Goal: Information Seeking & Learning: Learn about a topic

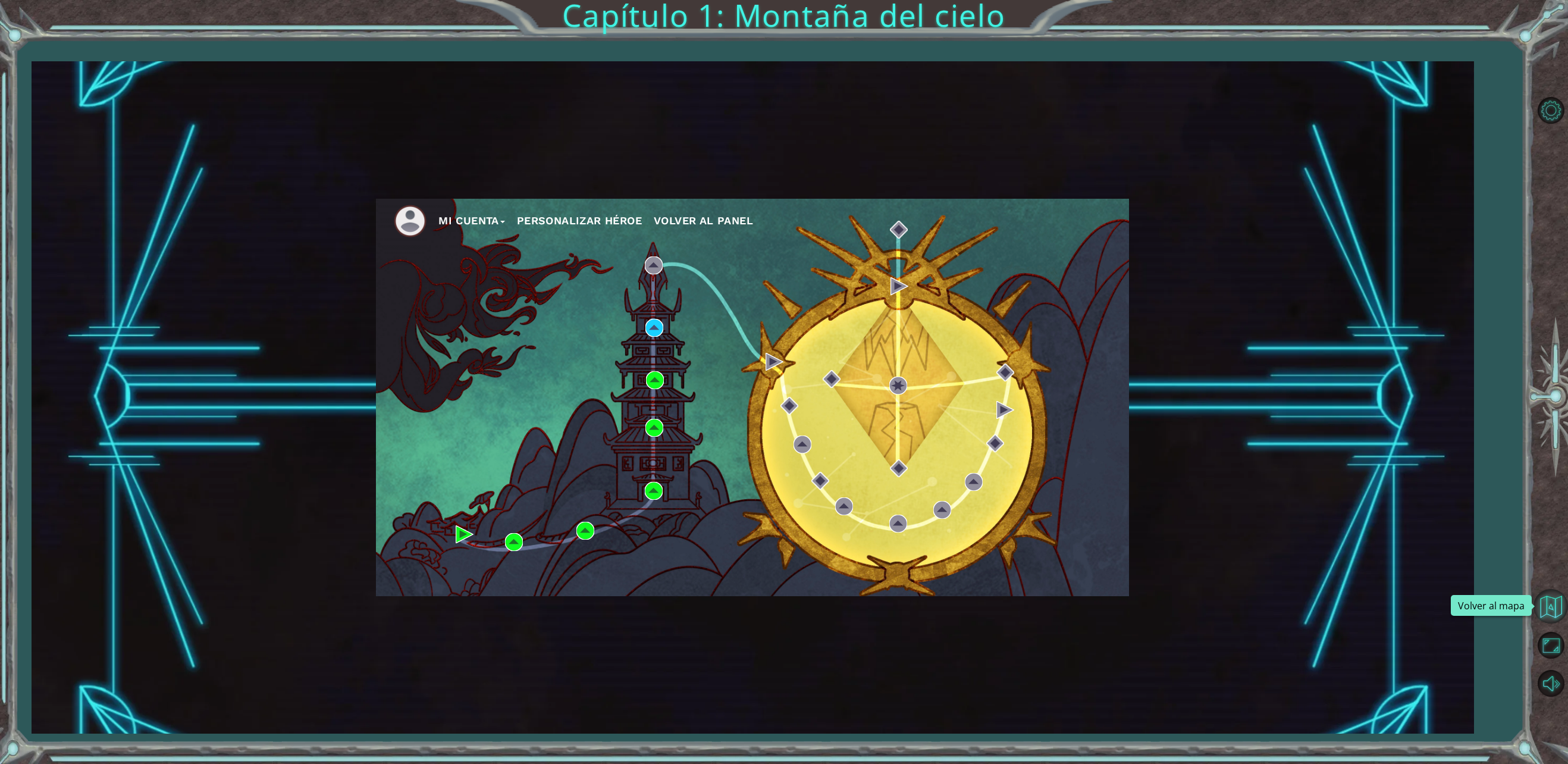
click at [1555, 605] on button "Volver al mapa" at bounding box center [1551, 606] width 34 height 34
click at [1545, 645] on button "Maximizar navegador" at bounding box center [1551, 645] width 34 height 34
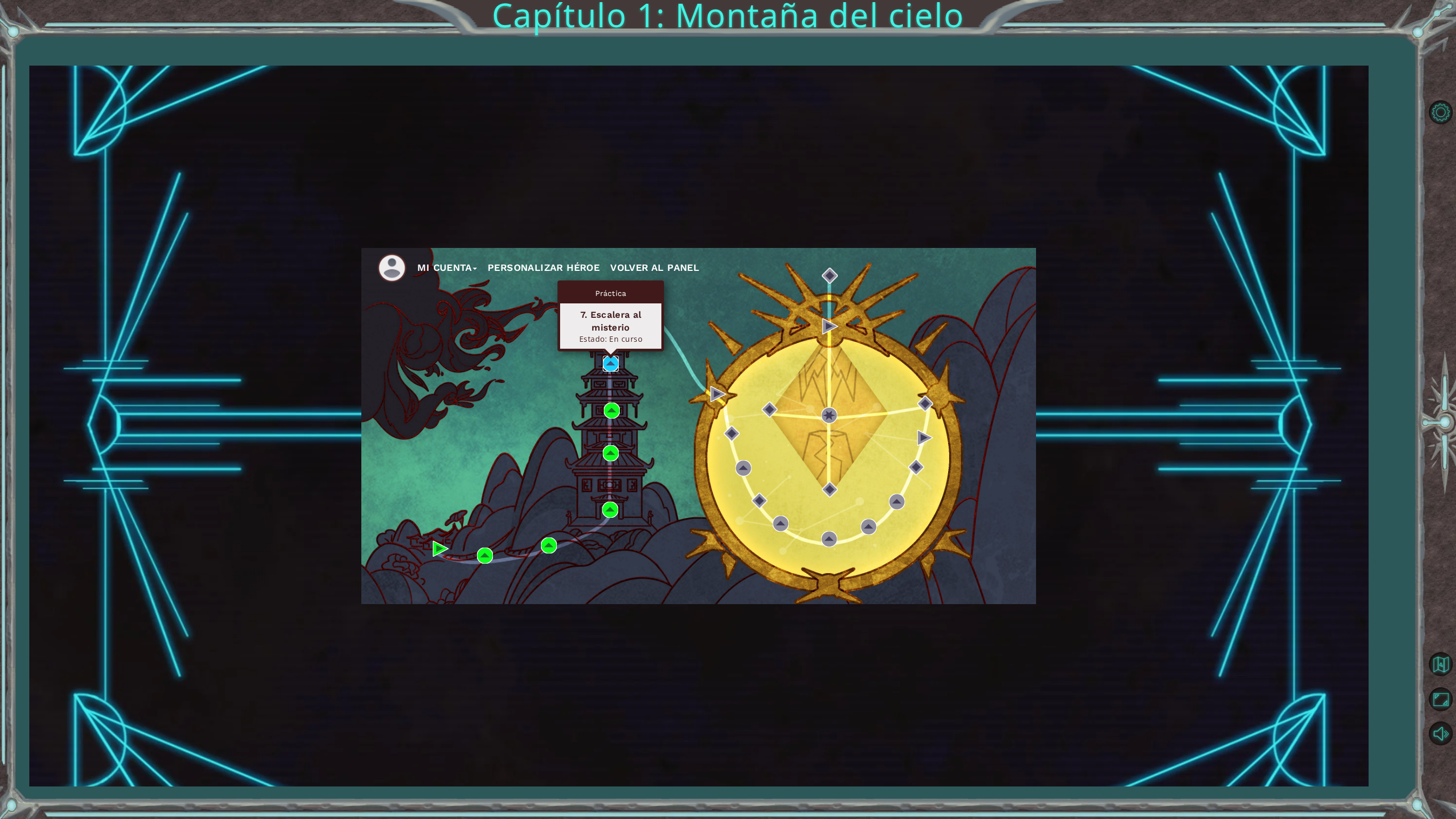
click at [605, 362] on img at bounding box center [611, 363] width 16 height 16
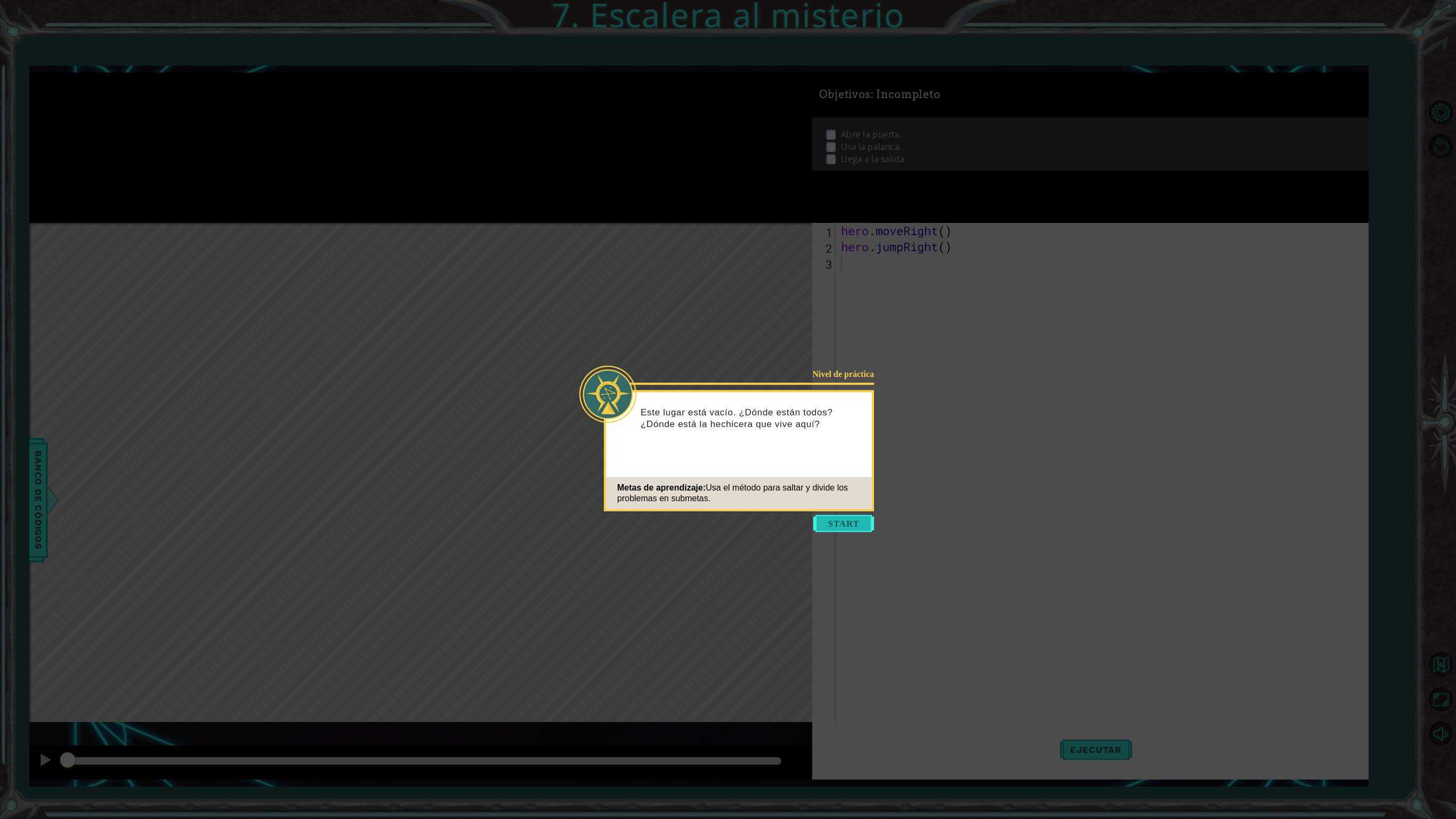
click at [842, 516] on button "Start" at bounding box center [844, 523] width 61 height 17
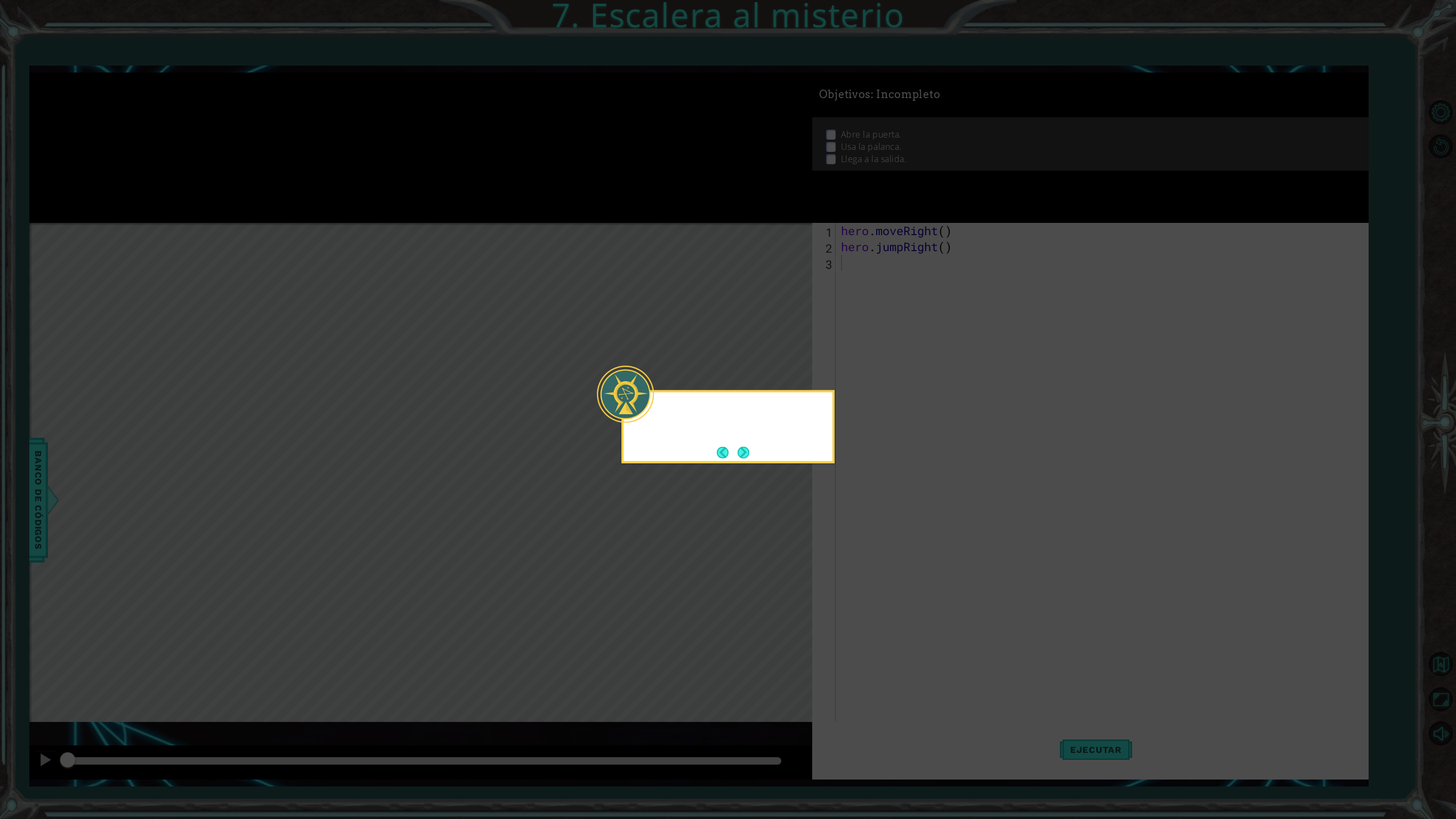
click at [842, 516] on icon at bounding box center [728, 409] width 1456 height 819
click at [741, 451] on button "Next" at bounding box center [744, 452] width 12 height 12
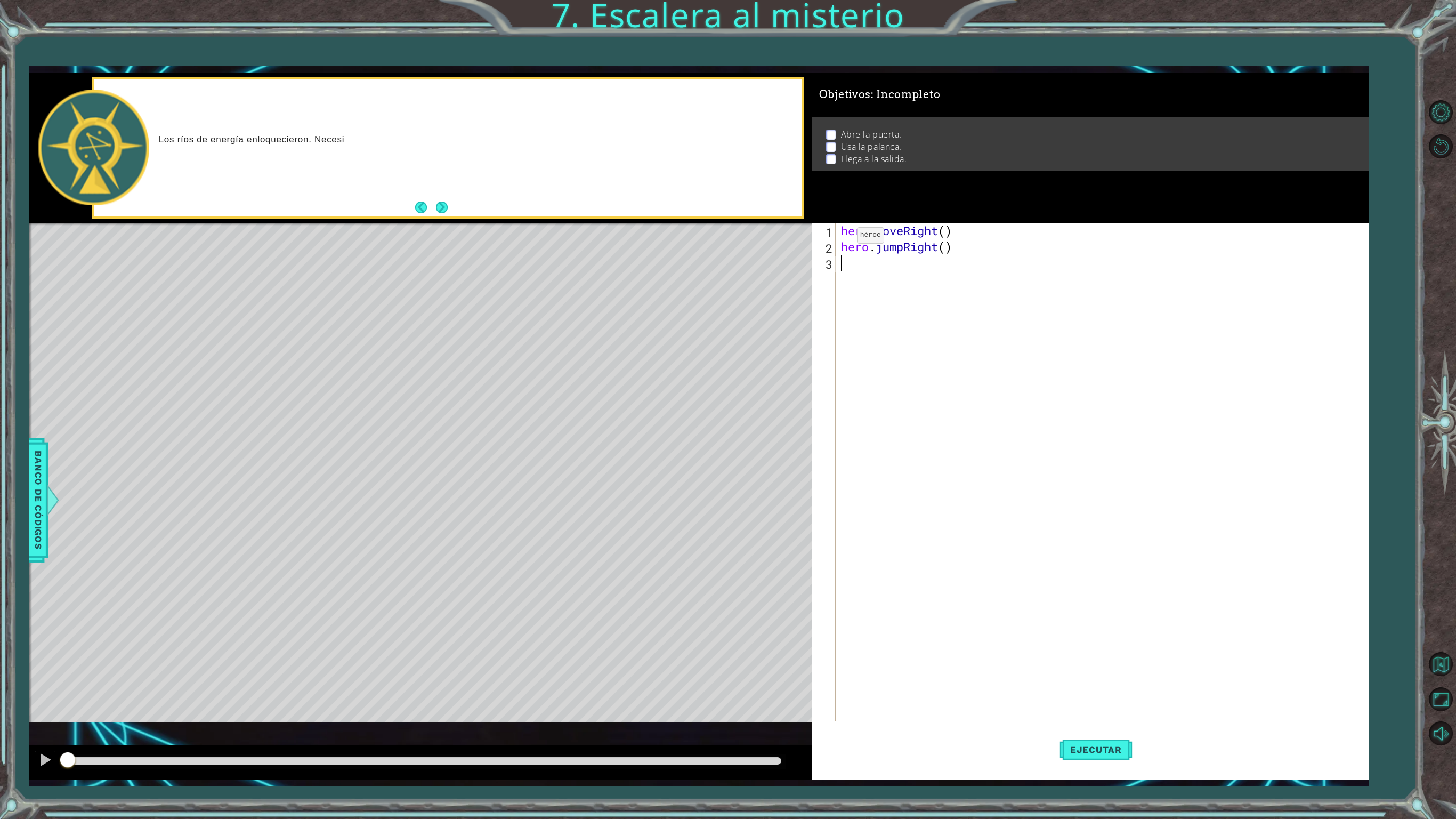
click at [839, 238] on div "hero . moveRight ( ) hero . jumpRight ( )" at bounding box center [1104, 494] width 530 height 544
type textarea "hero.moveRight()"
drag, startPoint x: 854, startPoint y: 356, endPoint x: 851, endPoint y: 273, distance: 83.1
click at [851, 273] on div "hero . moveRight ( ) hero . jumpRight ( )" at bounding box center [1104, 494] width 530 height 544
click at [833, 231] on div "1" at bounding box center [824, 232] width 21 height 16
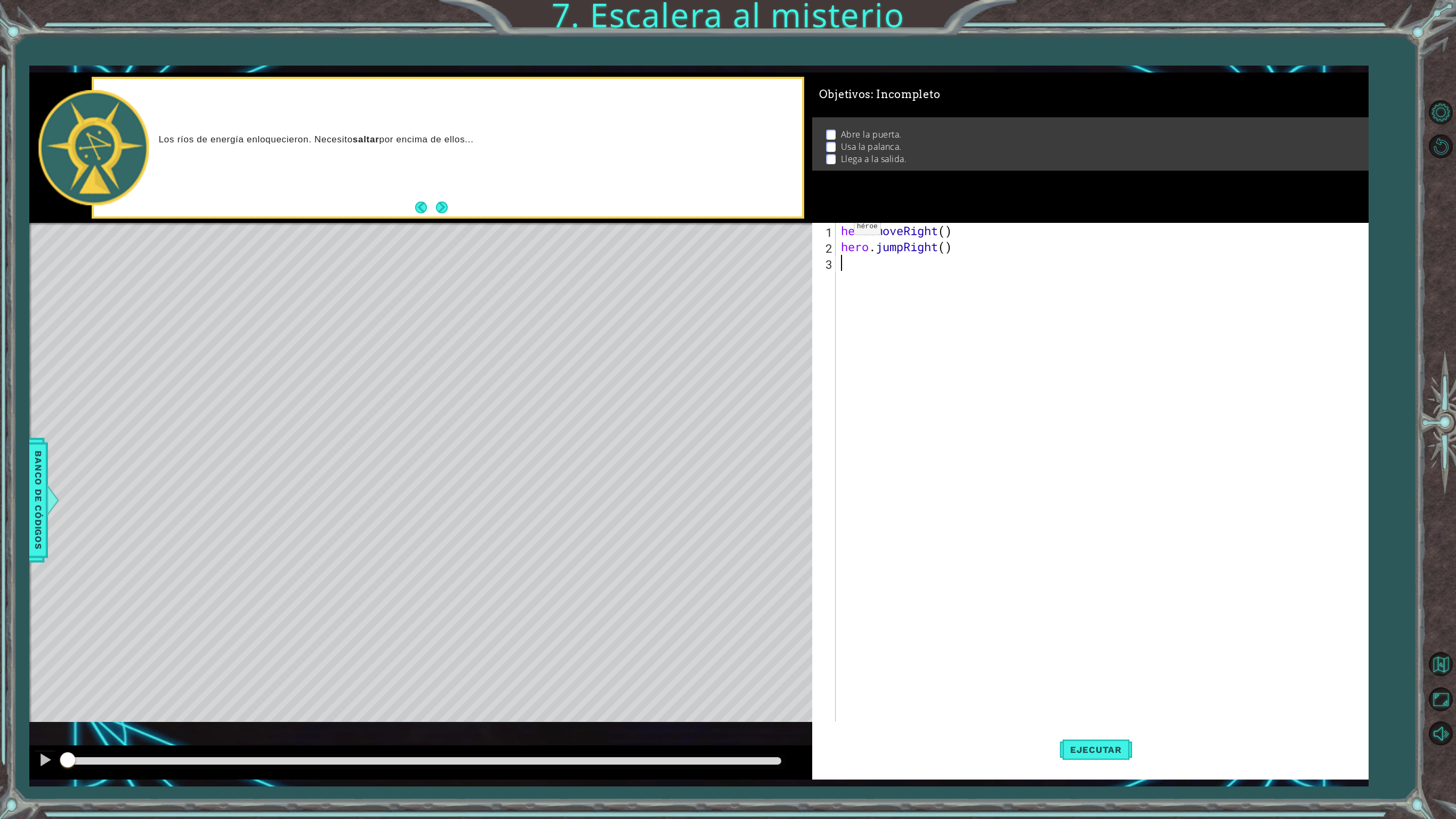
type textarea "hero.moveRight()"
click at [840, 231] on div "hero . moveRight ( ) hero . jumpRight ( )" at bounding box center [1104, 494] width 530 height 544
click at [838, 234] on div "hero.moveRight() 1 2 3 4 5 hero . moveRight ( ) hero . jumpRight ( ) הההההההההה…" at bounding box center [1087, 478] width 551 height 512
click at [846, 238] on div "hero . moveRight ( ) hero . jumpRight ( )" at bounding box center [1104, 494] width 530 height 544
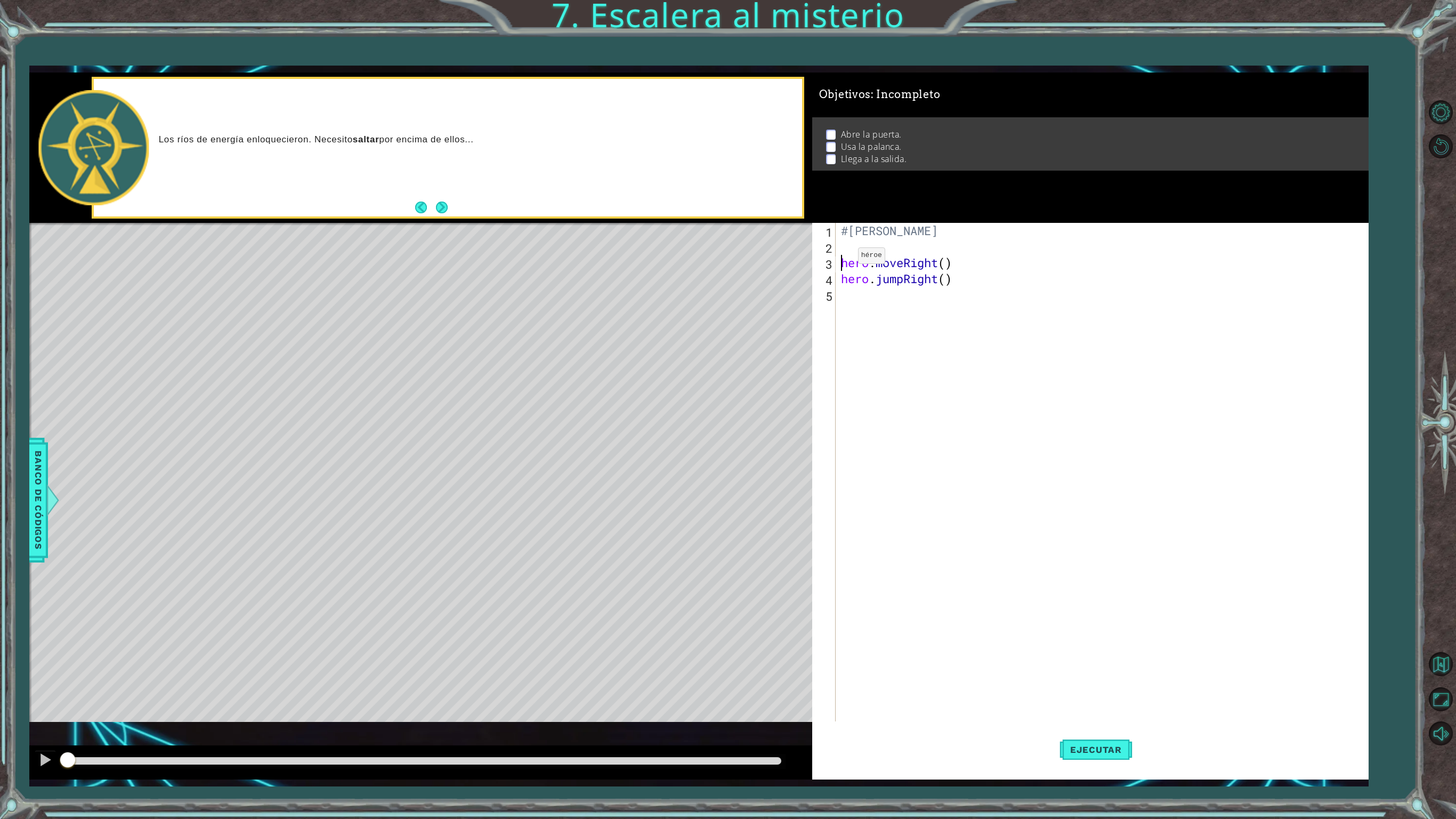
click at [842, 258] on div "#[PERSON_NAME] hero . moveRight ( ) hero . jumpRight ( )" at bounding box center [1104, 494] width 530 height 544
type textarea "hero.moveRight()"
click at [851, 263] on div "#[PERSON_NAME] hero . moveRight ( ) hero . jumpRight ( )" at bounding box center [1104, 494] width 530 height 544
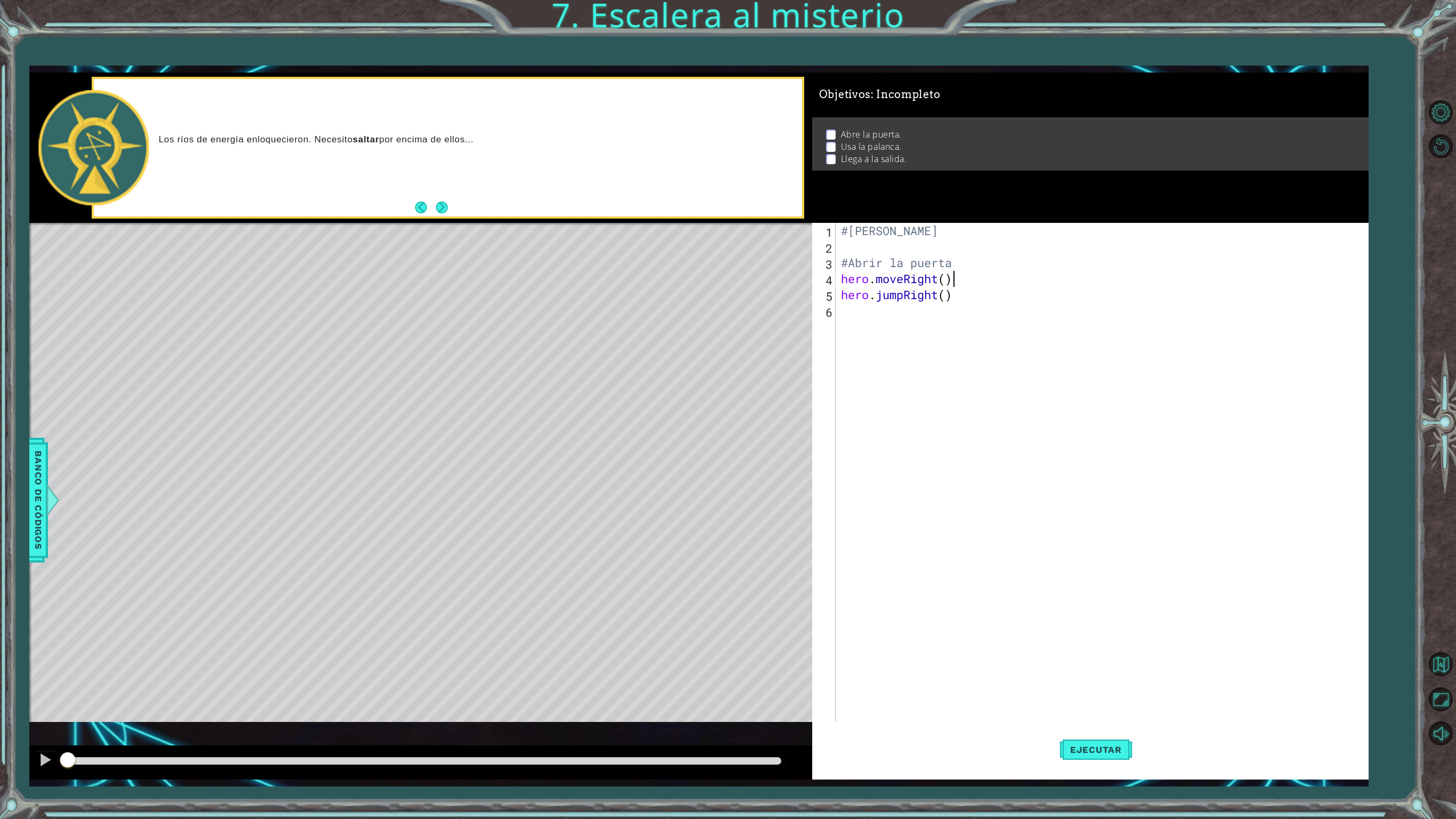
click at [982, 276] on div "#[PERSON_NAME] #Abrir la puerta hero . moveRight ( ) hero . jumpRight ( )" at bounding box center [1104, 494] width 530 height 544
click at [984, 290] on div "#[PERSON_NAME] #Abrir la puerta hero . moveRight ( ) hero . jumpRight ( )" at bounding box center [1104, 494] width 530 height 544
click at [977, 284] on div "#[PERSON_NAME] #Abrir la puerta hero . moveRight ( ) hero . jumpRight ( )" at bounding box center [1104, 494] width 530 height 544
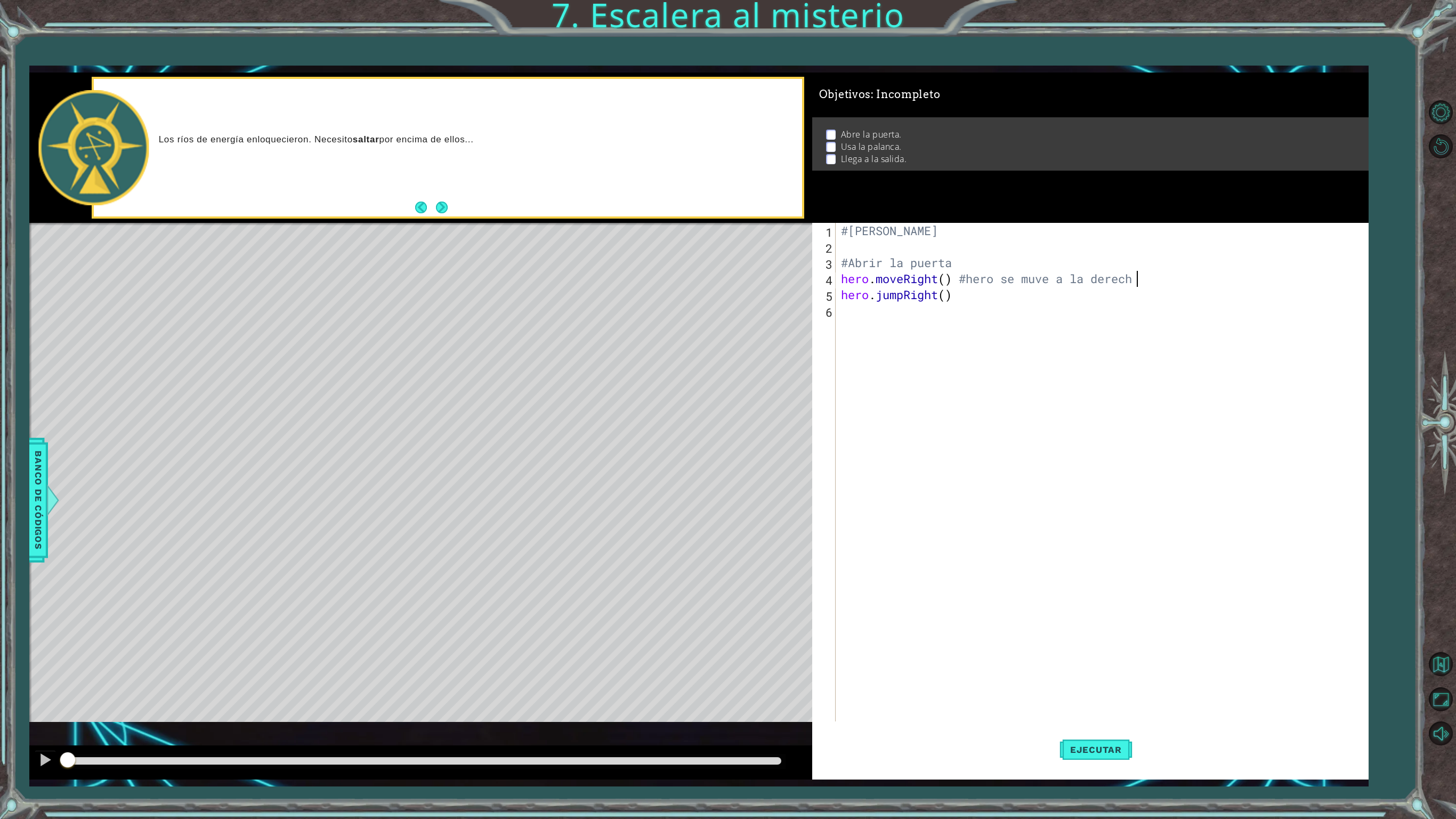
type textarea "hero.moveRight() #hero se muve a la derecha"
click at [1003, 316] on div "#[PERSON_NAME] #Abrir la puerta hero . moveRight ( ) #hero se muve a la derecha…" at bounding box center [1104, 494] width 530 height 544
click at [993, 304] on div "#[PERSON_NAME] #Abrir la puerta hero . moveRight ( ) #hero se muve a la derecha…" at bounding box center [1104, 494] width 530 height 544
click at [986, 295] on div "#[PERSON_NAME] #Abrir la puerta hero . moveRight ( ) #hero se muve a la derecha…" at bounding box center [1104, 494] width 530 height 544
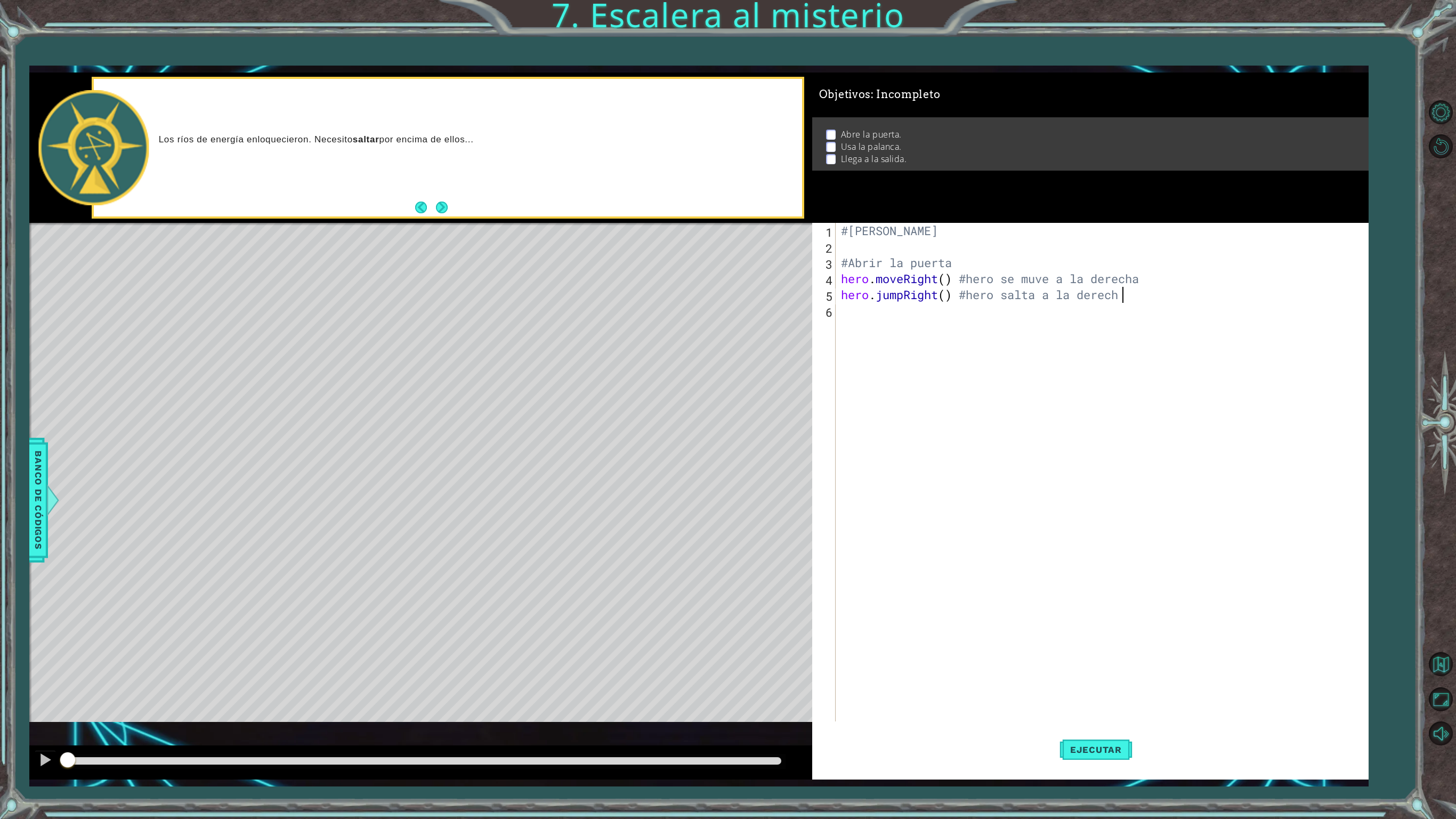
scroll to position [0, 12]
click at [1145, 298] on div "#[PERSON_NAME] #Abrir la puerta hero . moveRight ( ) #hero se muve a la derecha…" at bounding box center [1104, 494] width 530 height 544
type textarea "hero.jumpRight() #hero salta a la derecha"
click at [1078, 684] on span "Ejecutar" at bounding box center [1096, 750] width 73 height 11
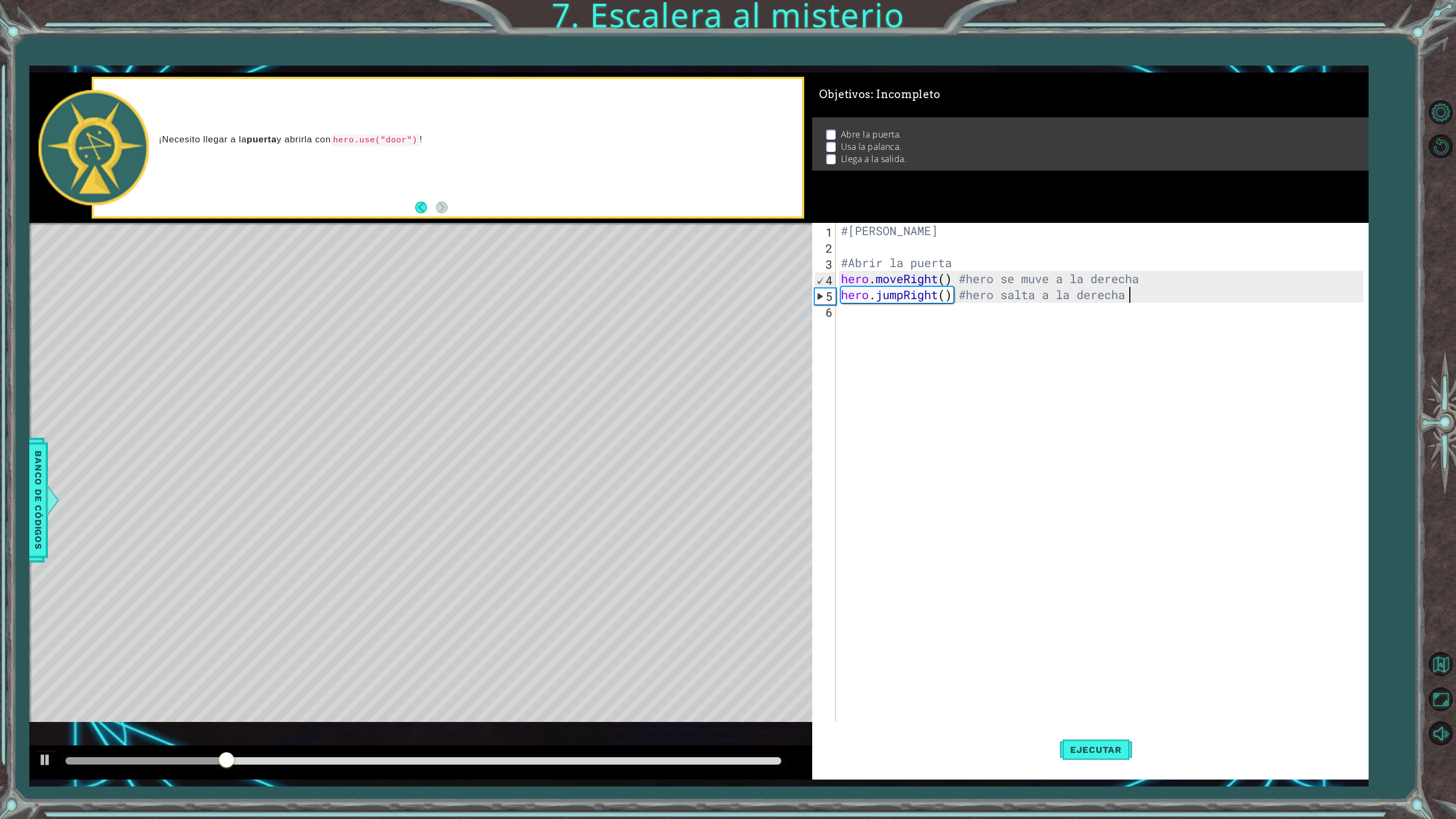
click at [1009, 373] on div "#[PERSON_NAME] #Abrir la puerta hero . moveRight ( ) #hero se muve a la derecha…" at bounding box center [1104, 494] width 530 height 544
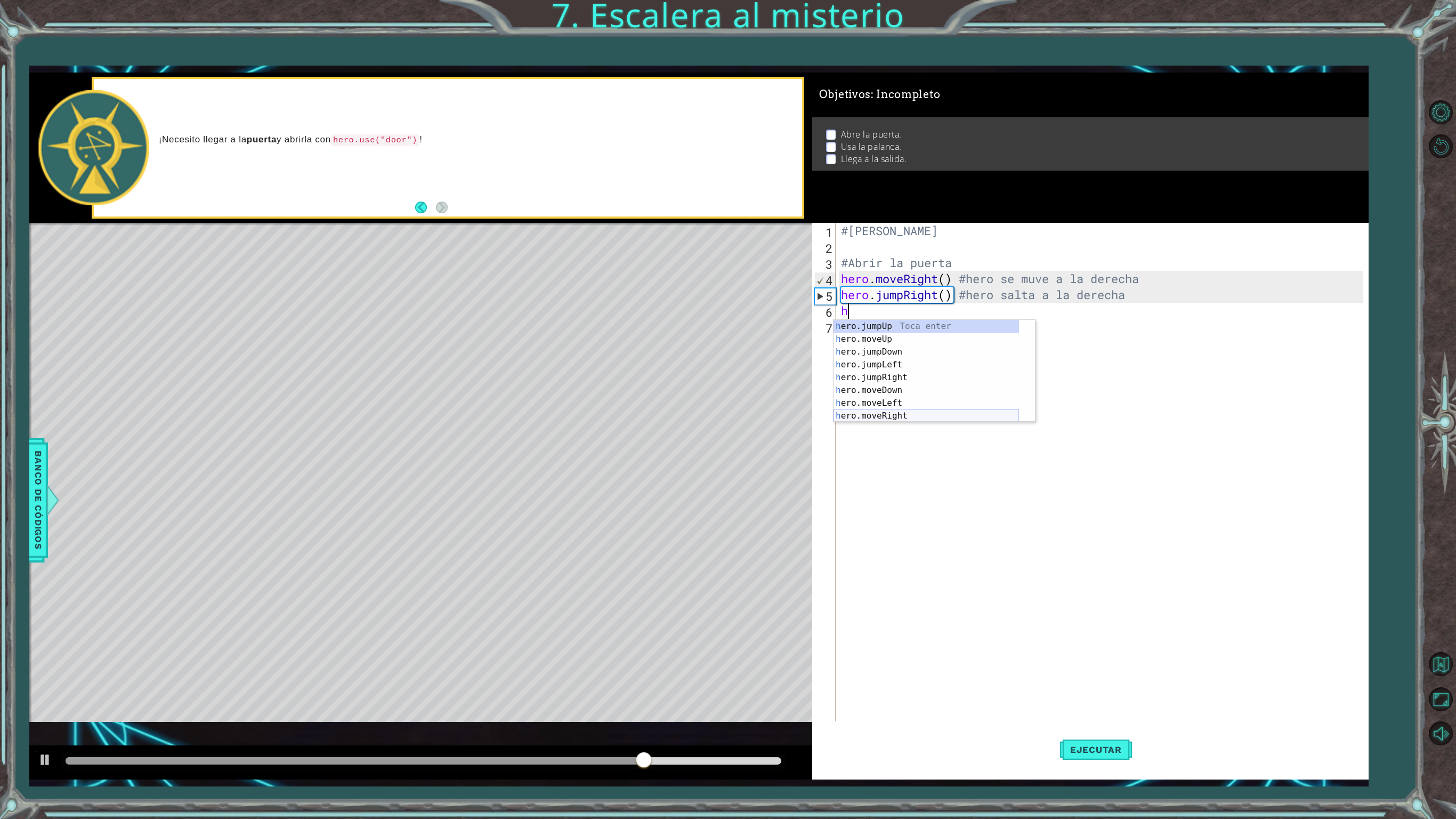
click at [889, 418] on div "h ero.jumpUp Toca enter h ero.moveUp Toca enter h ero.jumpDown Toca enter h ero…" at bounding box center [926, 384] width 186 height 128
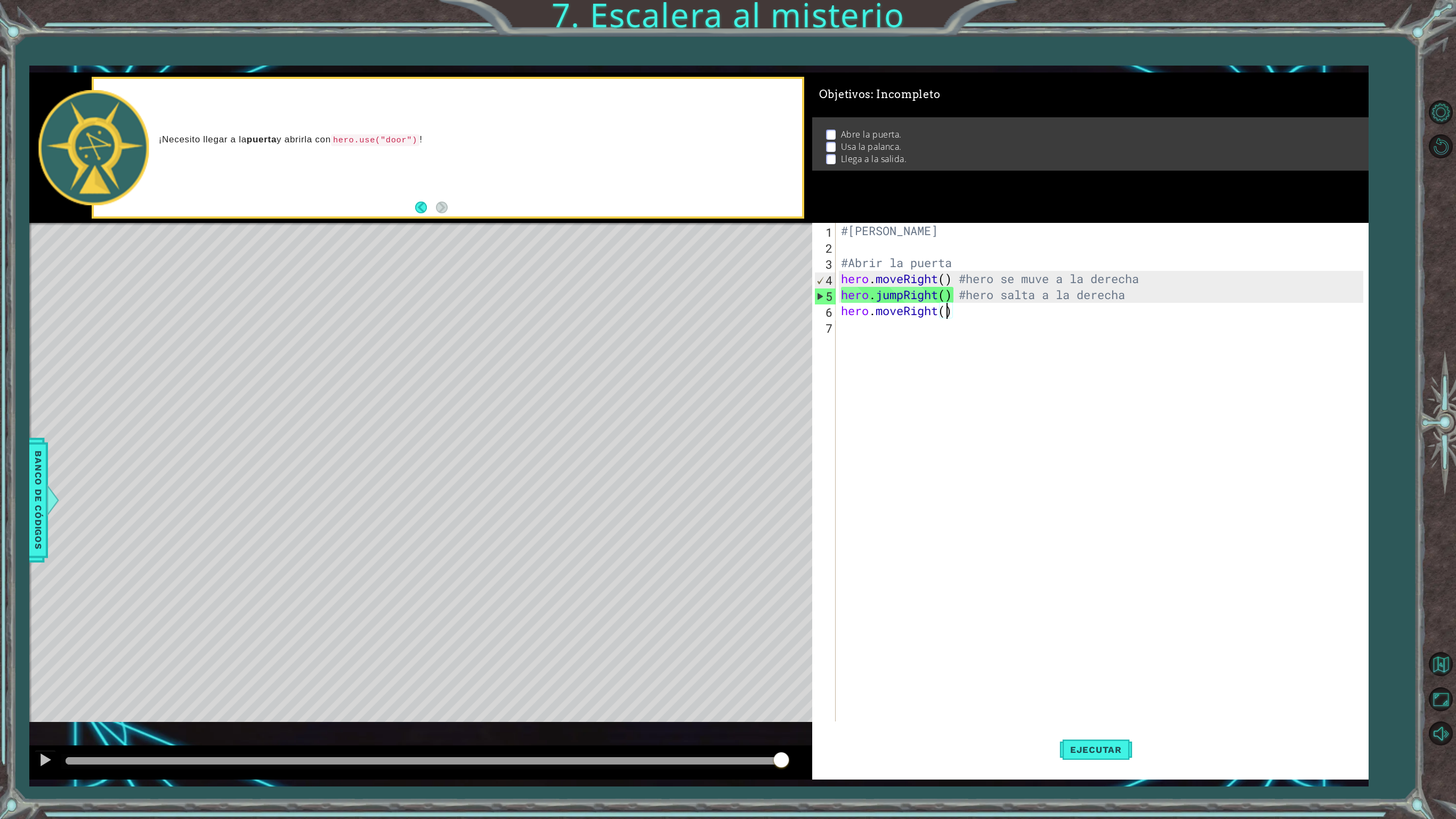
click at [996, 319] on div "#[PERSON_NAME] #Abrir la puerta hero . moveRight ( ) #hero se muve a la derecha…" at bounding box center [1104, 494] width 530 height 544
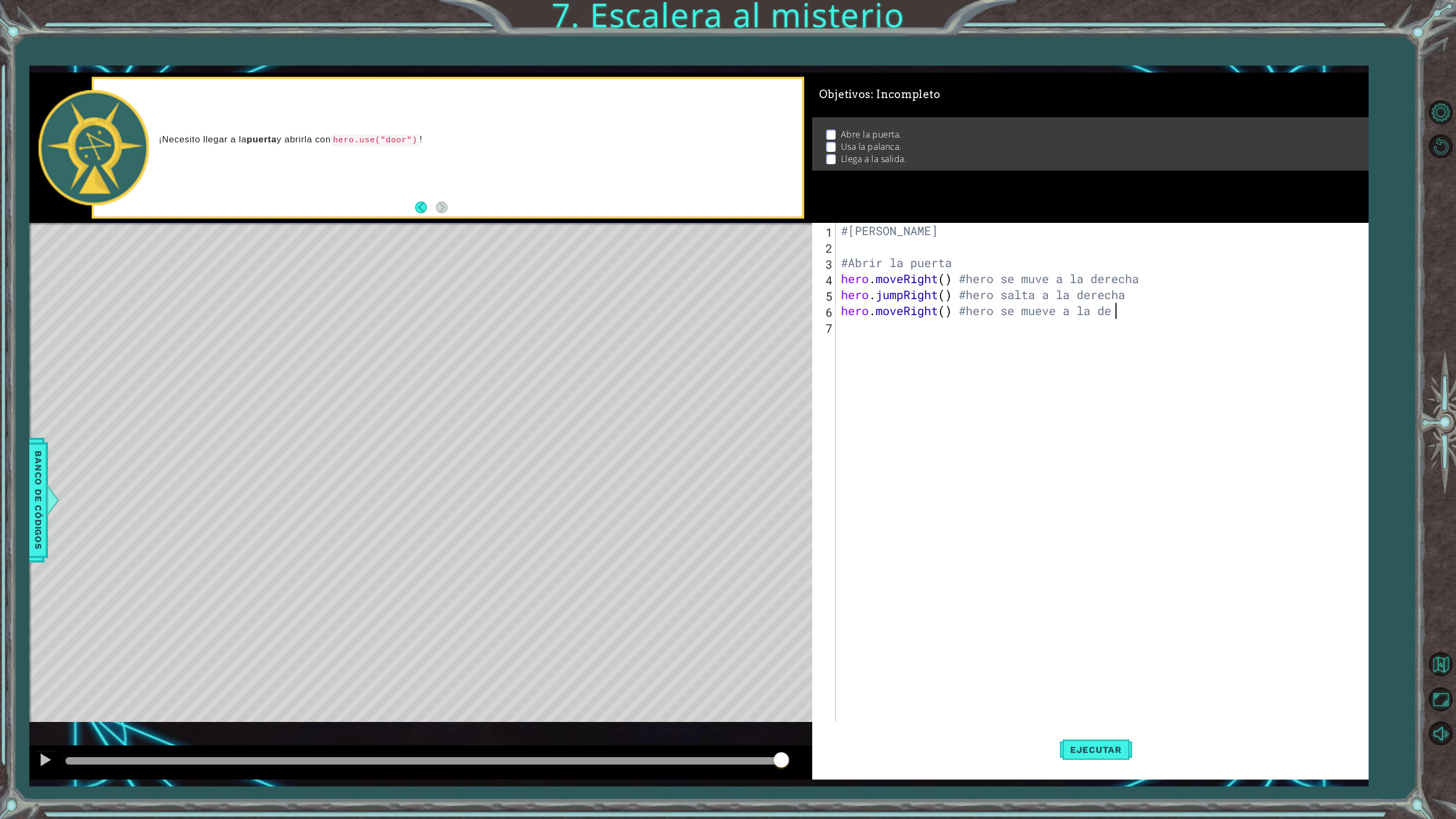
scroll to position [0, 12]
type textarea "hero.moveRight() #hero se mueve a la derecha"
click at [996, 337] on div "#[PERSON_NAME] #Abrir la puerta hero . moveRight ( ) #hero se muve a la derecha…" at bounding box center [1104, 494] width 530 height 544
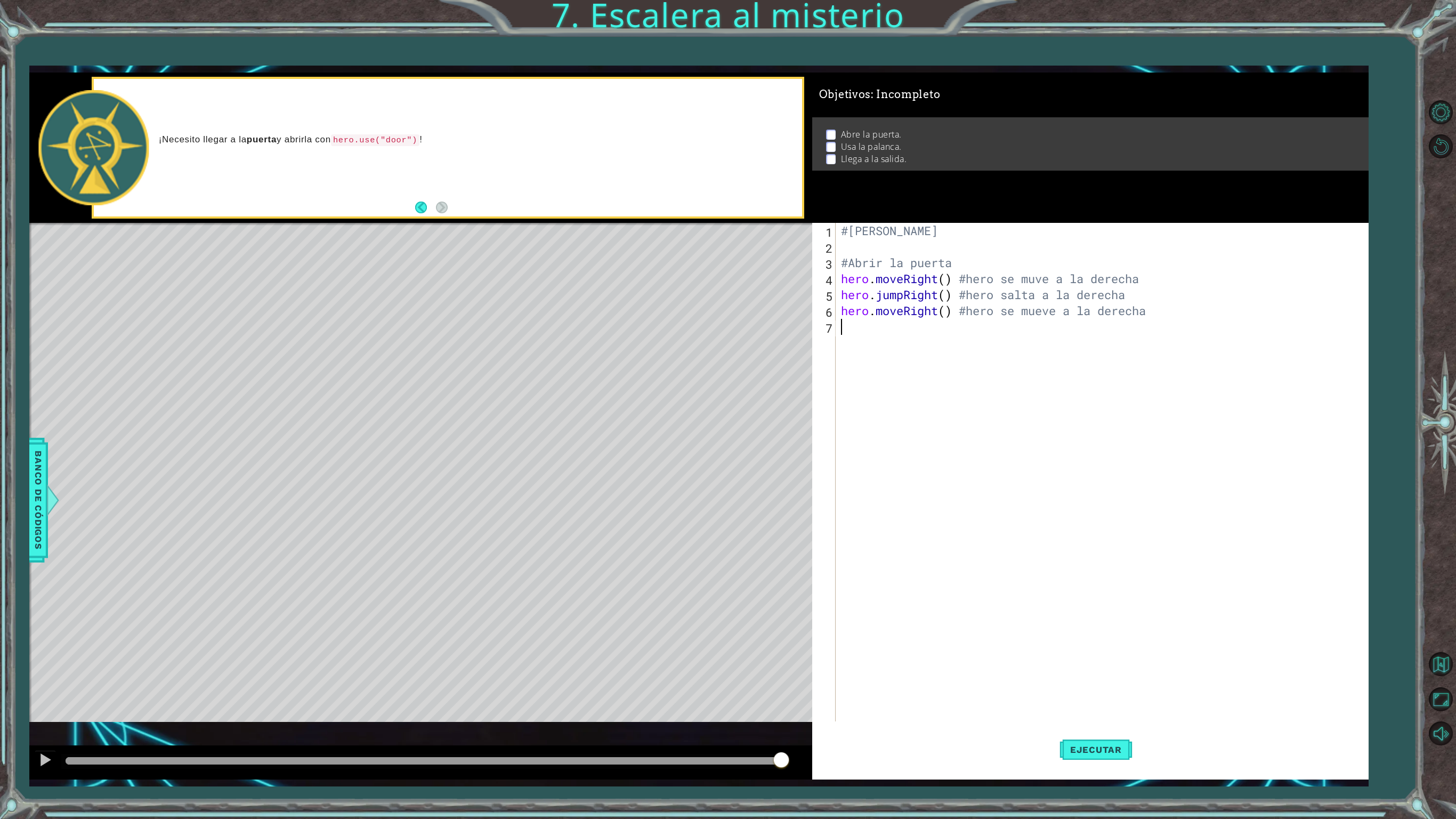
click at [1158, 320] on div "#[PERSON_NAME] #Abrir la puerta hero . moveRight ( ) #hero se muve a la derecha…" at bounding box center [1104, 494] width 530 height 544
click at [1160, 311] on div "#[PERSON_NAME] #Abrir la puerta hero . moveRight ( ) #hero se muve a la derecha…" at bounding box center [1104, 494] width 530 height 544
type textarea "hero.moveRight() #hero se mueve a la derecha"
click at [1123, 684] on span "Ejecutar" at bounding box center [1096, 750] width 73 height 11
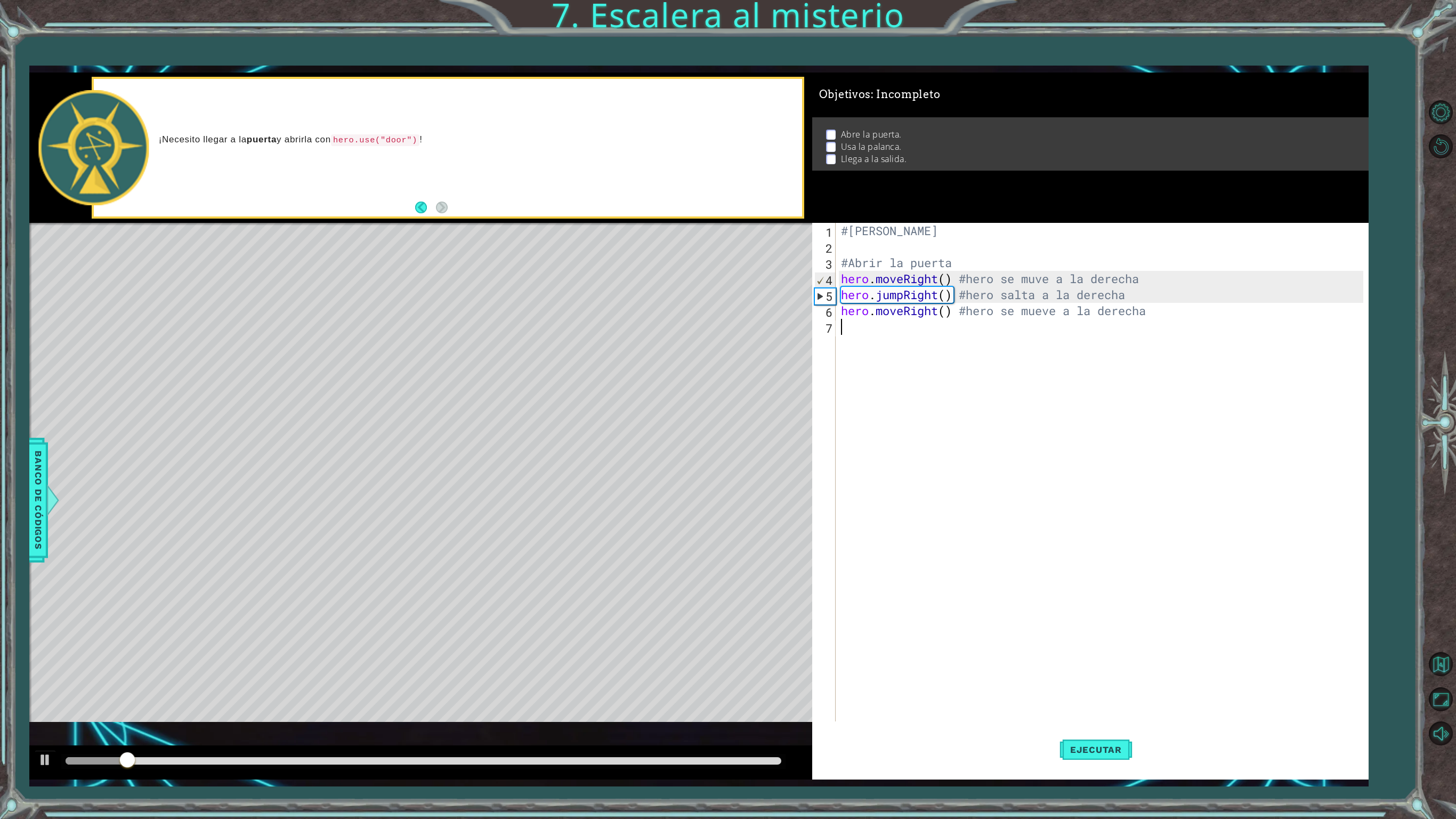
click at [887, 346] on div "#[PERSON_NAME] #Abrir la puerta hero . moveRight ( ) #hero se muve a la derecha…" at bounding box center [1104, 494] width 530 height 544
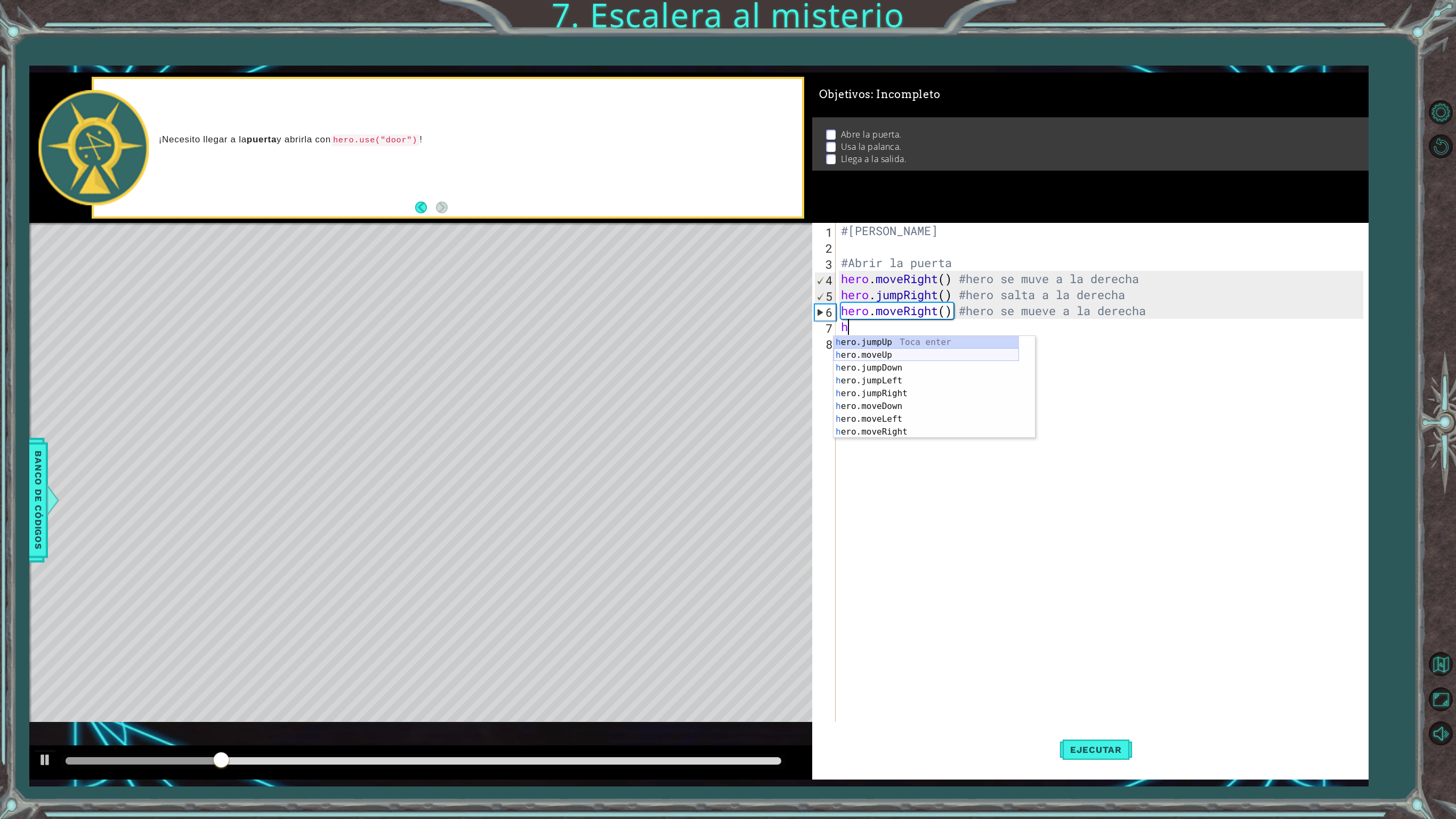
click at [887, 353] on div "h ero.jumpUp Toca enter h ero.moveUp Toca enter h ero.jumpDown Toca enter h ero…" at bounding box center [926, 400] width 186 height 128
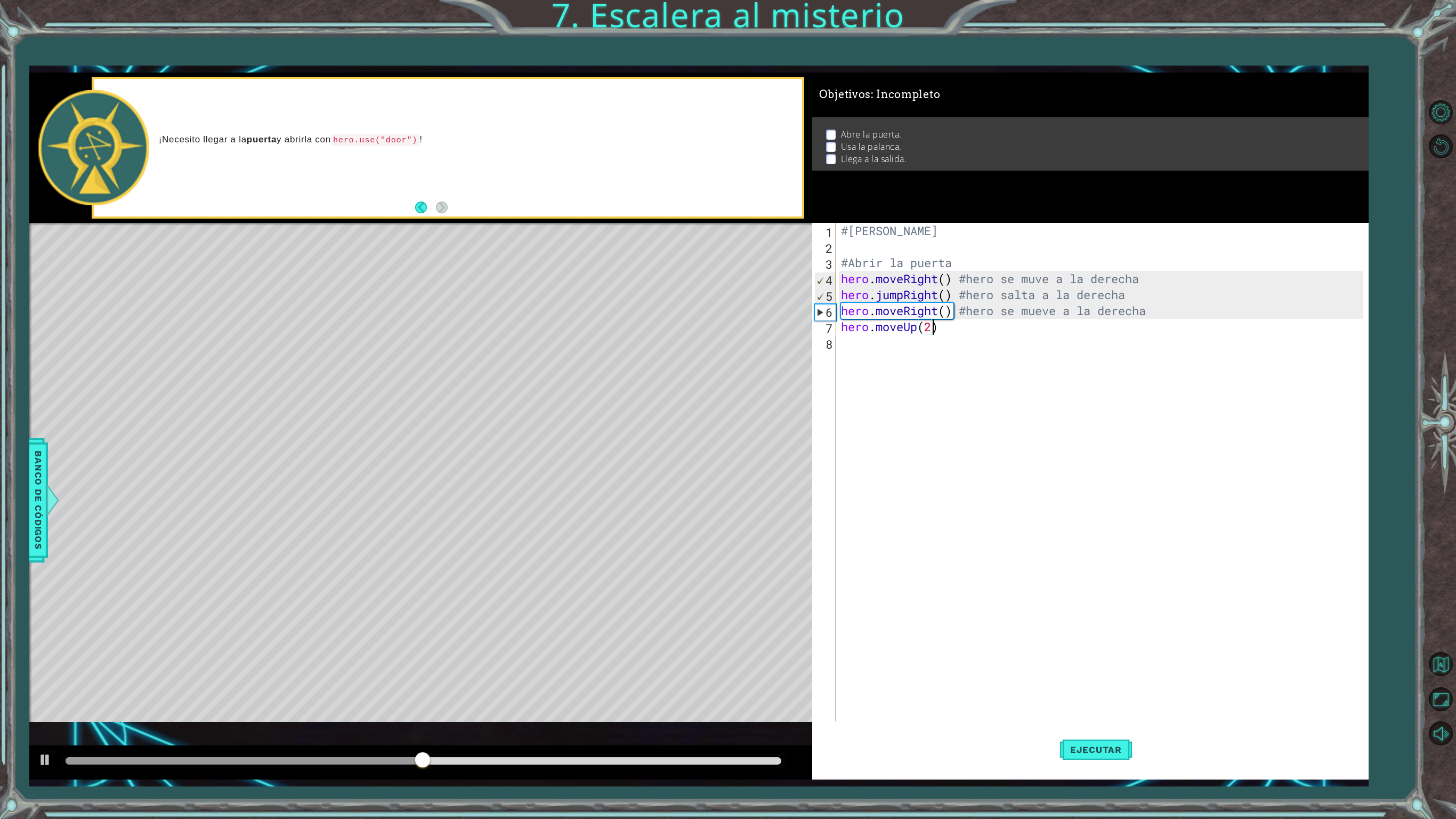
scroll to position [0, 3]
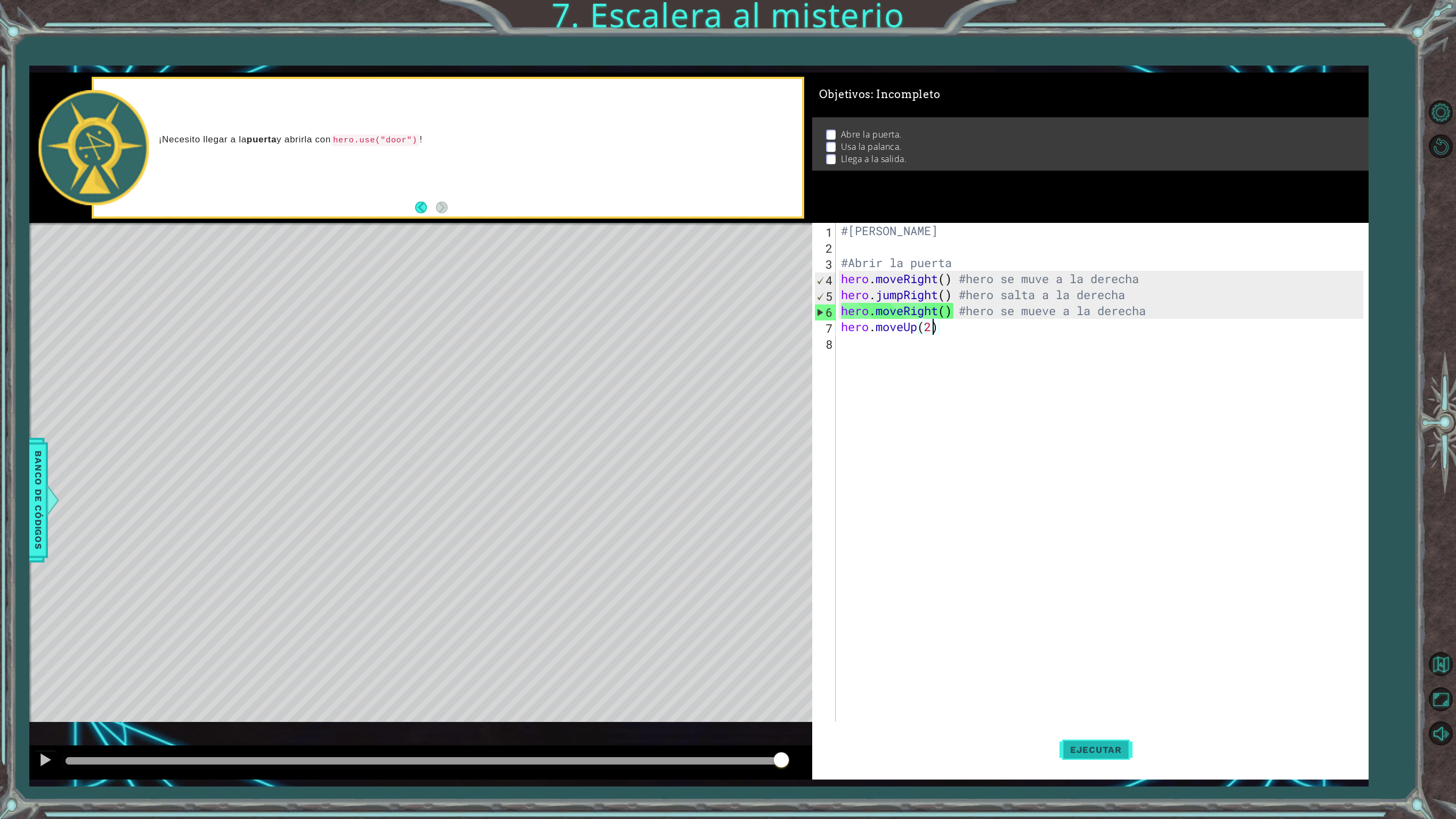
click at [1104, 684] on span "Ejecutar" at bounding box center [1096, 750] width 73 height 11
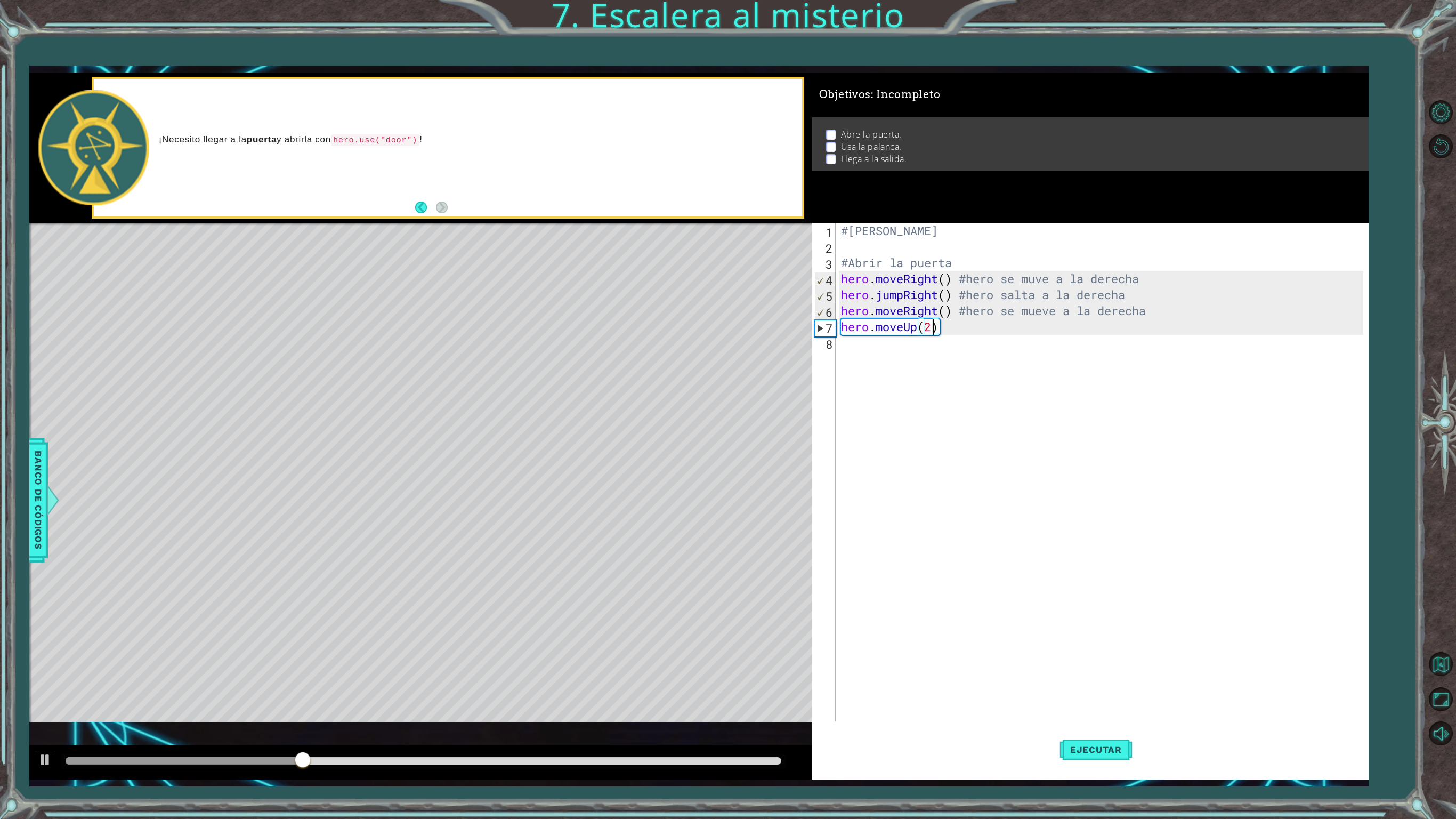
type textarea "hero.moveUp()"
click at [974, 346] on div "#[PERSON_NAME] #Abrir la puerta hero . moveRight ( ) #hero se muve a la derecha…" at bounding box center [1104, 494] width 530 height 544
click at [989, 325] on div "#[PERSON_NAME] #Abrir la puerta hero . moveRight ( ) #hero se muve a la derecha…" at bounding box center [1104, 494] width 530 height 544
type textarea "hero.moveUp()"
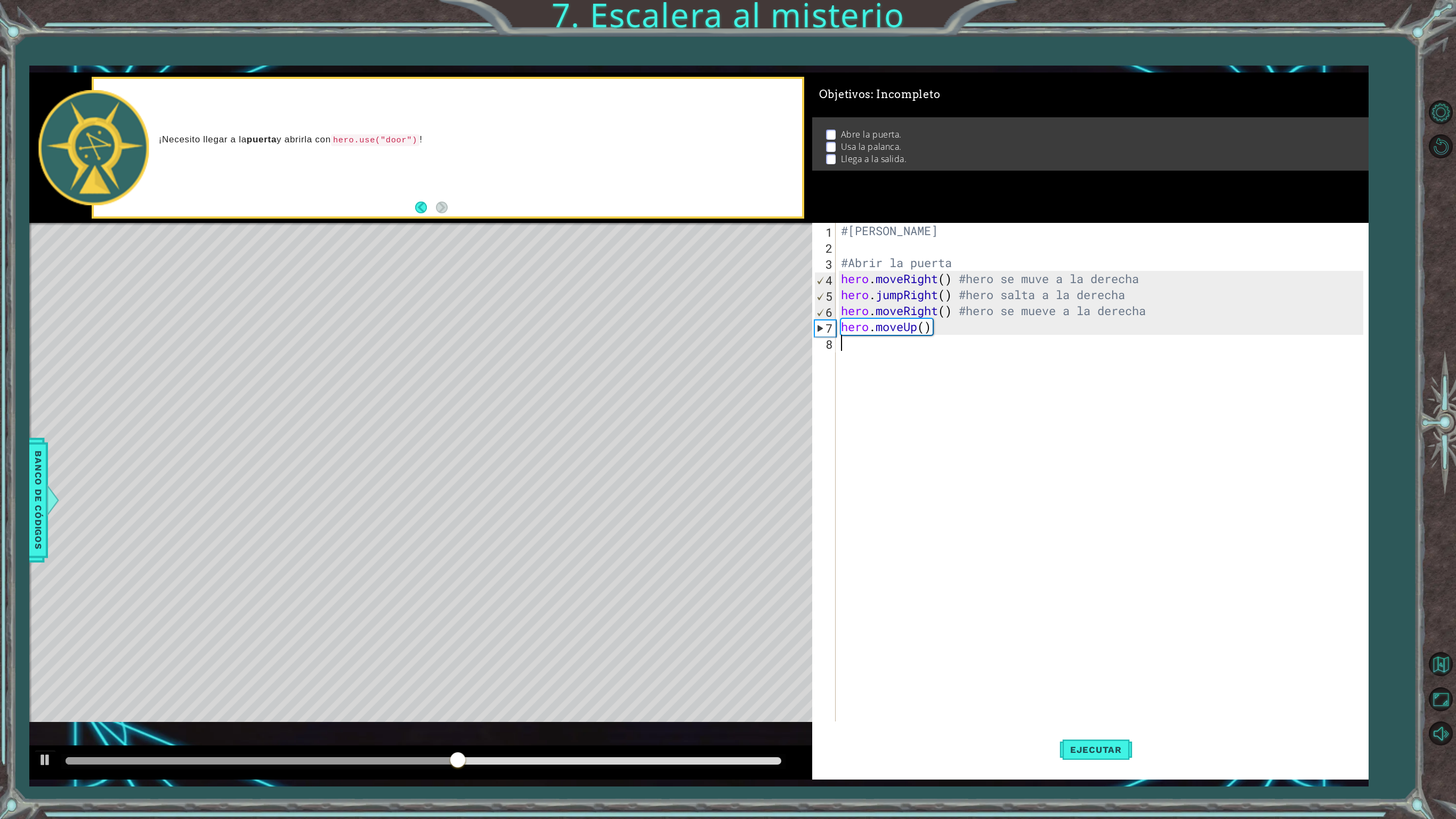
click at [942, 337] on div "#[PERSON_NAME] #Abrir la puerta hero . moveRight ( ) #hero se muve a la derecha…" at bounding box center [1104, 494] width 530 height 544
click at [925, 327] on div "#[PERSON_NAME] #Abrir la puerta hero . moveRight ( ) #hero se muve a la derecha…" at bounding box center [1104, 494] width 530 height 544
click at [951, 328] on div "#[PERSON_NAME] #Abrir la puerta hero . moveRight ( ) #hero se muve a la derecha…" at bounding box center [1104, 494] width 530 height 544
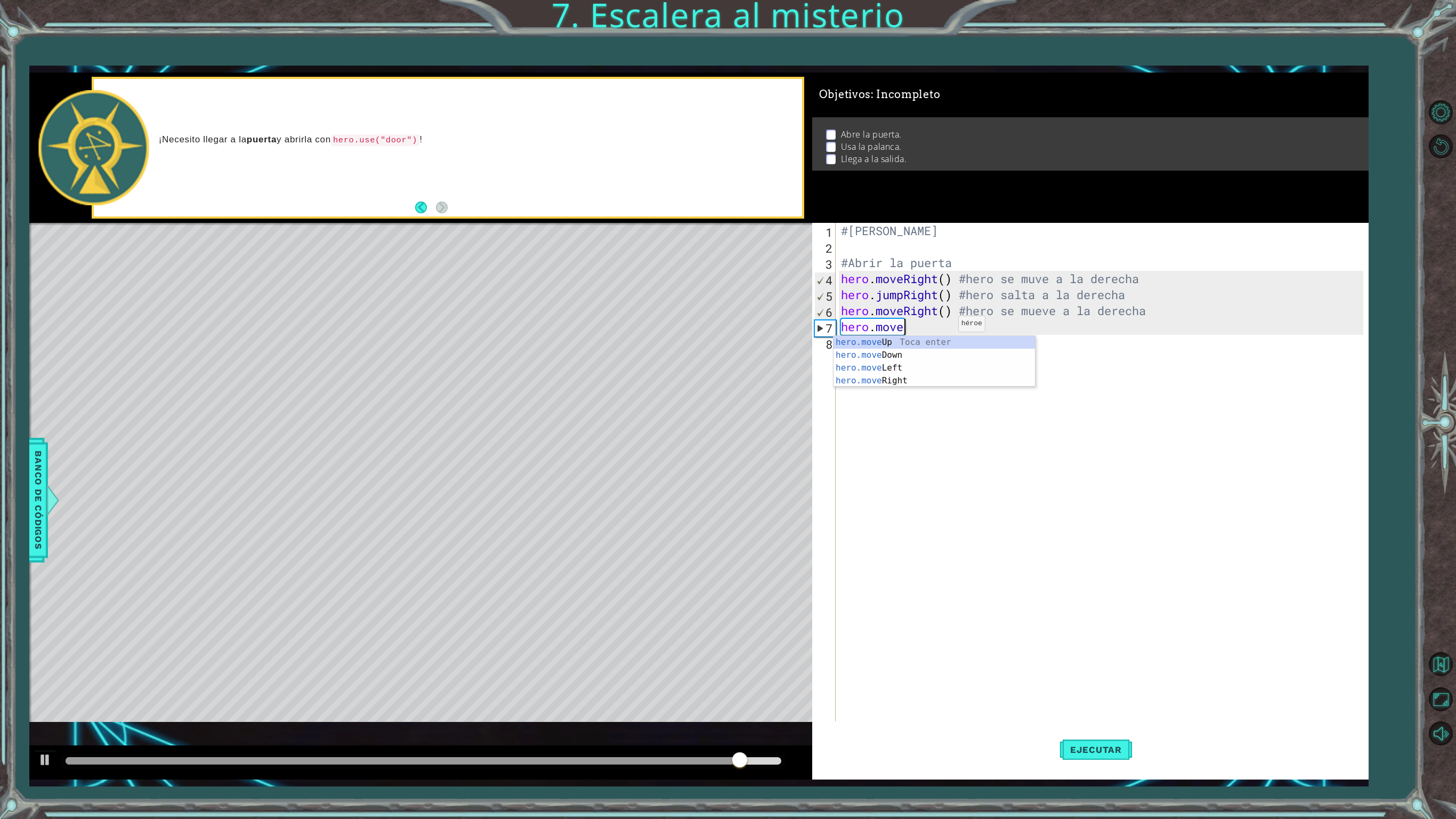
scroll to position [0, 1]
type textarea "h"
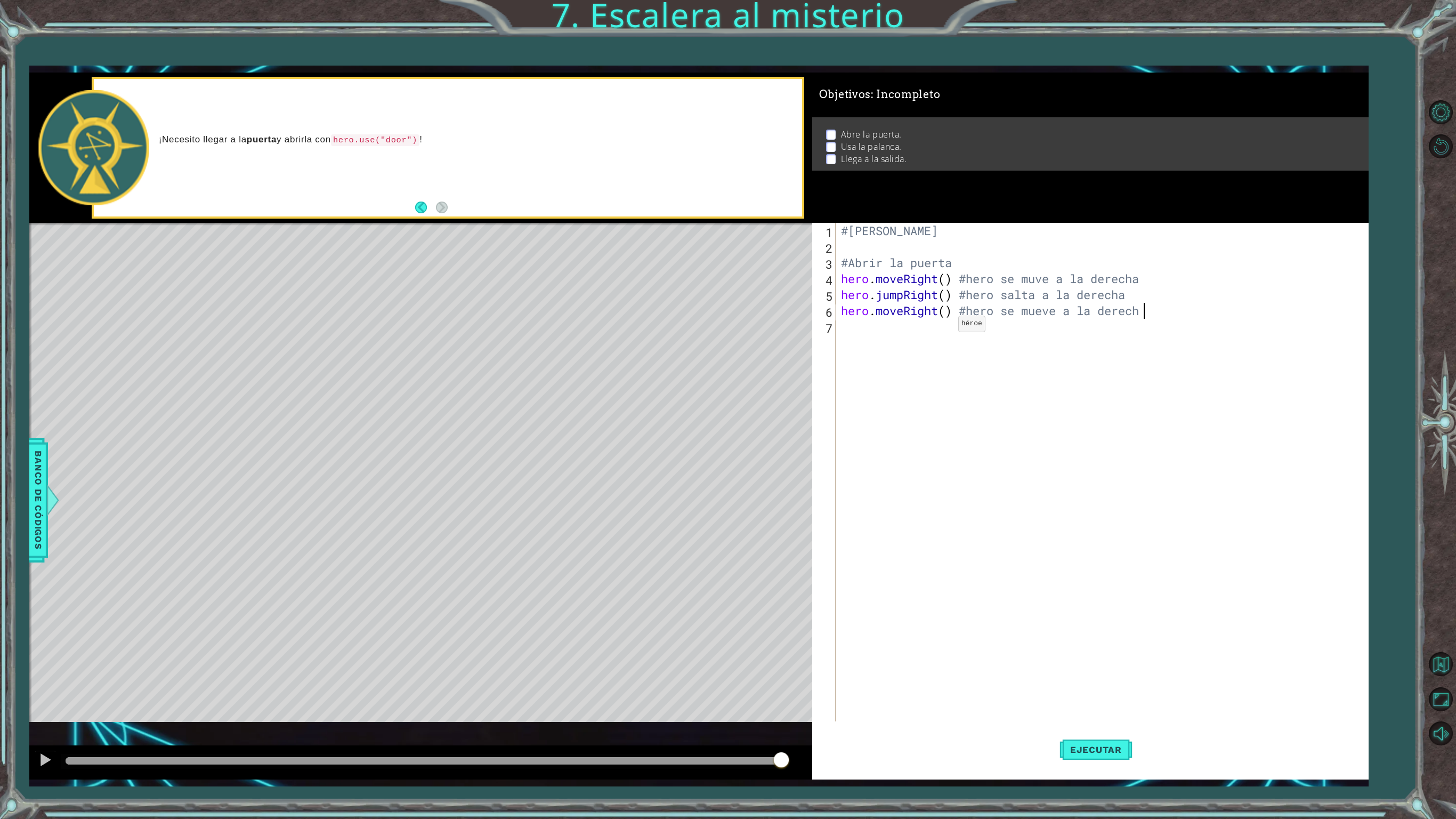
type textarea "hero.moveRight() #hero se mueve a la derecha"
click at [846, 333] on div "#[PERSON_NAME] #Abrir la puerta hero . moveRight ( ) #hero se muve a la derecha…" at bounding box center [1104, 494] width 530 height 544
click at [1038, 285] on div "#[PERSON_NAME] #Abrir la puerta hero . moveRight ( ) #hero se muve a la derecha…" at bounding box center [1104, 494] width 530 height 544
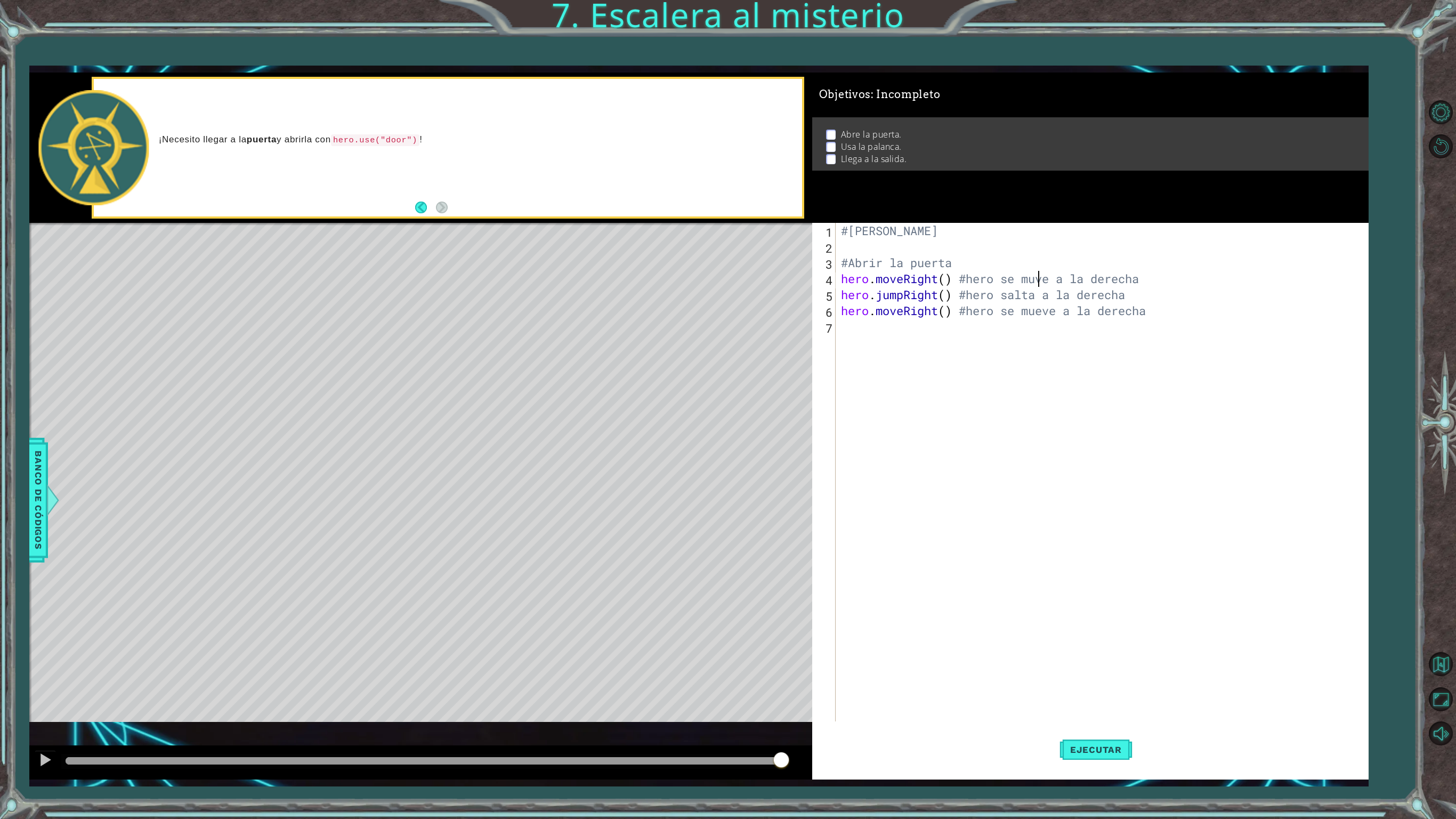
type textarea "hero.moveRight() #hero se mueve a la derecha"
click at [881, 338] on div "#[PERSON_NAME] #Abrir la puerta hero . moveRight ( ) #hero se mueve a la derech…" at bounding box center [1104, 494] width 530 height 544
click at [890, 433] on div "h ero.moveUp Toca enter h ero.jumpDown Toca enter h ero.jumpLeft Toca enter h e…" at bounding box center [926, 400] width 186 height 128
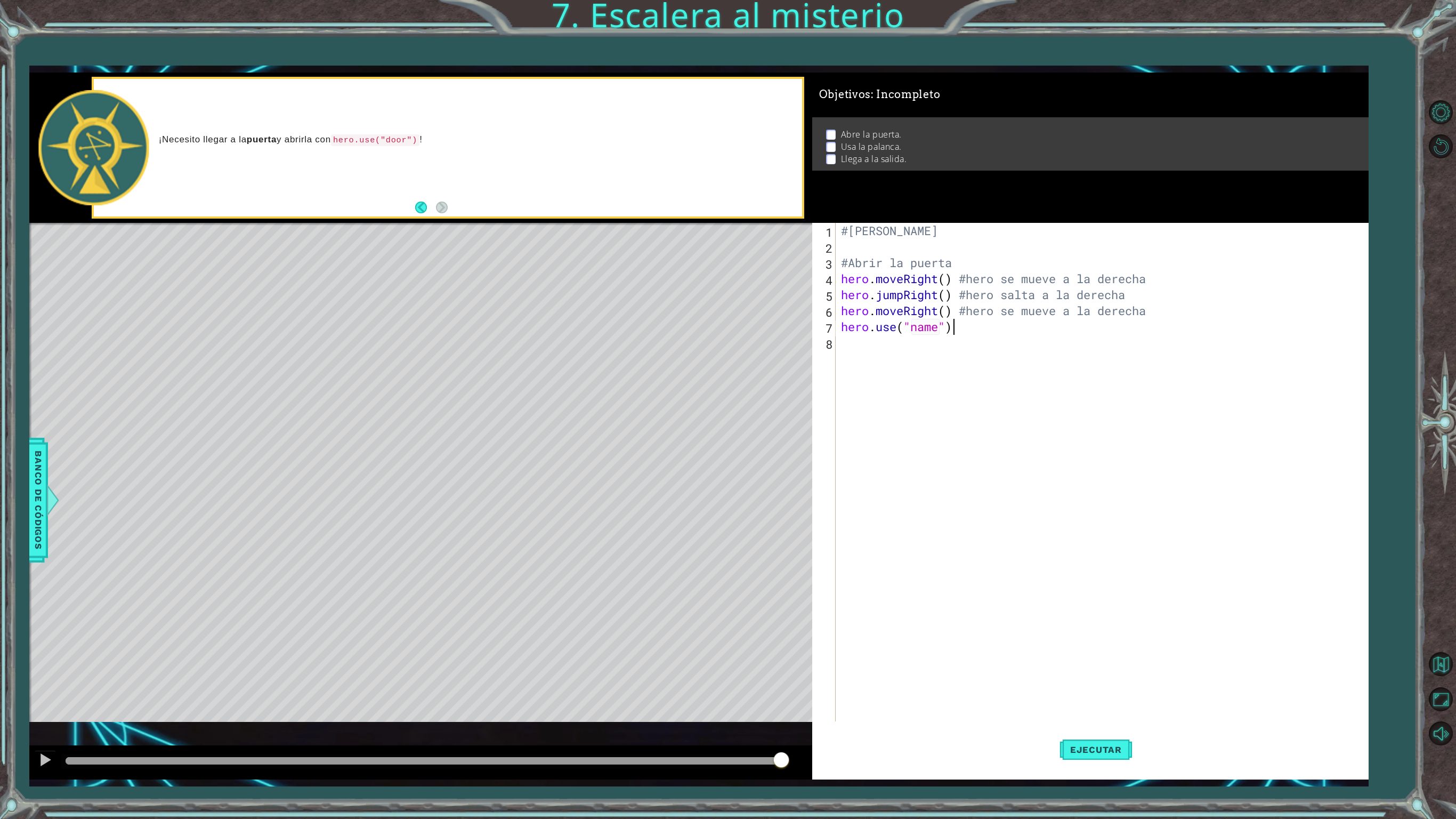
click at [971, 333] on div "#[PERSON_NAME] #Abrir la puerta hero . moveRight ( ) #hero se mueve a la derech…" at bounding box center [1104, 494] width 530 height 544
click at [1059, 279] on div "#[PERSON_NAME] #Abrir la puerta hero . moveRight ( ) #hero se mueve a la derech…" at bounding box center [1104, 494] width 530 height 544
click at [1038, 298] on div "#[PERSON_NAME] #Abrir la puerta hero . moveRight ( ) #mover a la derecha hero .…" at bounding box center [1104, 494] width 530 height 544
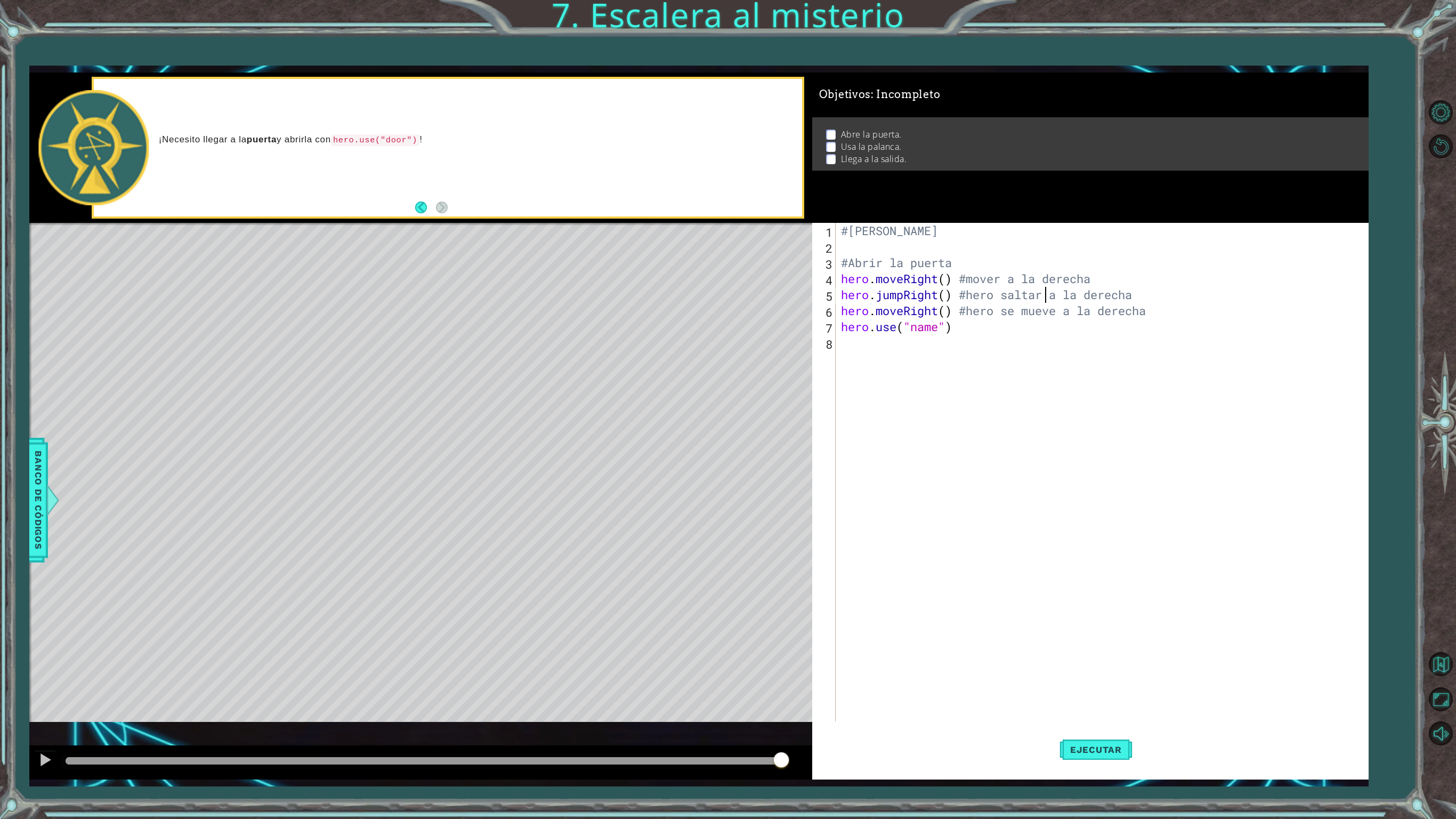
click at [1002, 295] on div "#[PERSON_NAME] #Abrir la puerta hero . moveRight ( ) #mover a la derecha hero .…" at bounding box center [1104, 494] width 530 height 544
click at [1053, 311] on div "#[PERSON_NAME] #Abrir la puerta hero . moveRight ( ) #mover a la derecha hero .…" at bounding box center [1104, 494] width 530 height 544
click at [1055, 314] on div "#[PERSON_NAME] #Abrir la puerta hero . moveRight ( ) #mover a la derecha hero .…" at bounding box center [1104, 494] width 530 height 544
click at [1062, 316] on div "#[PERSON_NAME] #Abrir la puerta hero . moveRight ( ) #mover a la derecha hero .…" at bounding box center [1104, 494] width 530 height 544
type textarea "hero.moveRight() #mover a la derecha"
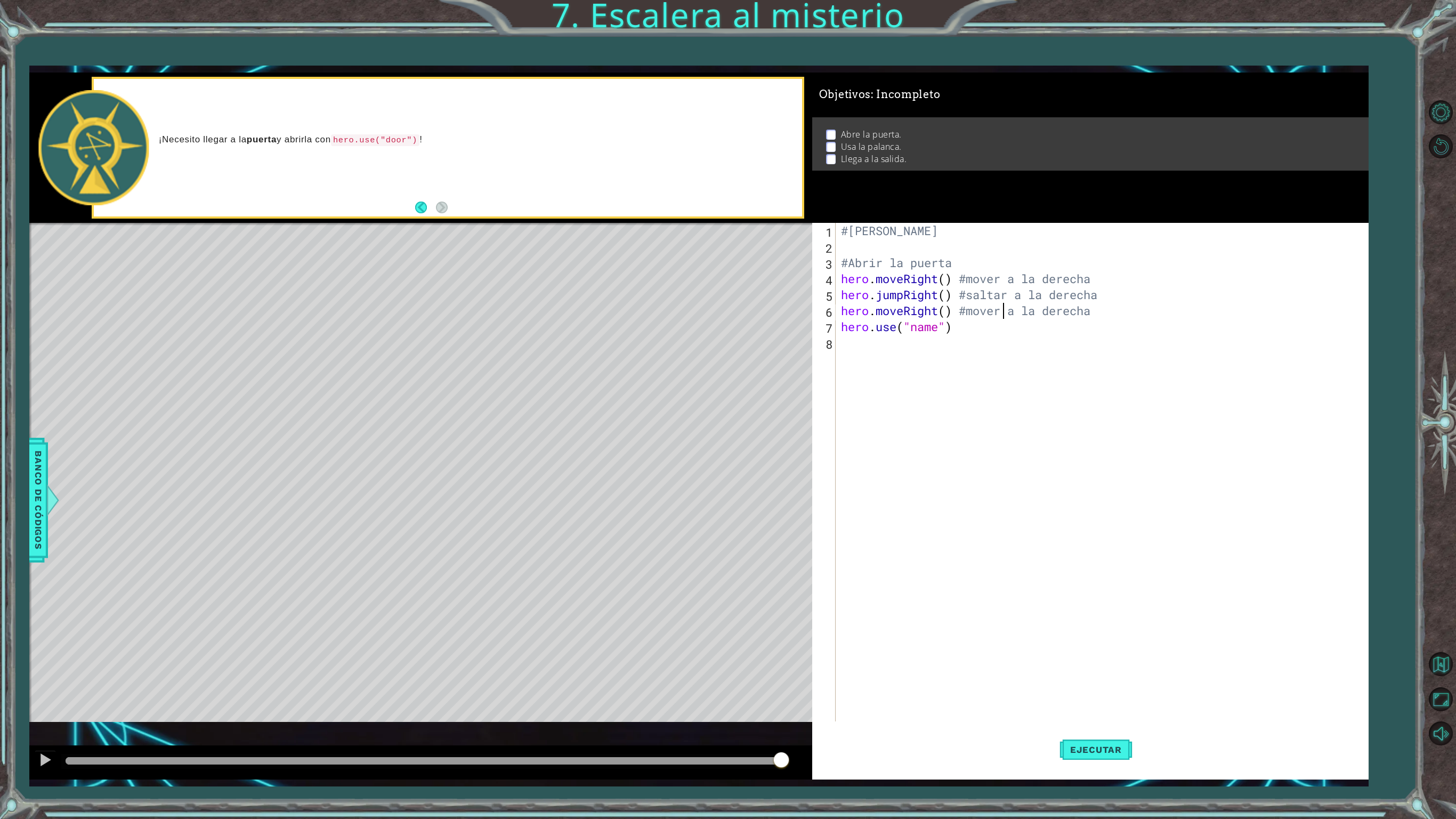
click at [1046, 362] on div "#[PERSON_NAME] #Abrir la puerta hero . moveRight ( ) #mover a la derecha hero .…" at bounding box center [1104, 494] width 530 height 544
click at [940, 333] on div "#[PERSON_NAME] #Abrir la puerta hero . moveRight ( ) #mover a la derecha hero .…" at bounding box center [1104, 494] width 530 height 544
type textarea "hero.use("door")"
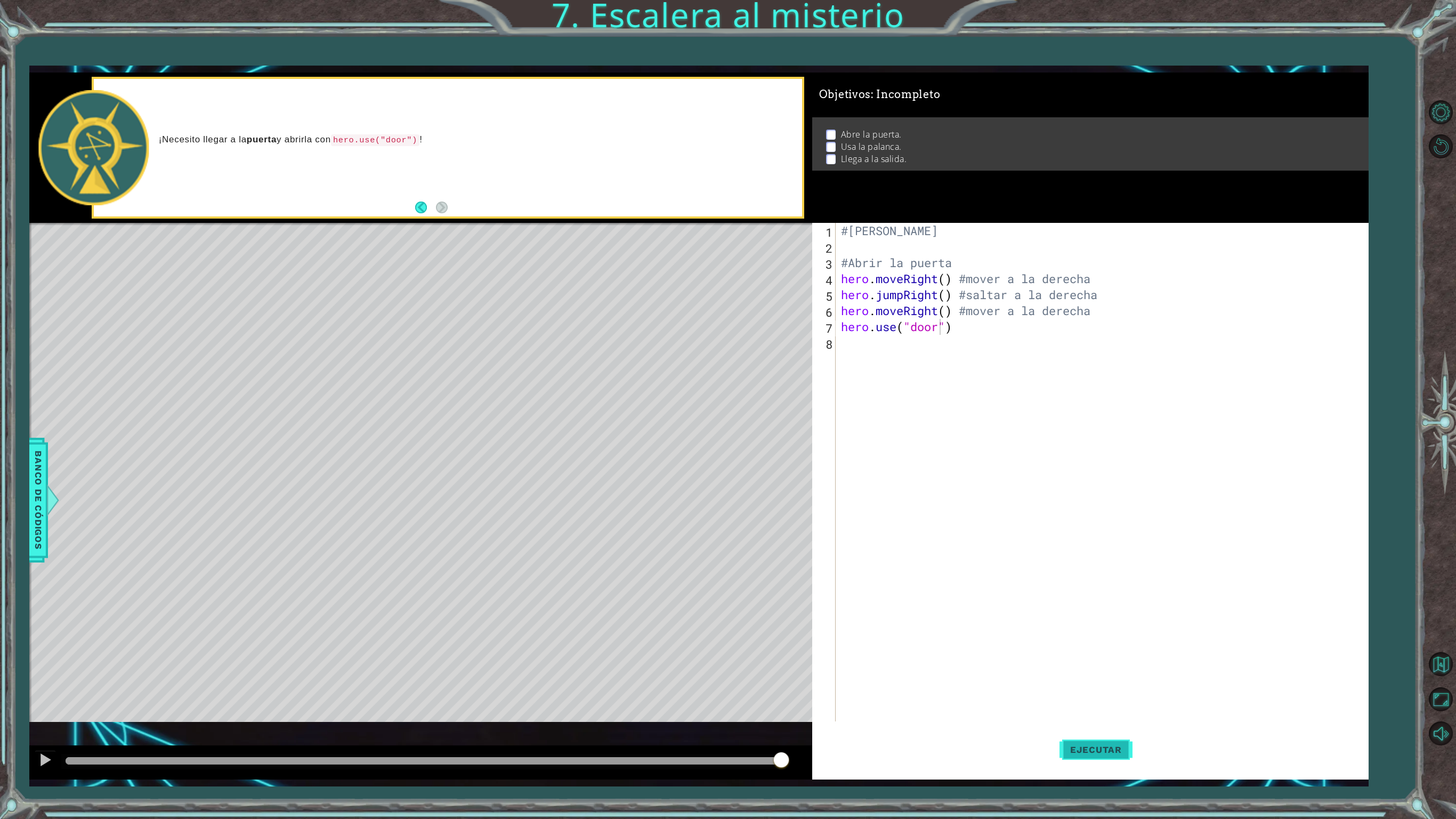
click at [1107, 684] on span "Ejecutar" at bounding box center [1096, 750] width 73 height 11
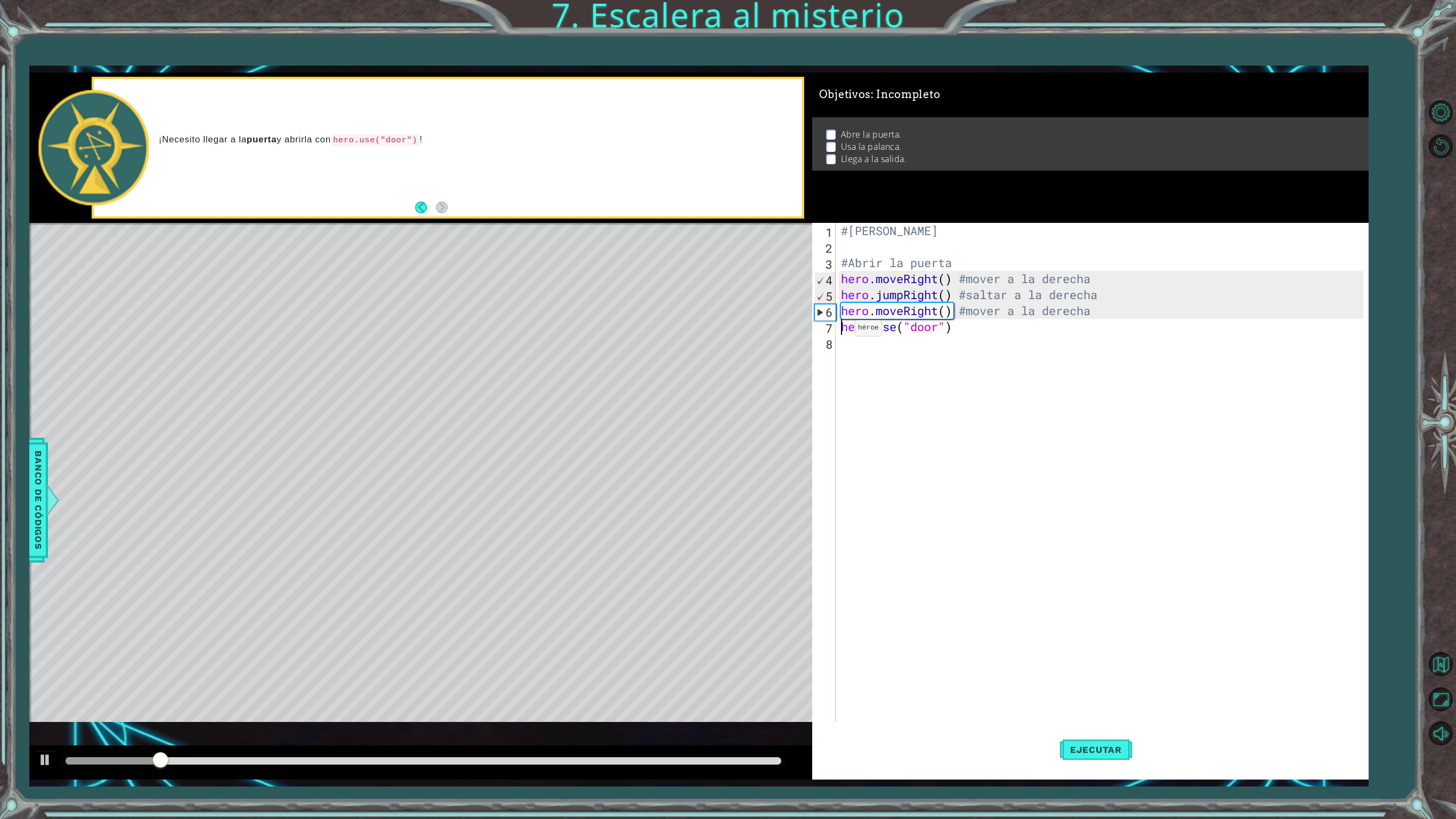
click at [839, 330] on div "#[PERSON_NAME] #Abrir la puerta hero . moveRight ( ) #mover a la derecha hero .…" at bounding box center [1104, 494] width 530 height 544
click at [849, 324] on div "#[PERSON_NAME] #Abrir la puerta hero . moveRight ( ) #mover a la derecha hero .…" at bounding box center [1104, 494] width 530 height 544
click at [1115, 684] on span "Ejecutar" at bounding box center [1096, 750] width 73 height 11
click at [868, 353] on div "h ero.jumpUp Toca enter h ero.moveUp Toca enter h ero.jumpDown Toca enter h ero…" at bounding box center [926, 400] width 186 height 128
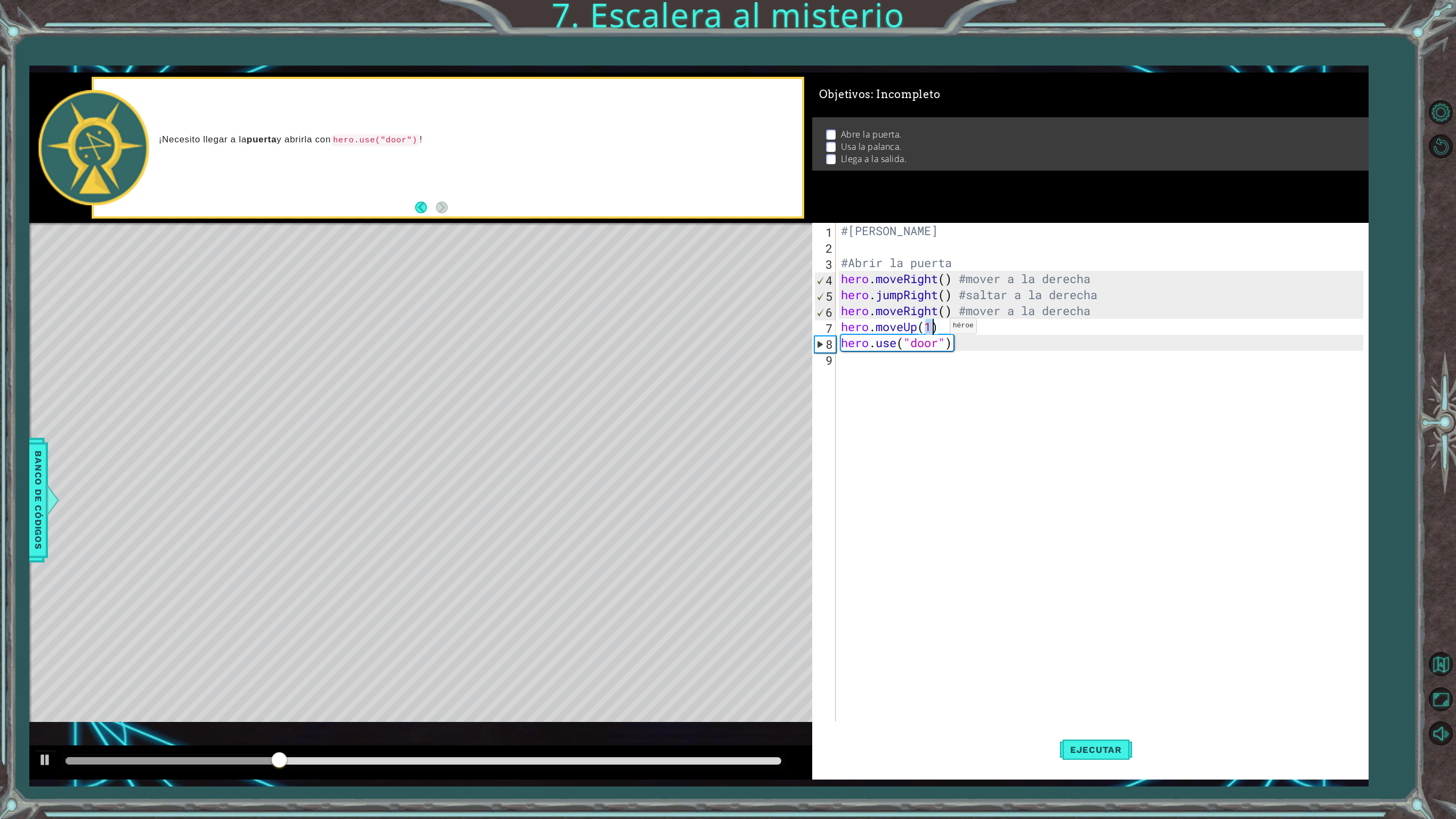
click at [934, 328] on div "#[PERSON_NAME] #Abrir la puerta hero . moveRight ( ) #mover a la derecha hero .…" at bounding box center [1101, 478] width 524 height 512
click at [943, 332] on div "#[PERSON_NAME] #Abrir la puerta hero . moveRight ( ) #mover a la derecha hero .…" at bounding box center [1104, 494] width 530 height 544
type textarea "hero.moveUp() #mover hacia arriba"
click at [1082, 684] on button "Ejecutar" at bounding box center [1096, 749] width 73 height 56
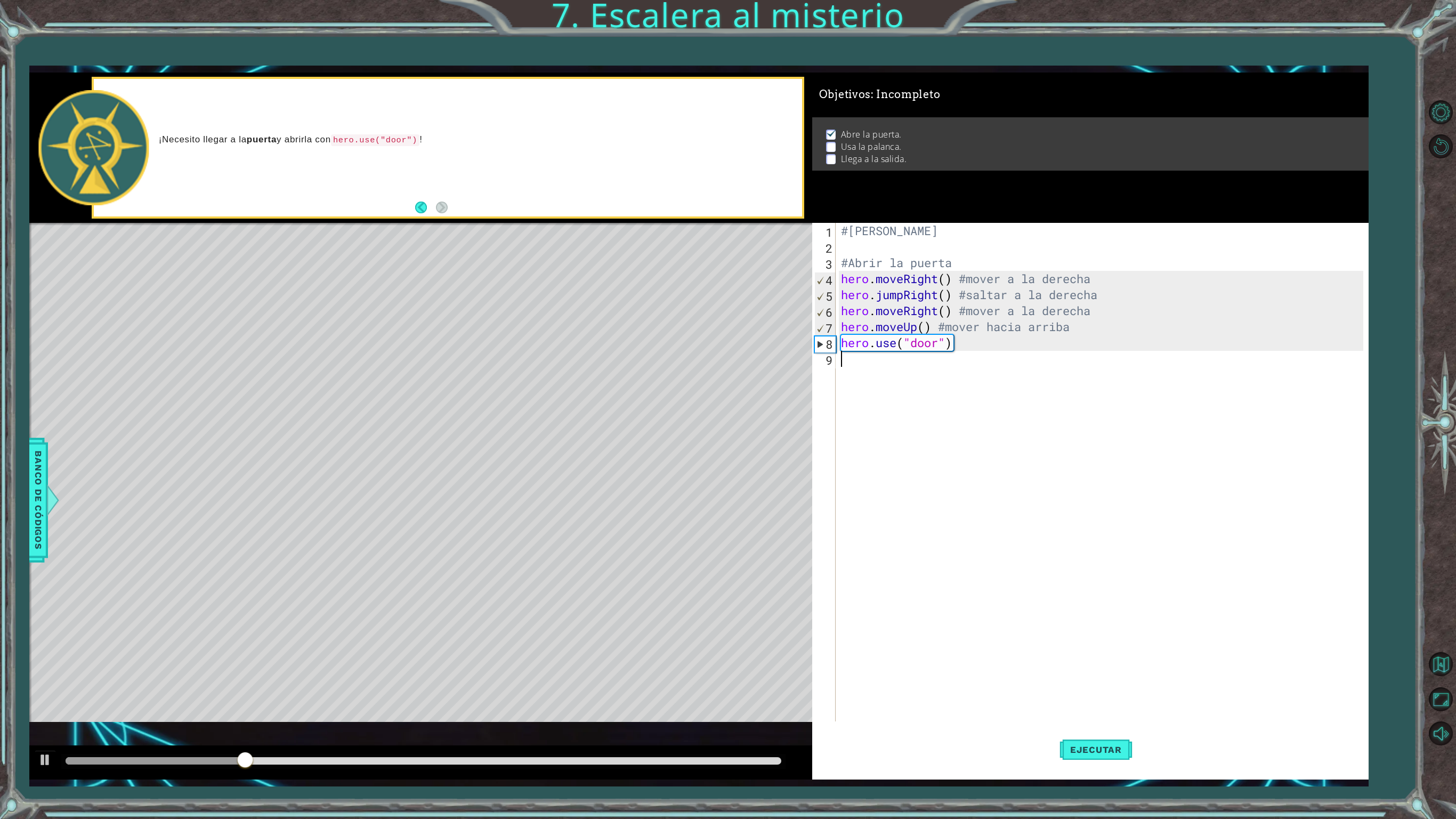
click at [980, 353] on div "#[PERSON_NAME] #Abrir la puerta hero . moveRight ( ) #mover a la derecha hero .…" at bounding box center [1104, 494] width 530 height 544
click at [977, 346] on div "#[PERSON_NAME] #Abrir la puerta hero . moveRight ( ) #mover a la derecha hero .…" at bounding box center [1104, 494] width 530 height 544
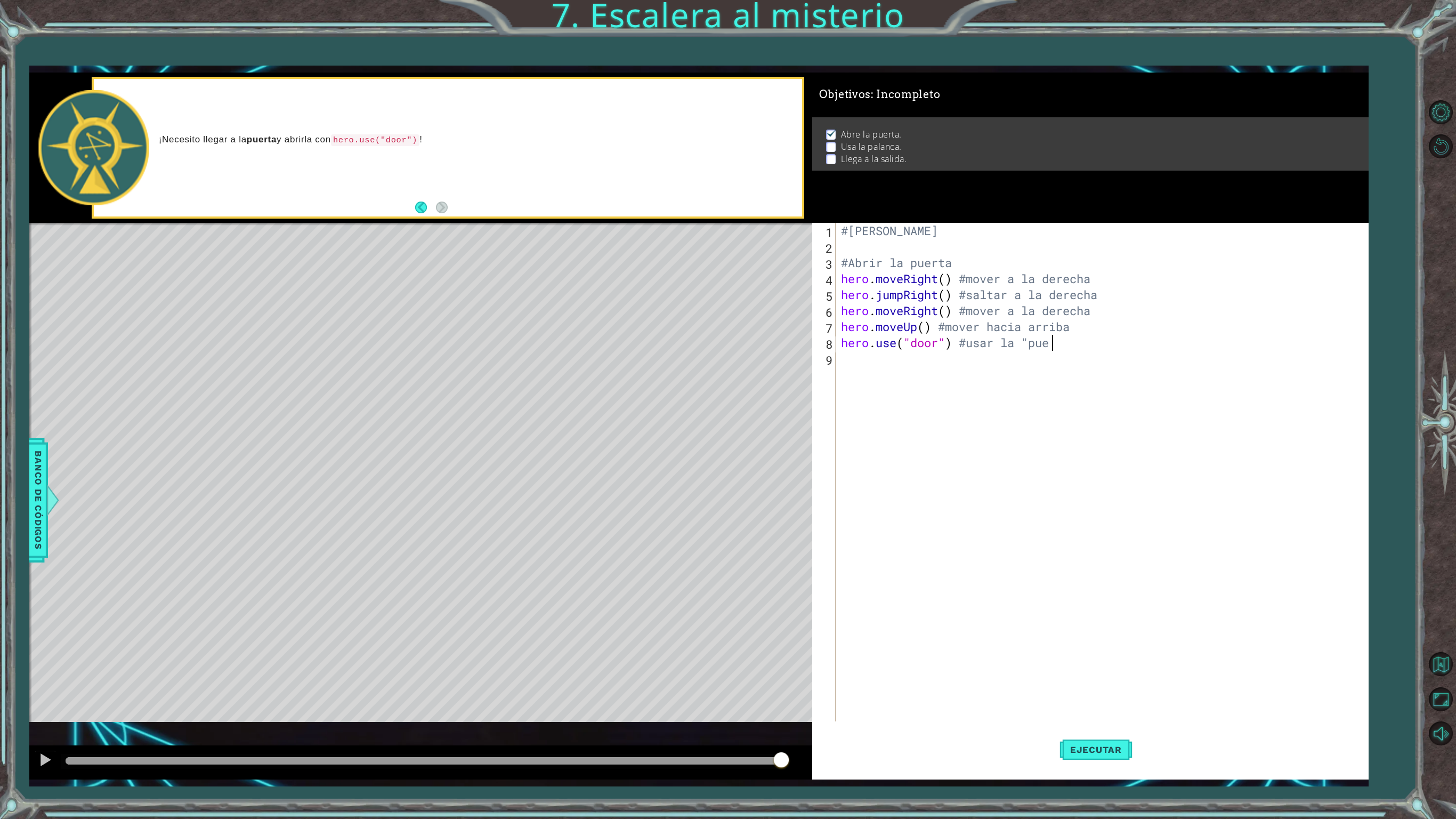
scroll to position [0, 8]
type textarea "hero.use("door") #usar la "puerta""
click at [1028, 343] on div "#[PERSON_NAME] #Abrir la puerta hero . moveRight ( ) #mover a la derecha hero .…" at bounding box center [1104, 494] width 530 height 544
click at [1022, 341] on div "#[PERSON_NAME] #Abrir la puerta hero . moveRight ( ) #mover a la derecha hero .…" at bounding box center [1104, 494] width 530 height 544
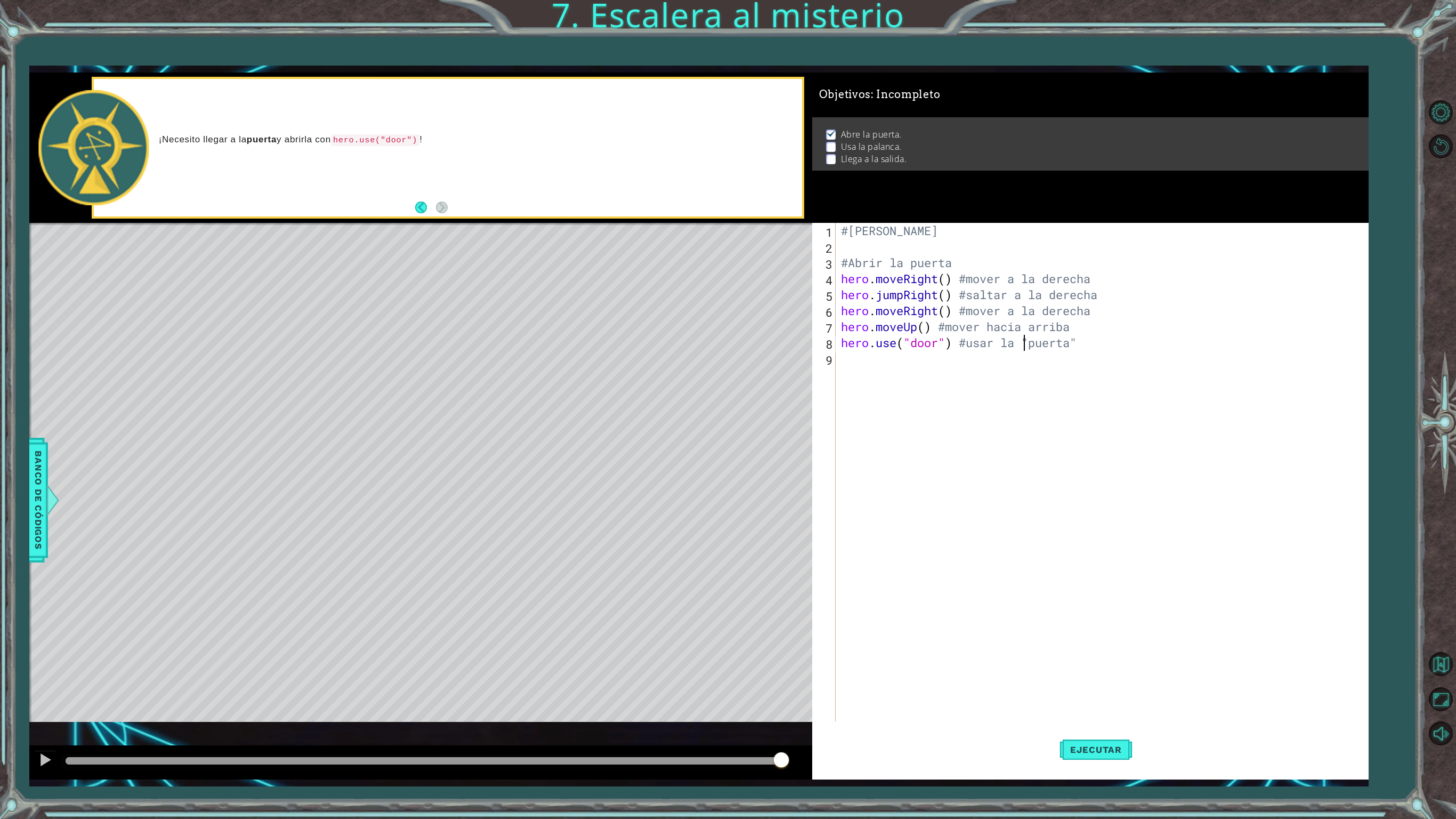
click at [1083, 343] on div "#[PERSON_NAME] #Abrir la puerta hero . moveRight ( ) #mover a la derecha hero .…" at bounding box center [1104, 494] width 530 height 544
type textarea "#Usar la palanca"
click at [890, 404] on div "h ero.jumpUp Toca enter h ero.moveUp Toca enter h ero.jumpDown Toca enter h ero…" at bounding box center [932, 448] width 186 height 128
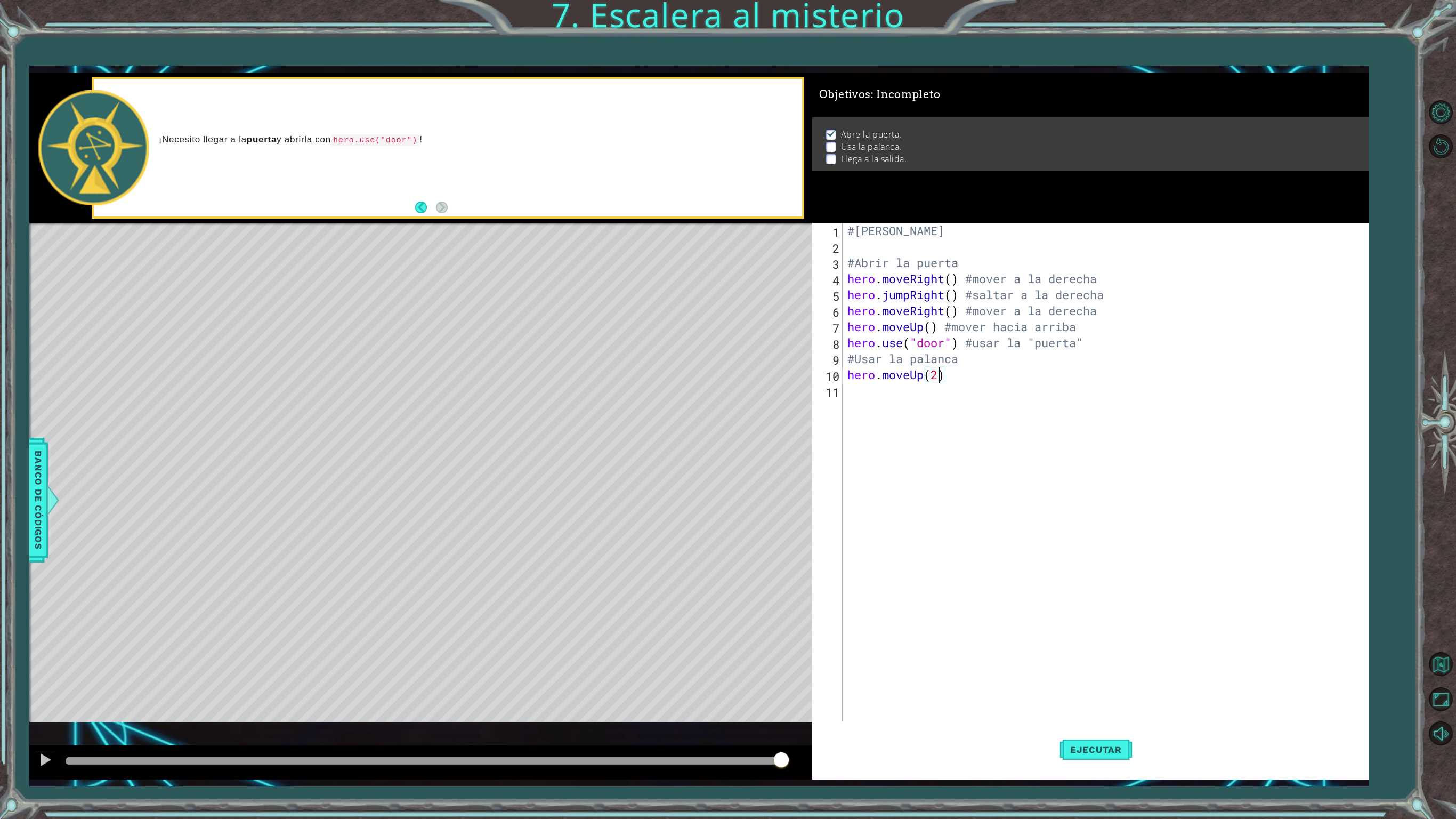
scroll to position [0, 3]
click at [964, 367] on div "#[PERSON_NAME] #Abrir la puerta hero . moveRight ( ) #mover a la derecha hero .…" at bounding box center [1107, 494] width 524 height 544
click at [964, 378] on div "#[PERSON_NAME] #Abrir la puerta hero . moveRight ( ) #mover a la derecha hero .…" at bounding box center [1107, 494] width 524 height 544
type textarea "hero.moveUp(2) #mover dos pasos hacia arriba"
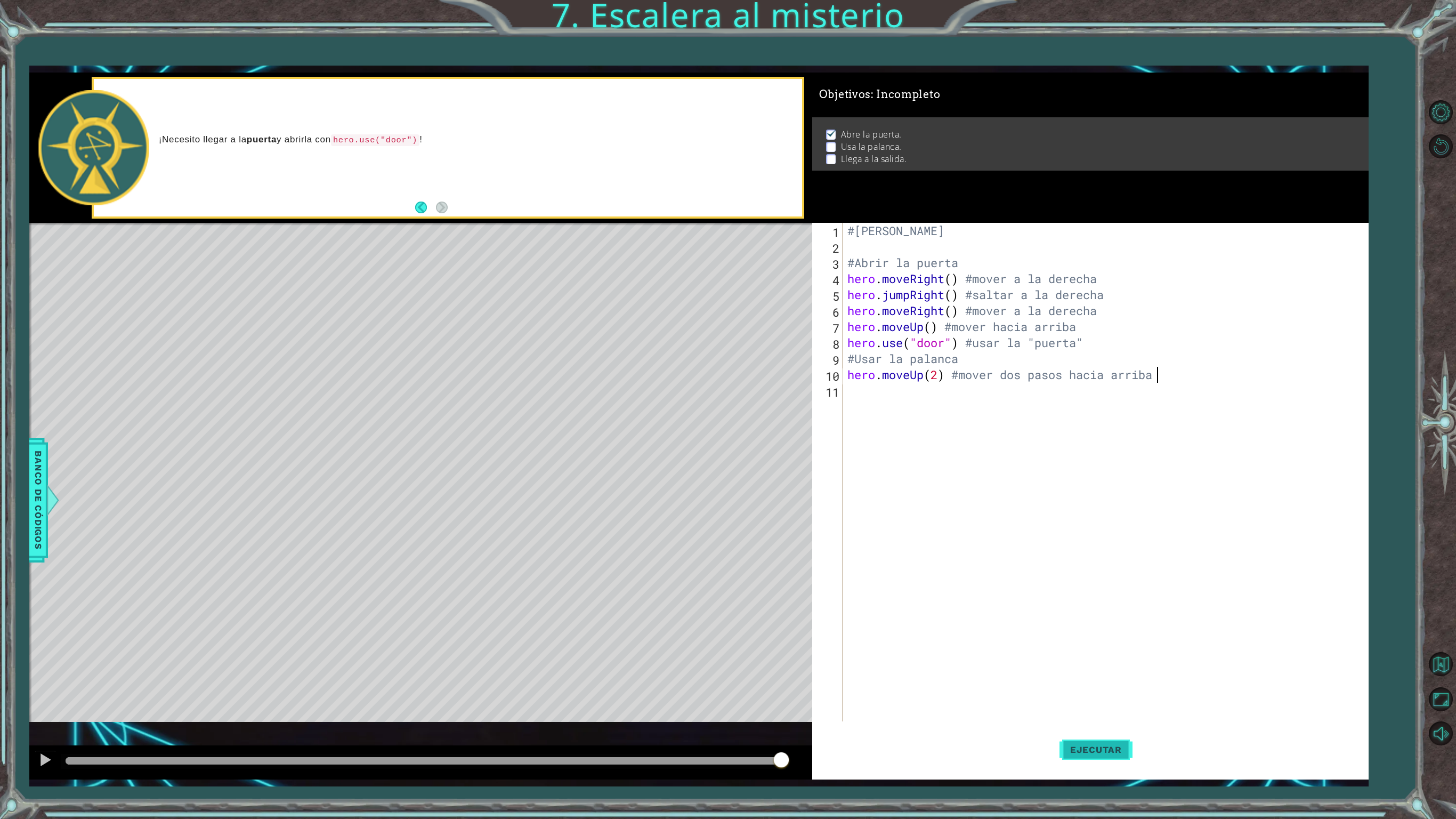
click at [1114, 684] on span "Ejecutar" at bounding box center [1096, 750] width 73 height 11
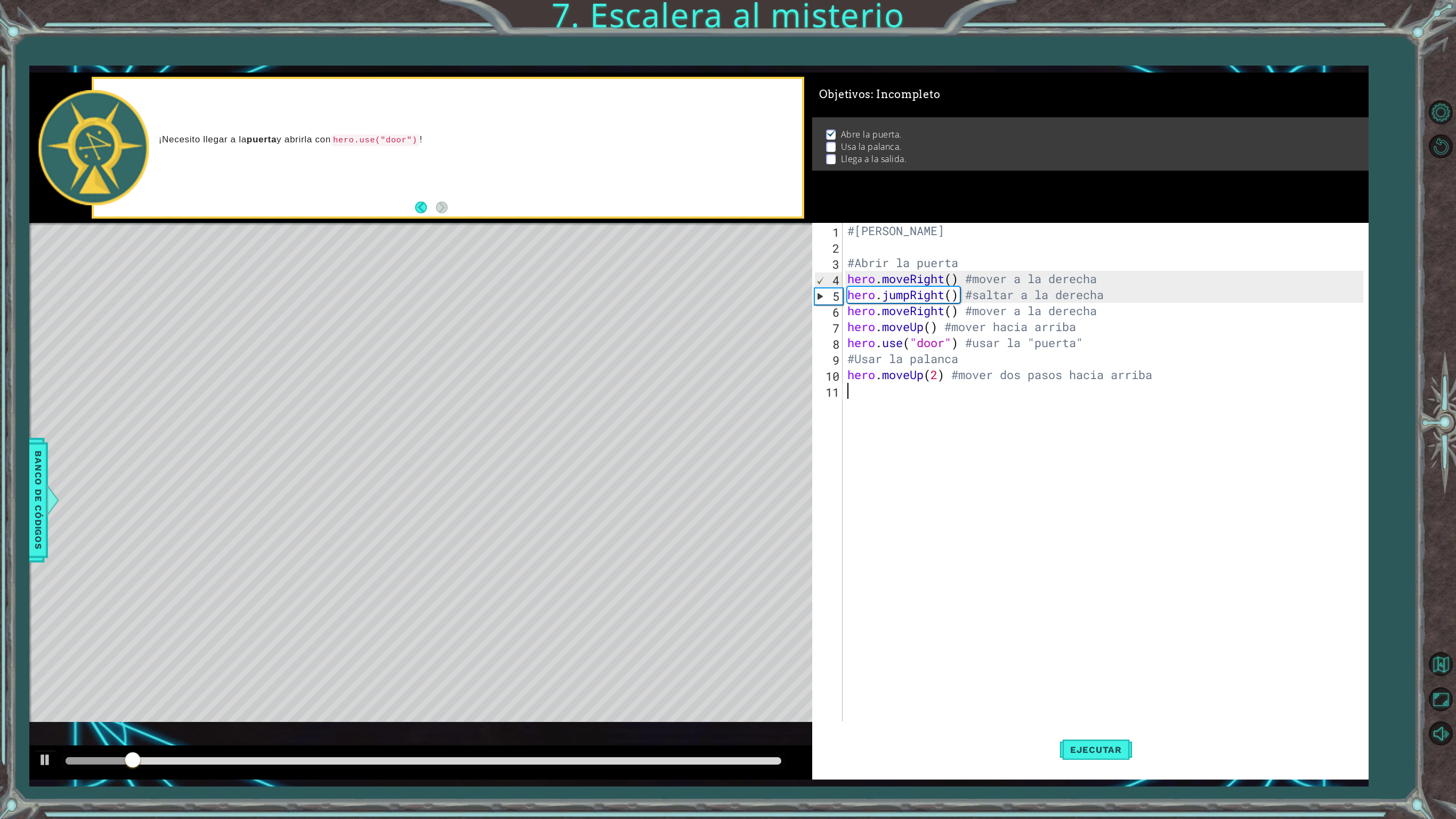
click at [873, 403] on div "#[PERSON_NAME] #Abrir la puerta hero . moveRight ( ) #mover a la derecha hero .…" at bounding box center [1107, 494] width 524 height 544
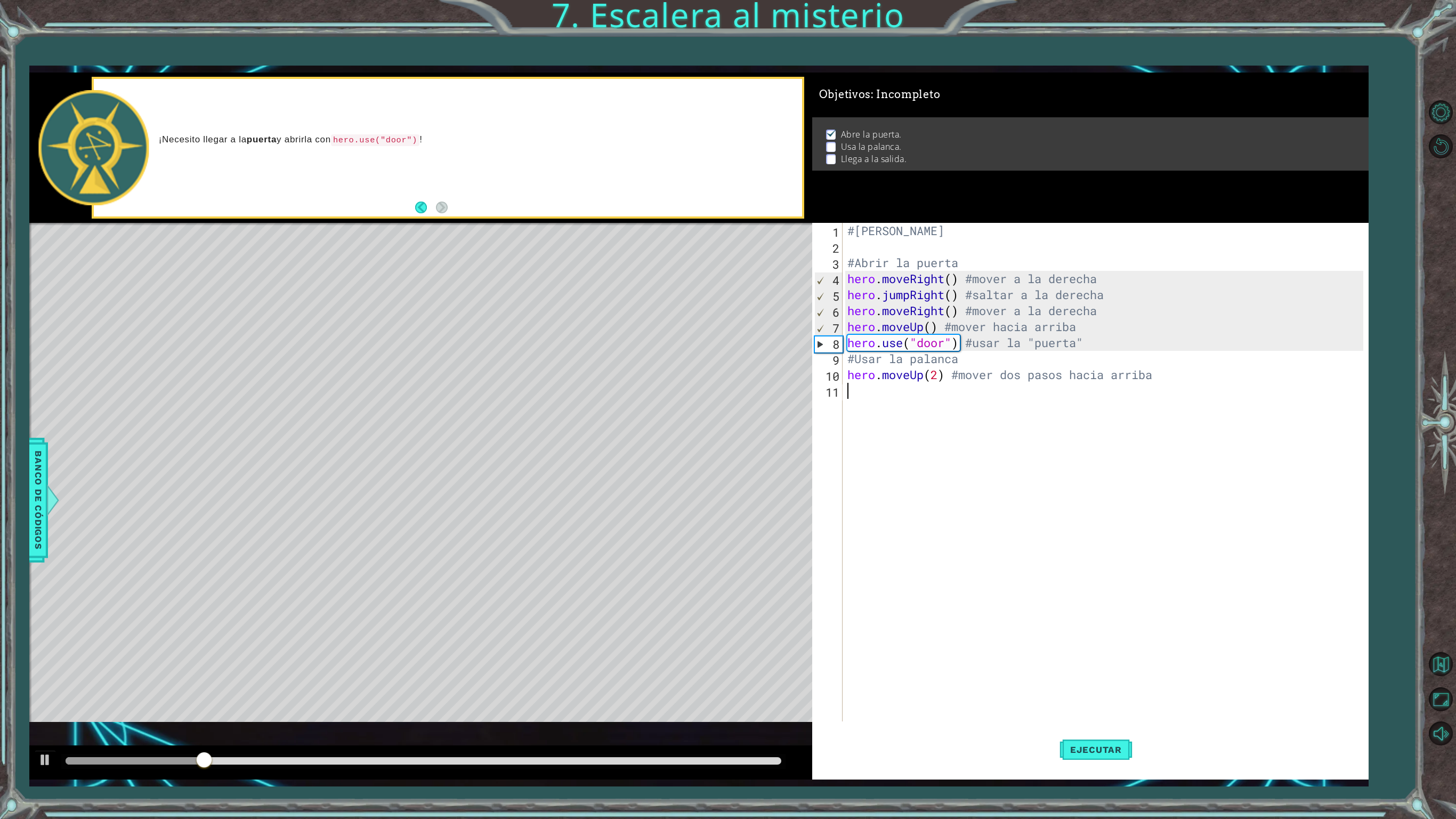
type textarea "h"
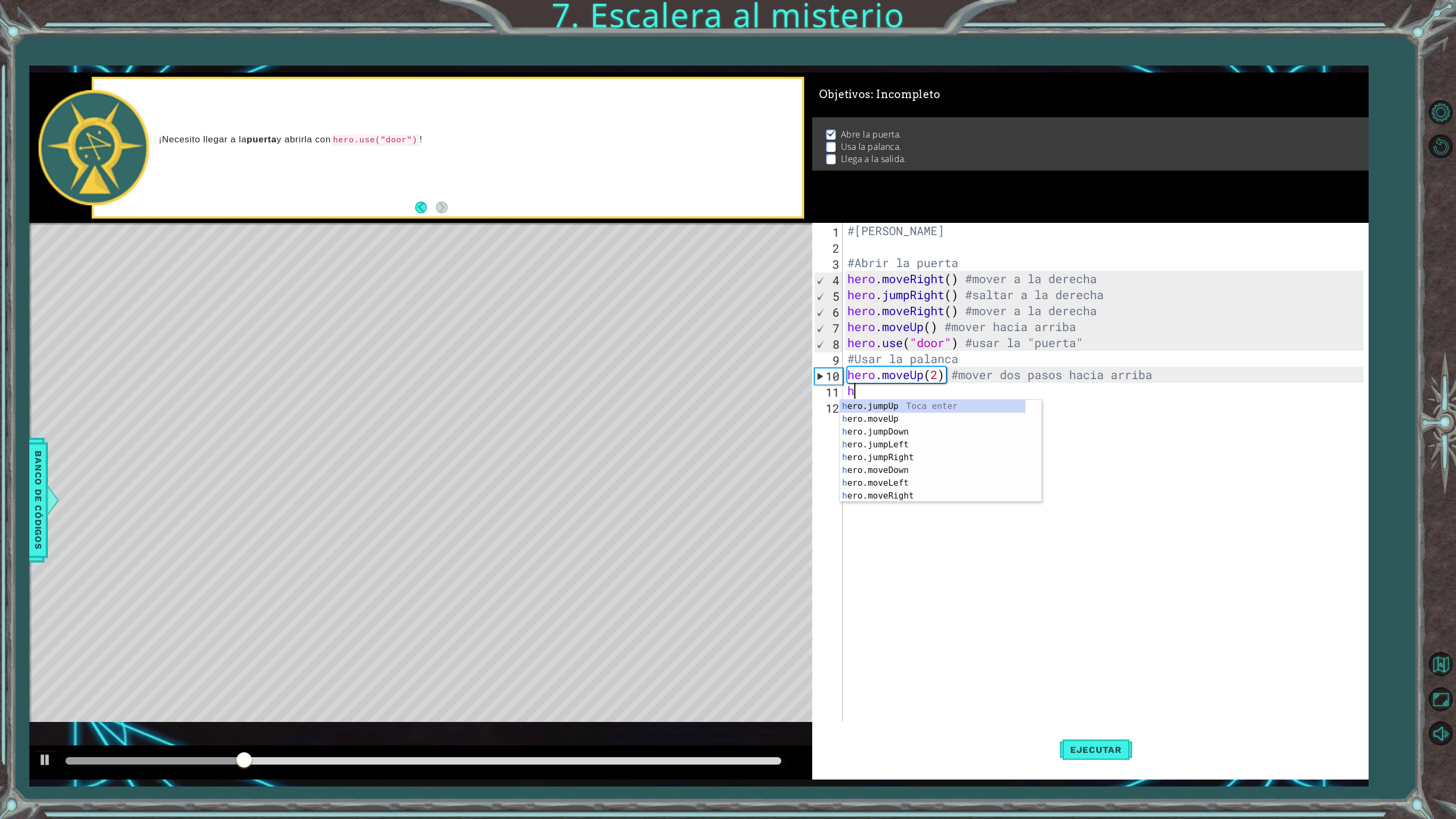
click at [872, 409] on div "h ero.jumpUp Toca enter h ero.moveUp Toca enter h ero.jumpDown Toca enter h ero…" at bounding box center [932, 464] width 186 height 128
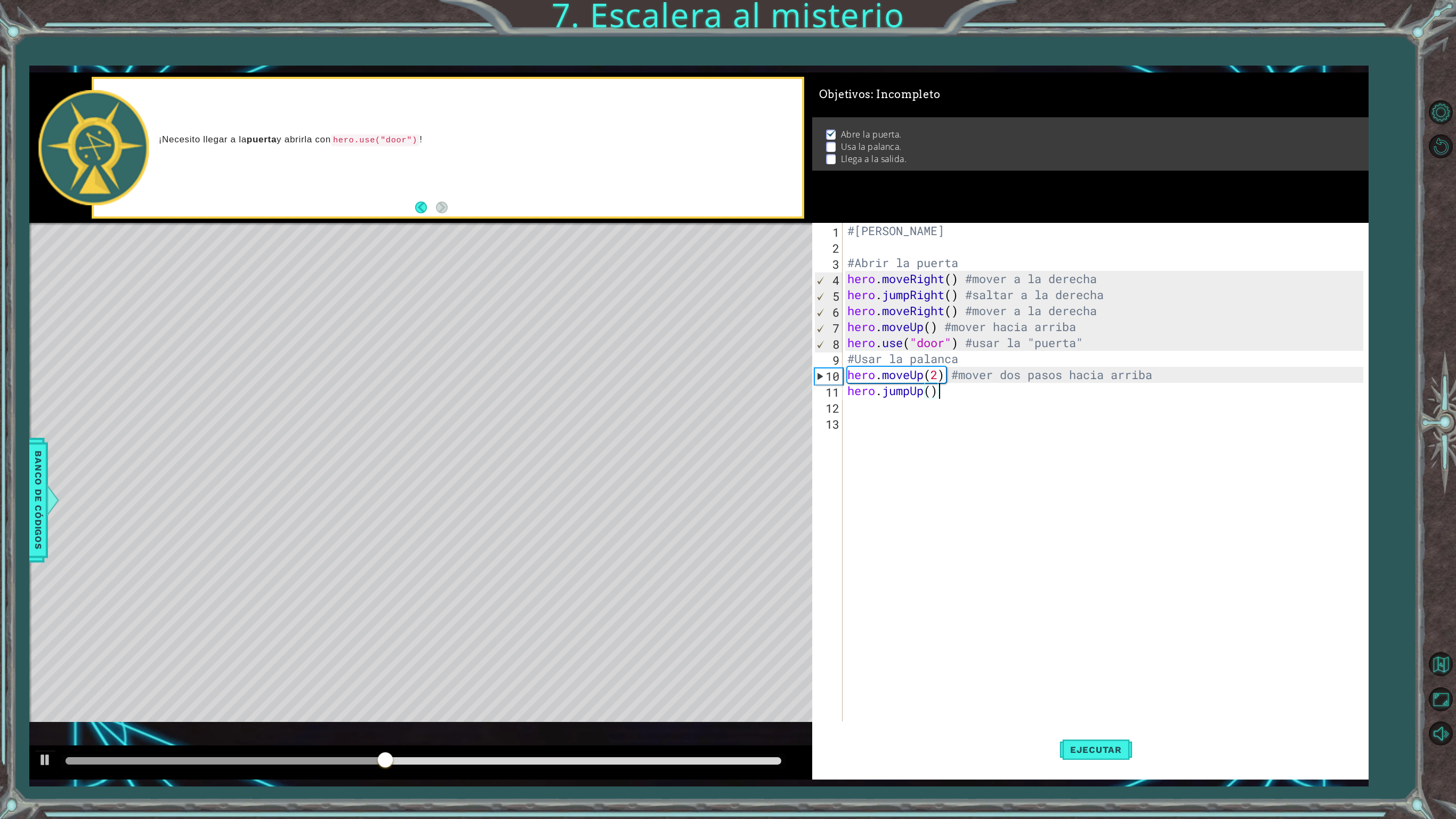
click at [940, 394] on div "#[PERSON_NAME] #Abrir la puerta hero . moveRight ( ) #mover a la derecha hero .…" at bounding box center [1107, 494] width 524 height 544
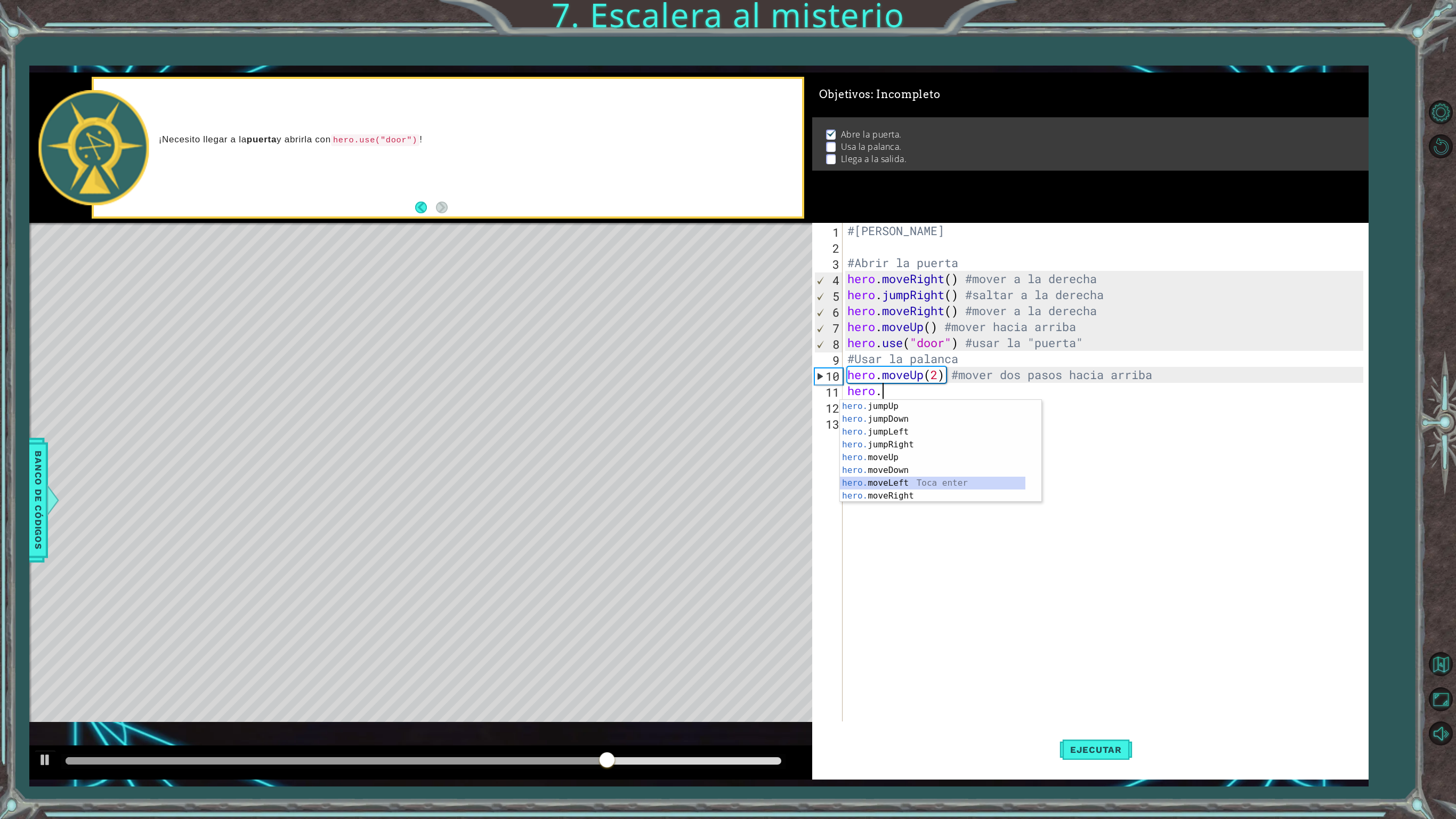
click at [915, 484] on div "hero. jumpUp Toca enter hero. jumpDown Toca enter hero. jumpLeft Toca enter her…" at bounding box center [932, 464] width 186 height 128
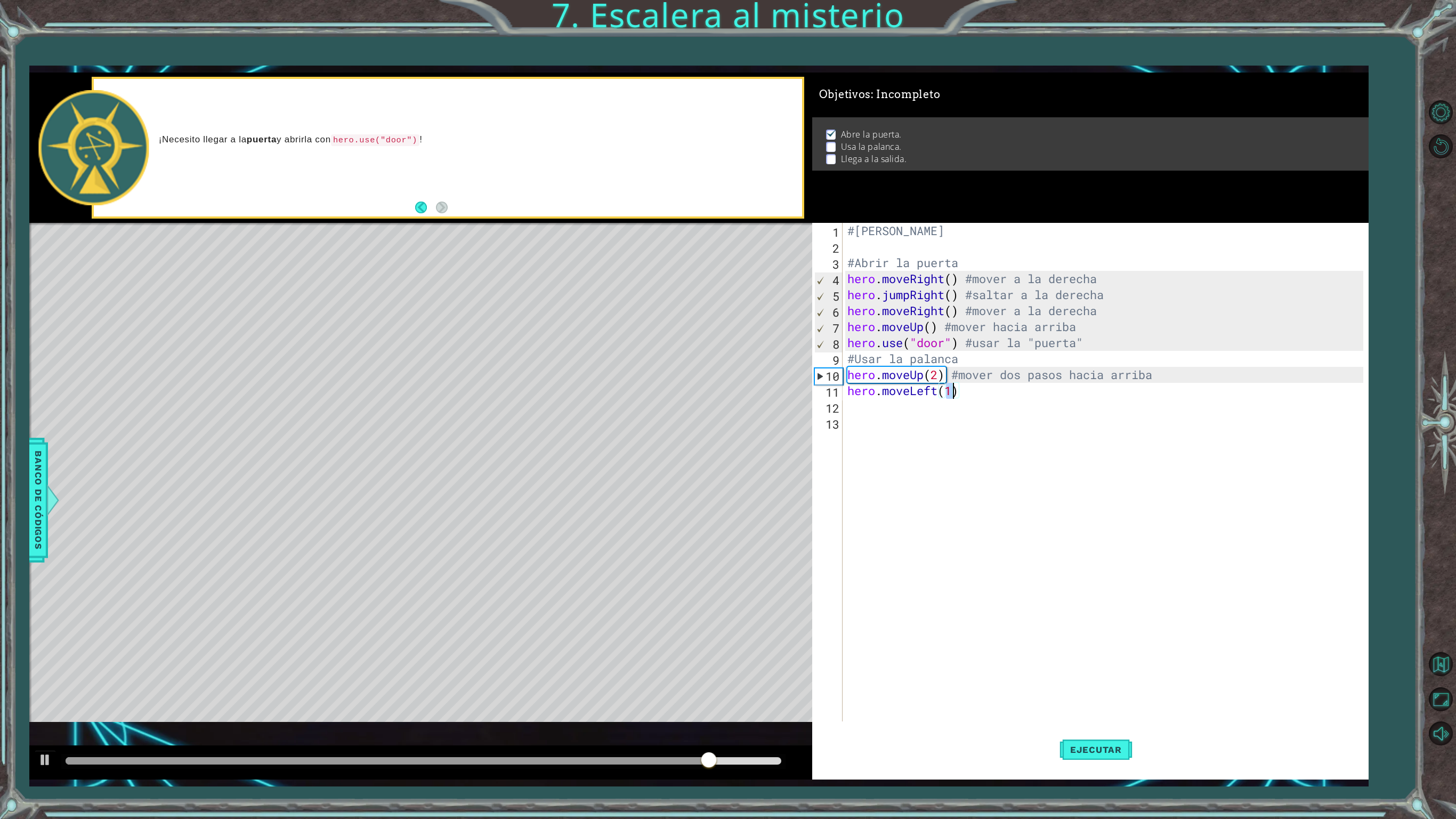
type textarea "hero.moveLeft()"
click at [989, 403] on div "#[PERSON_NAME] #Abrir la puerta hero . moveRight ( ) #mover a la derecha hero .…" at bounding box center [1107, 494] width 524 height 544
click at [986, 394] on div "#[PERSON_NAME] #Abrir la puerta hero . moveRight ( ) #mover a la derecha hero .…" at bounding box center [1107, 494] width 524 height 544
click at [969, 393] on div "#[PERSON_NAME] #Abrir la puerta hero . moveRight ( ) #mover a la derecha hero .…" at bounding box center [1107, 494] width 524 height 544
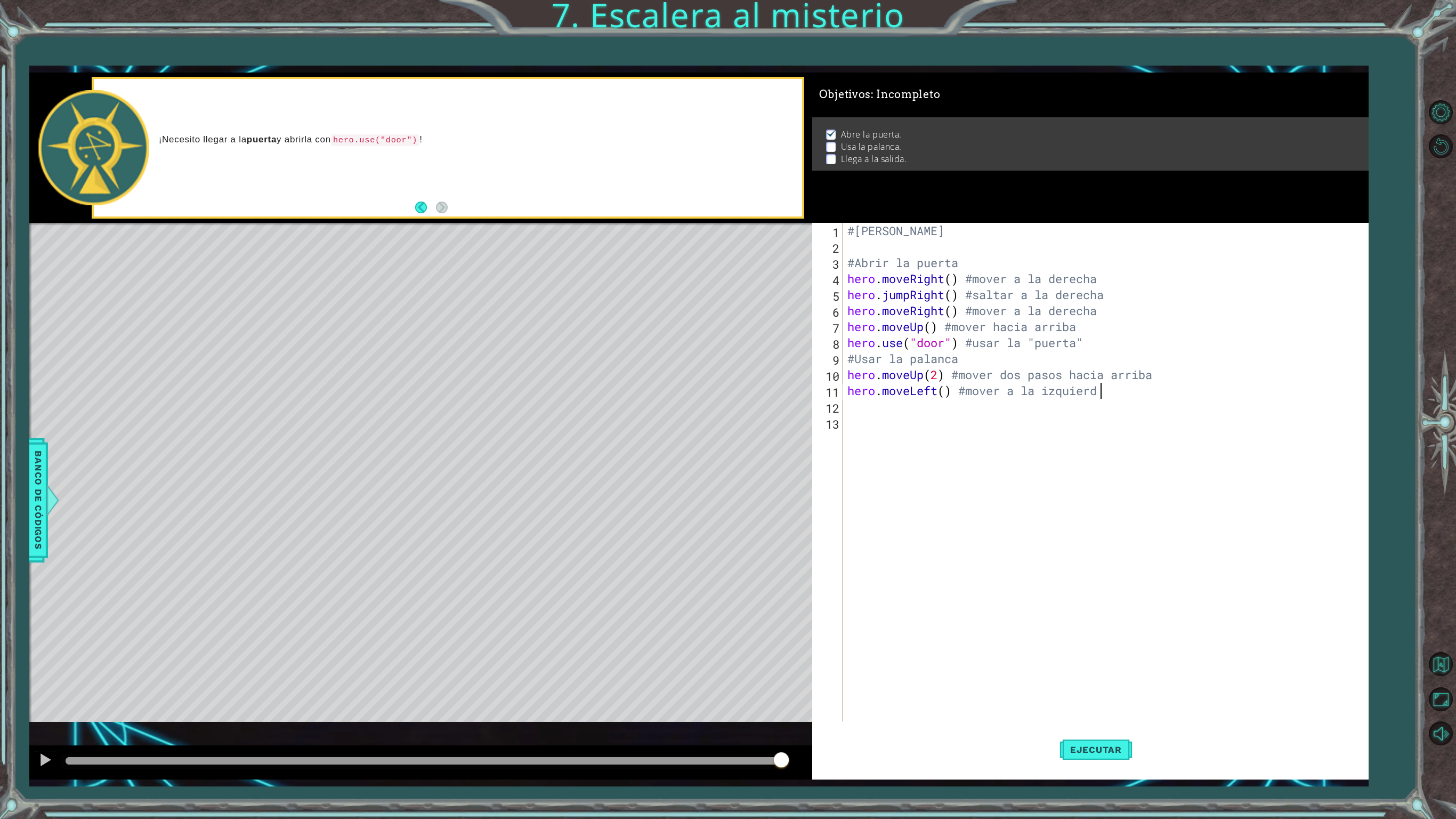
scroll to position [0, 11]
type textarea "hero.moveLeft() #mover a la izquierda"
click at [1081, 684] on span "Ejecutar" at bounding box center [1096, 750] width 73 height 11
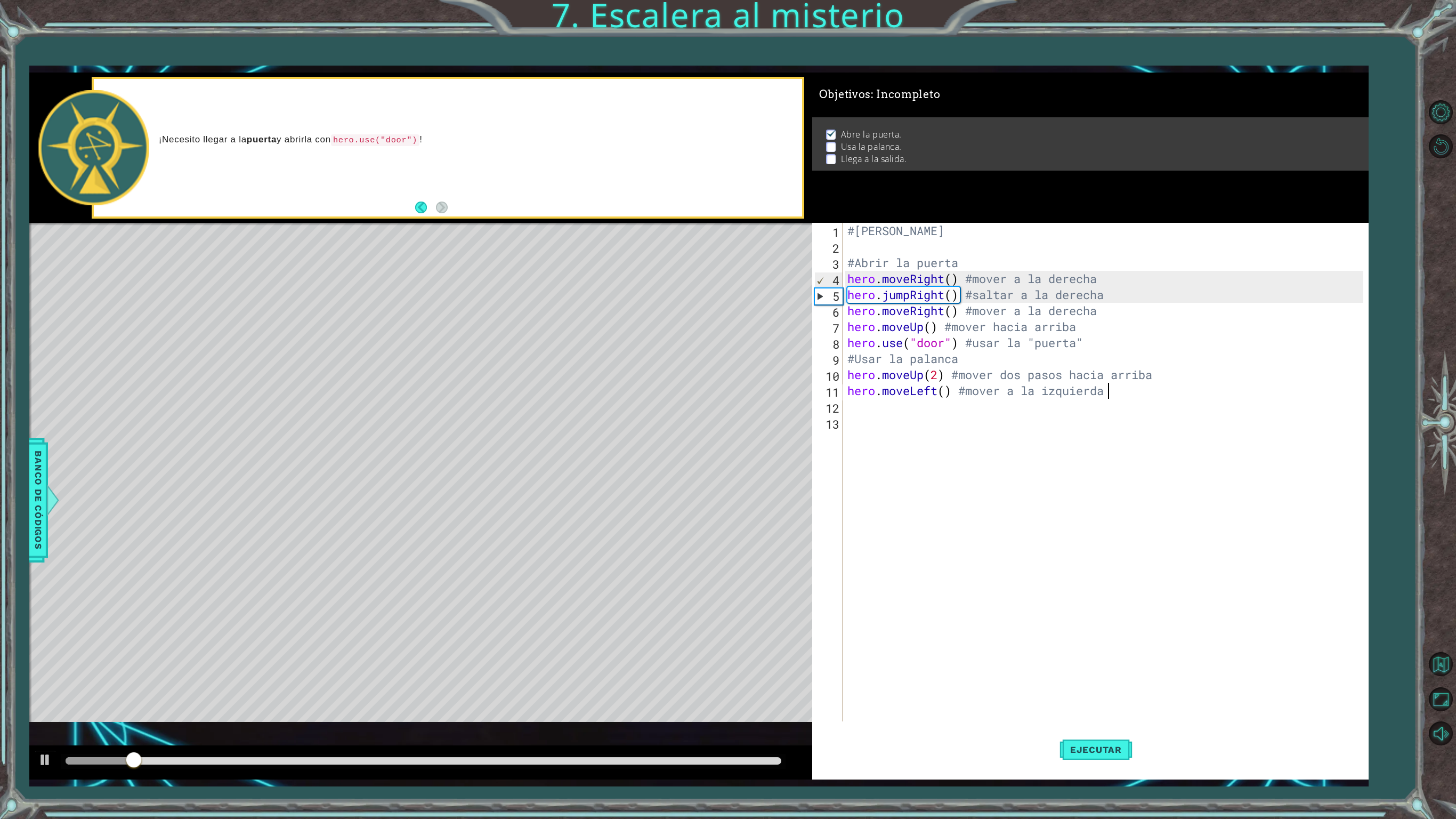
click at [881, 420] on div "#[PERSON_NAME] #Abrir la puerta hero . moveRight ( ) #mover a la derecha hero .…" at bounding box center [1107, 494] width 524 height 544
click at [863, 409] on div "#[PERSON_NAME] #Abrir la puerta hero . moveRight ( ) #mover a la derecha hero .…" at bounding box center [1107, 494] width 524 height 544
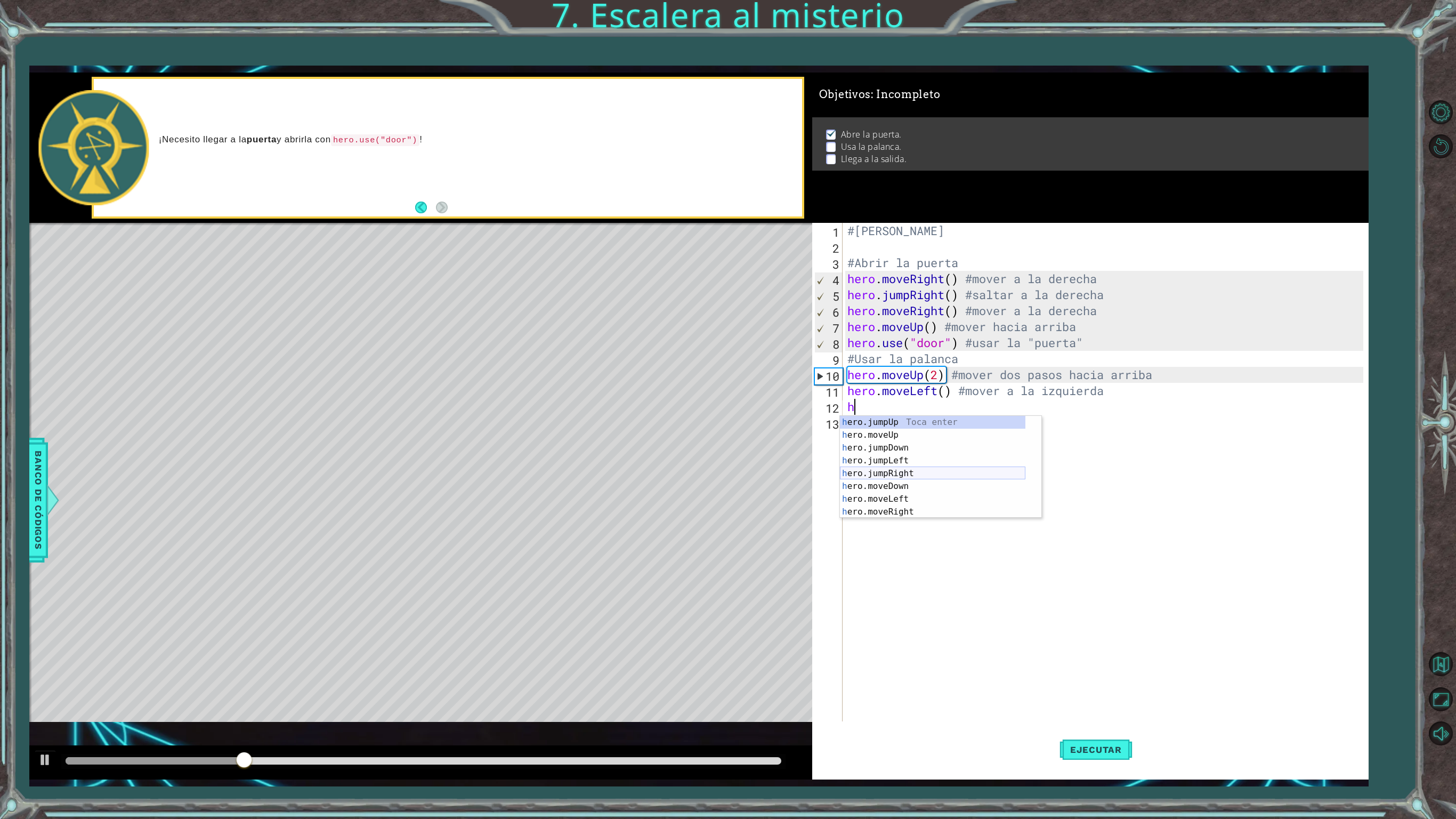
scroll to position [26, 0]
click at [881, 514] on div "h ero.jumpDown Toca enter h ero.jumpLeft Toca enter h ero.jumpRight Toca enter …" at bounding box center [932, 480] width 186 height 128
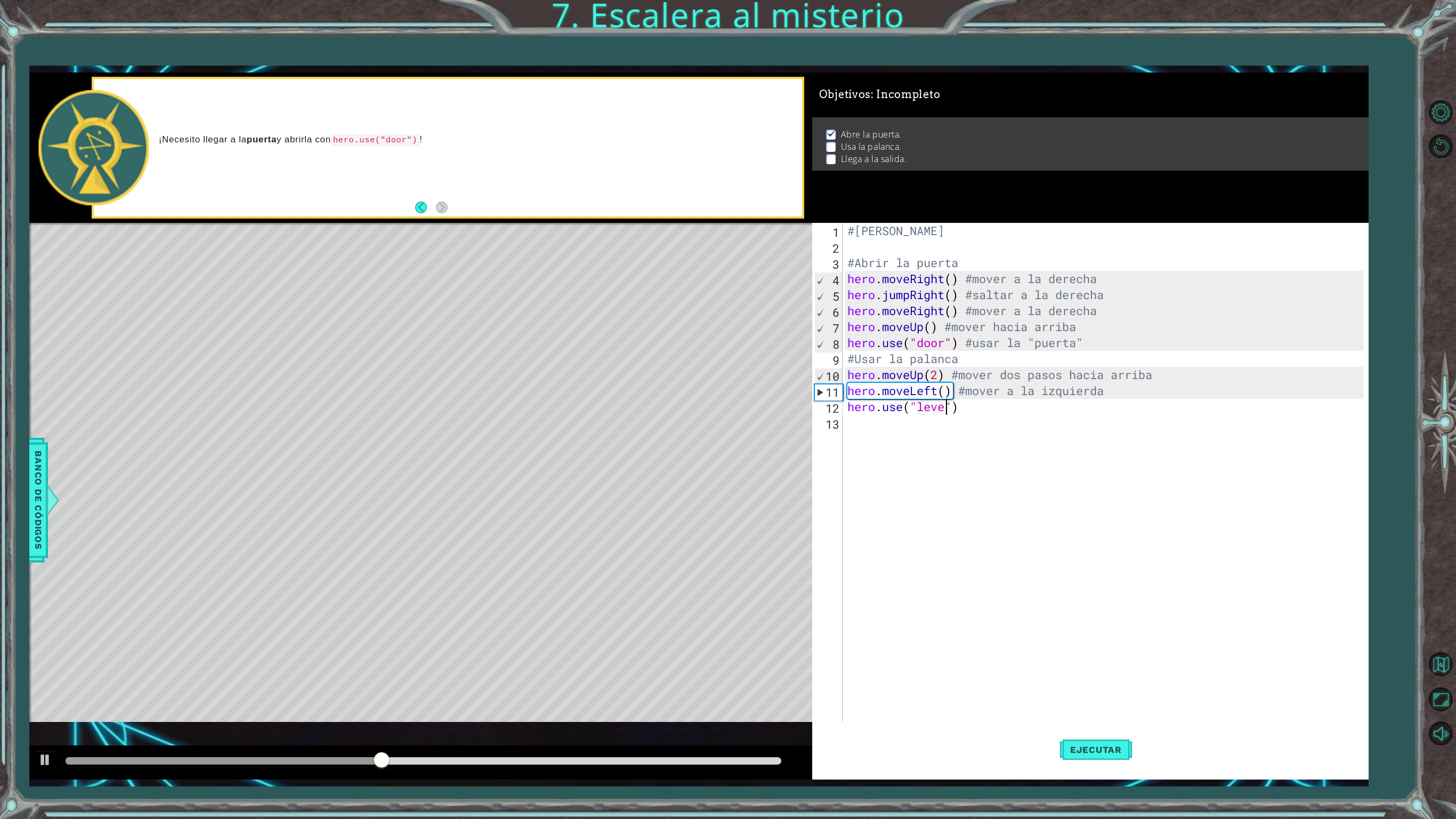
scroll to position [0, 4]
click at [982, 407] on div "#[PERSON_NAME] #Abrir la puerta hero . moveRight ( ) #mover a la derecha hero .…" at bounding box center [1107, 494] width 524 height 544
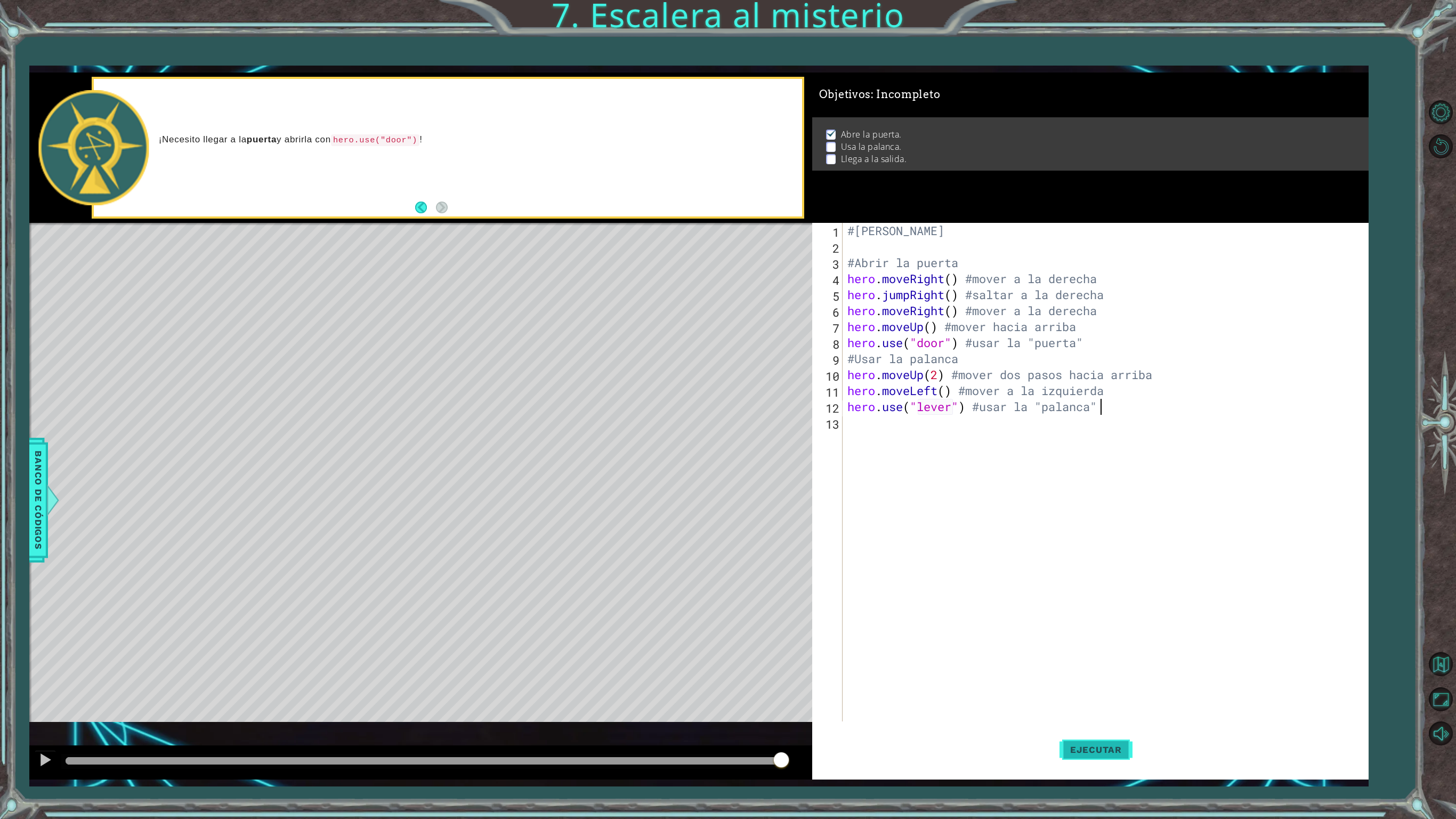
type textarea "hero.use("lever") #usar la "palanca""
click at [1114, 684] on span "Ejecutar" at bounding box center [1096, 750] width 73 height 11
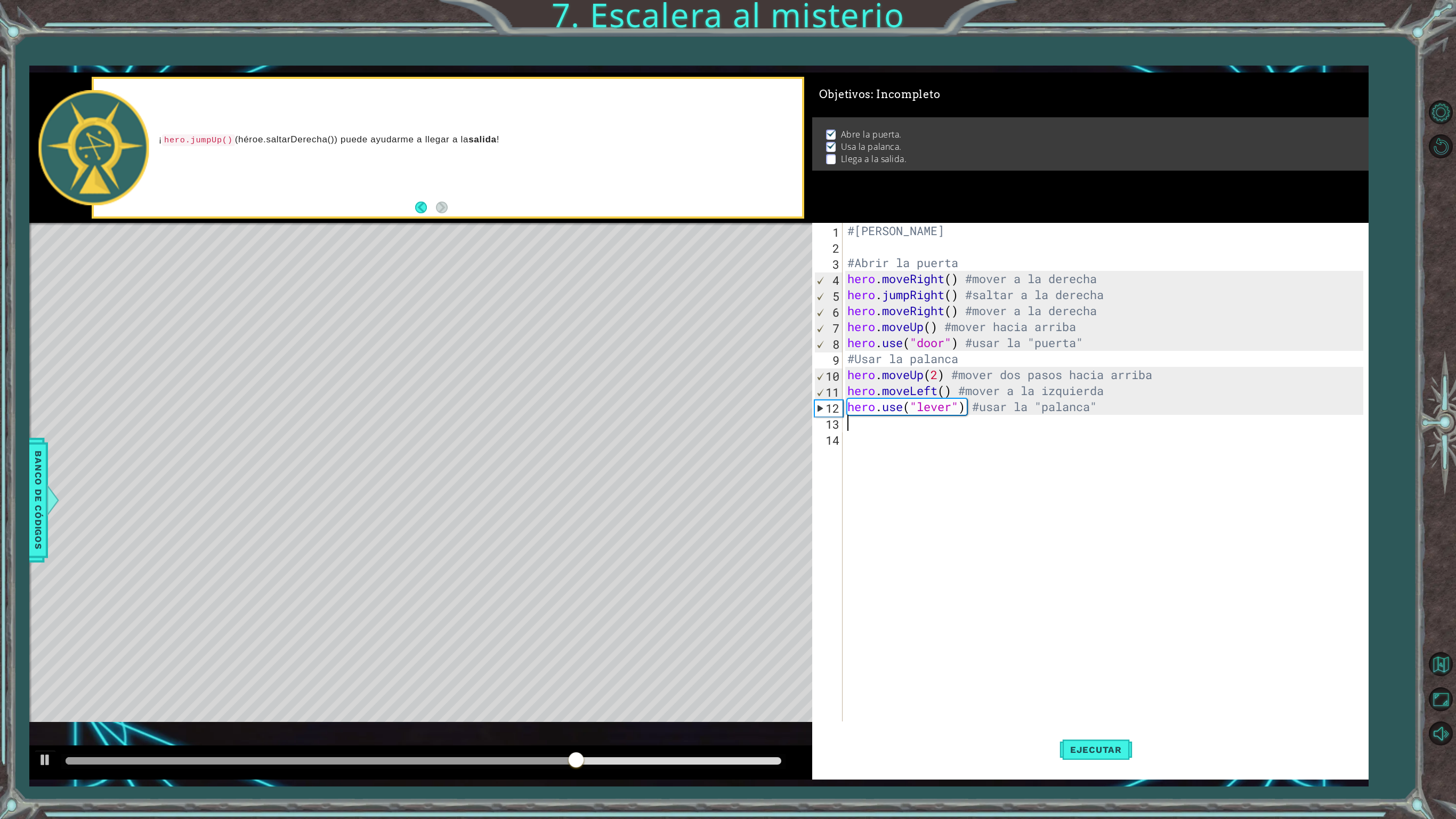
scroll to position [0, 0]
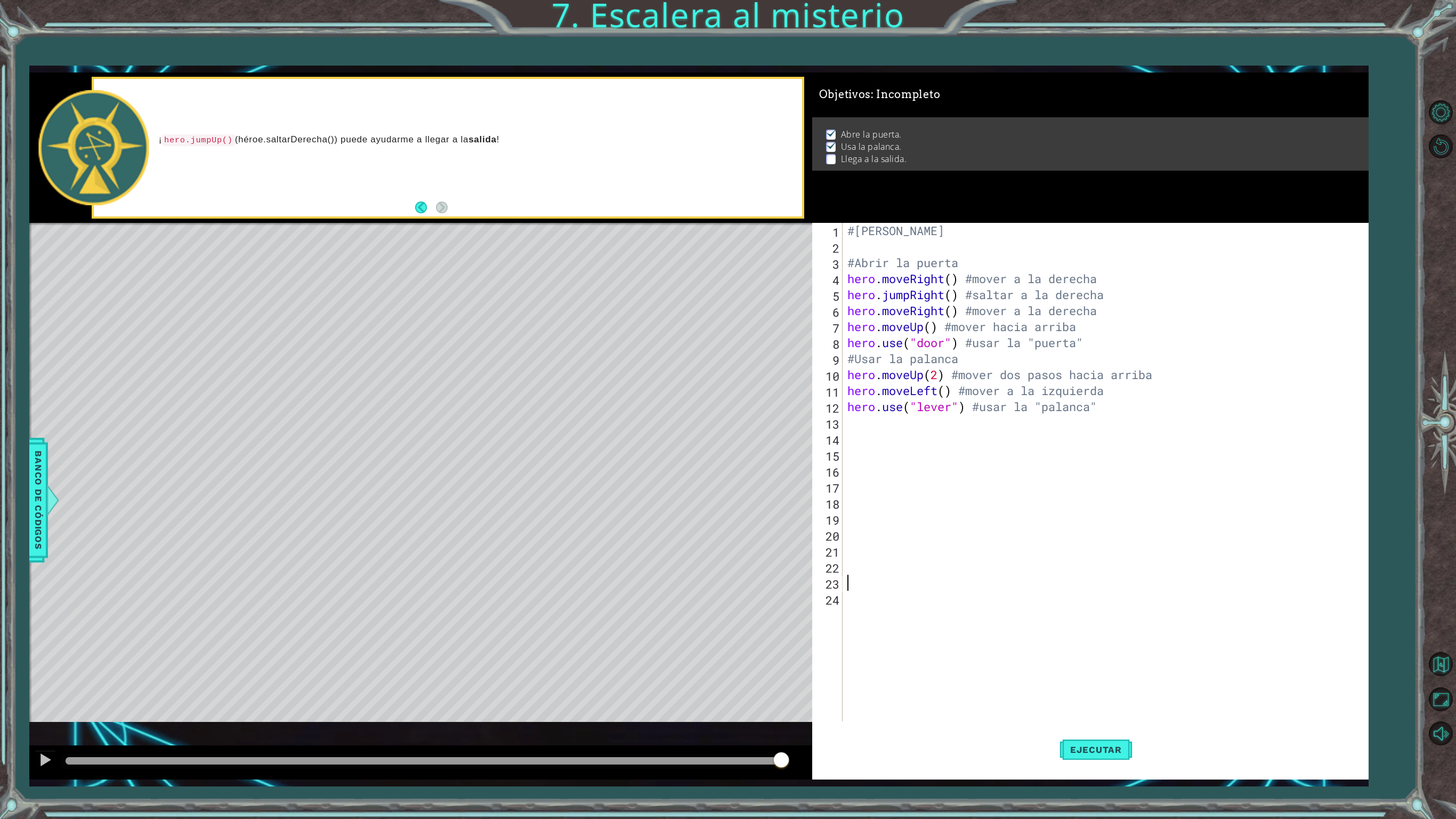
type textarea "3"
click at [865, 426] on div "#[PERSON_NAME] #Abrir la puerta hero . moveRight ( ) #mover a la derecha hero .…" at bounding box center [1107, 494] width 524 height 544
type textarea "#Llegar a la salida"
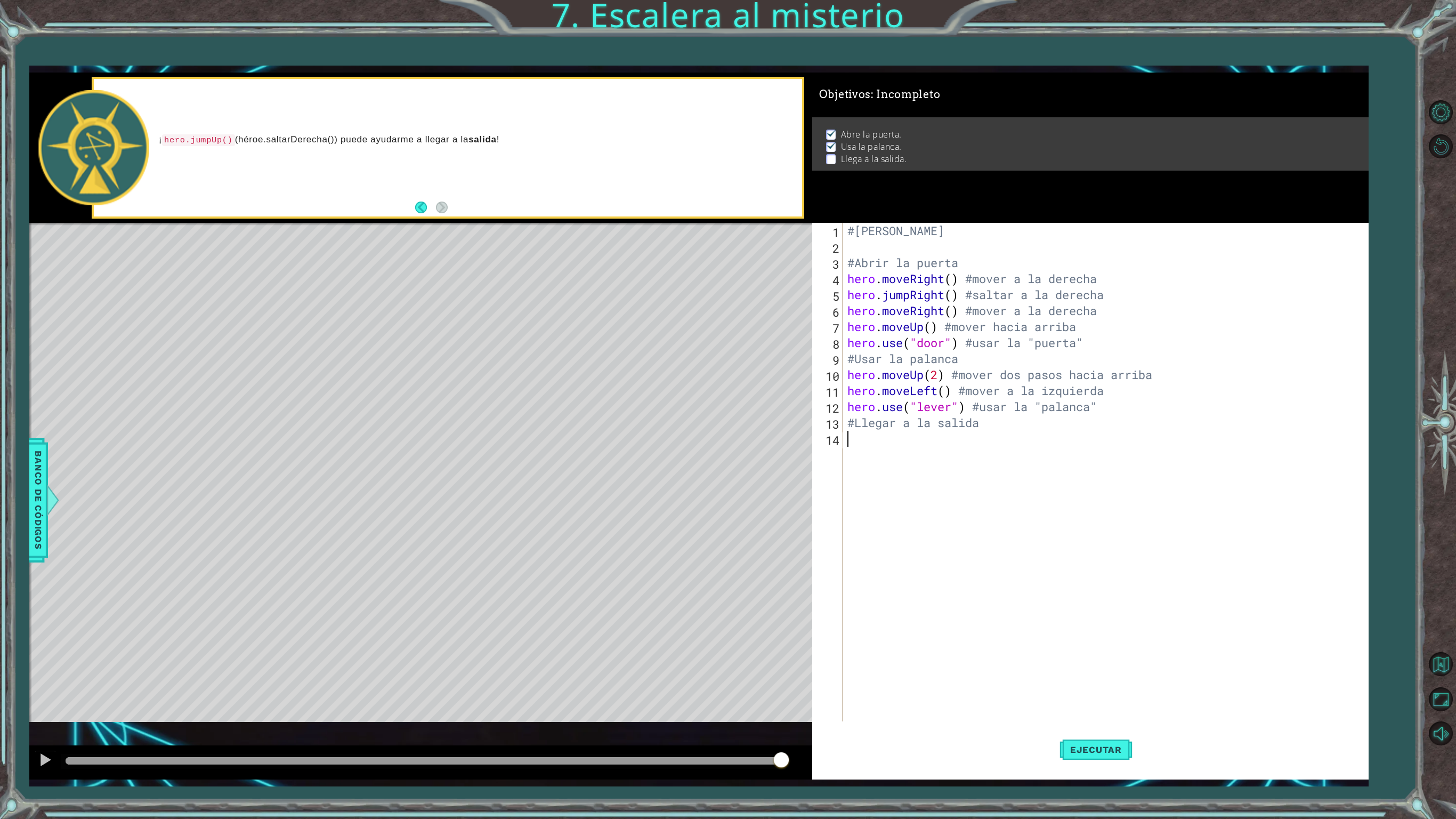
click at [1019, 435] on div "#[PERSON_NAME] #Abrir la puerta hero . moveRight ( ) #mover a la derecha hero .…" at bounding box center [1107, 494] width 524 height 544
click at [910, 543] on div "h ero Toca enter h ero.jumpUp Toca enter h ero.moveUp Toca enter h ero.jumpDown…" at bounding box center [932, 512] width 186 height 128
click at [975, 431] on div "#[PERSON_NAME] #Abrir la puerta hero . moveRight ( ) #mover a la derecha hero .…" at bounding box center [1107, 494] width 524 height 544
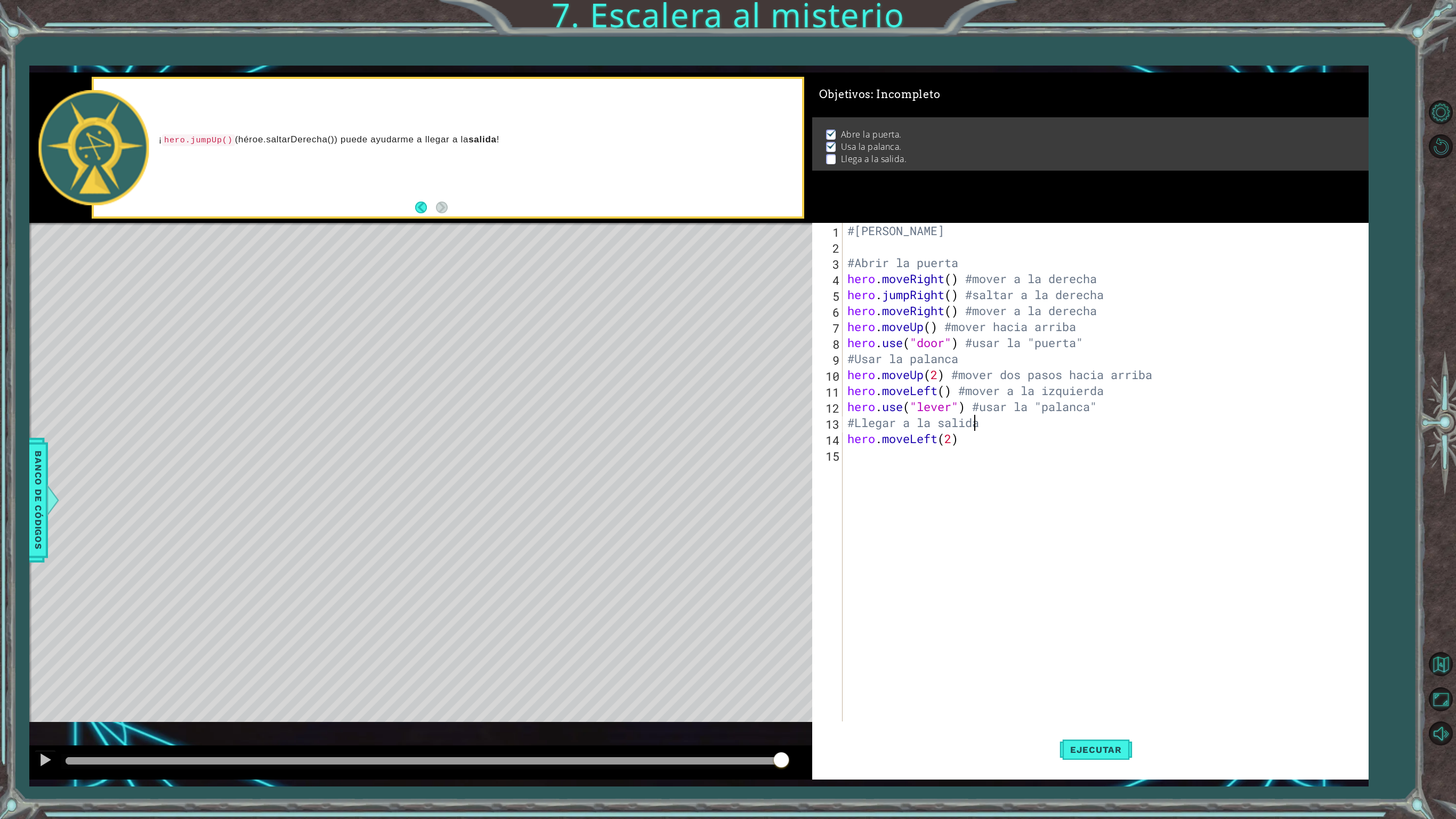
click at [977, 433] on div "#[PERSON_NAME] #Abrir la puerta hero . moveRight ( ) #mover a la derecha hero .…" at bounding box center [1107, 494] width 524 height 544
click at [979, 439] on div "#[PERSON_NAME] #Abrir la puerta hero . moveRight ( ) #mover a la derecha hero .…" at bounding box center [1104, 478] width 518 height 512
click at [1203, 439] on div "#[PERSON_NAME] #Abrir la puerta hero . moveRight ( ) #mover a la derecha hero .…" at bounding box center [1107, 494] width 524 height 544
type textarea "hero.moveLeft(2) #mover dos pasos a la izquierda"
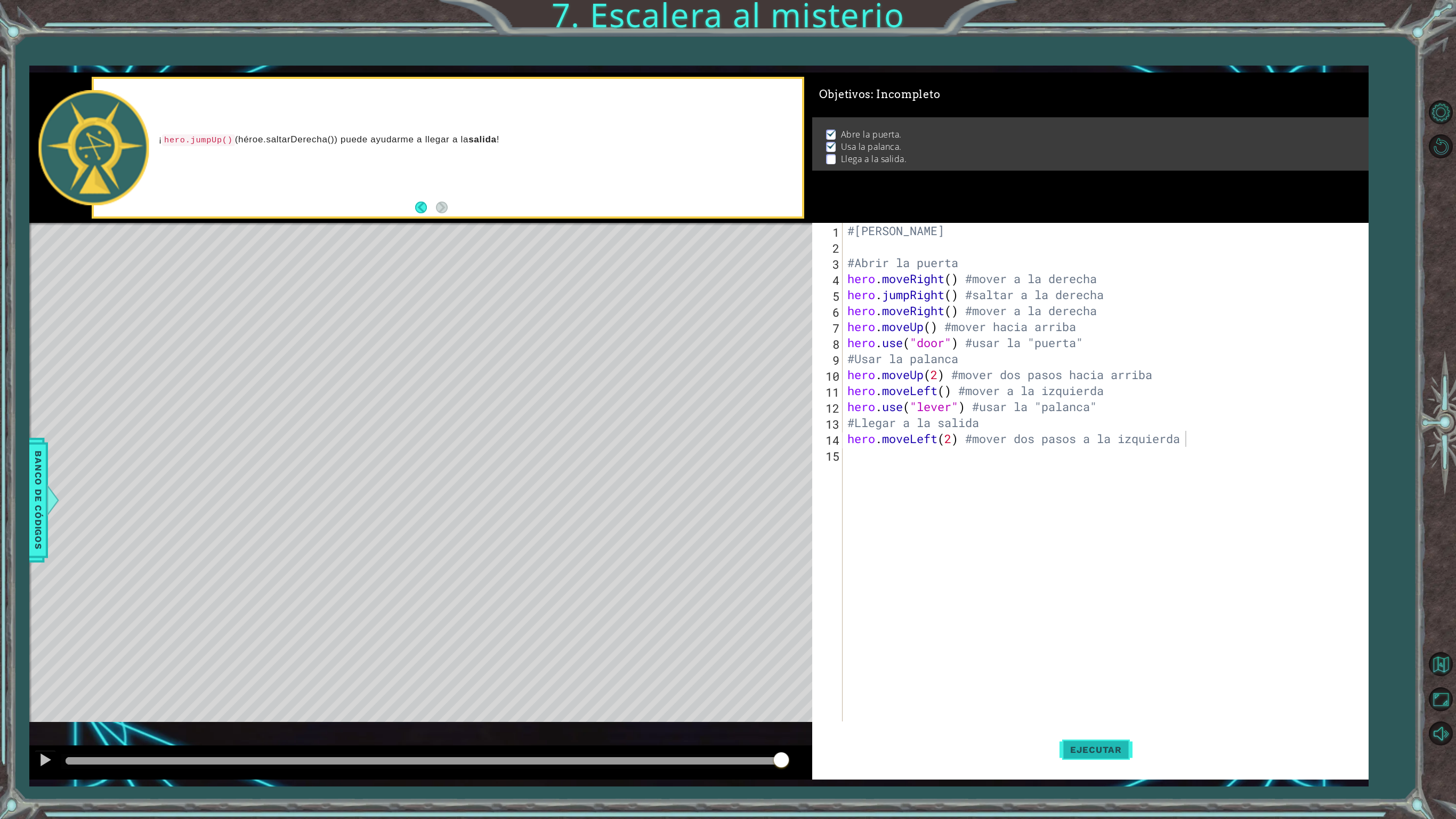
click at [1089, 684] on span "Ejecutar" at bounding box center [1096, 750] width 73 height 11
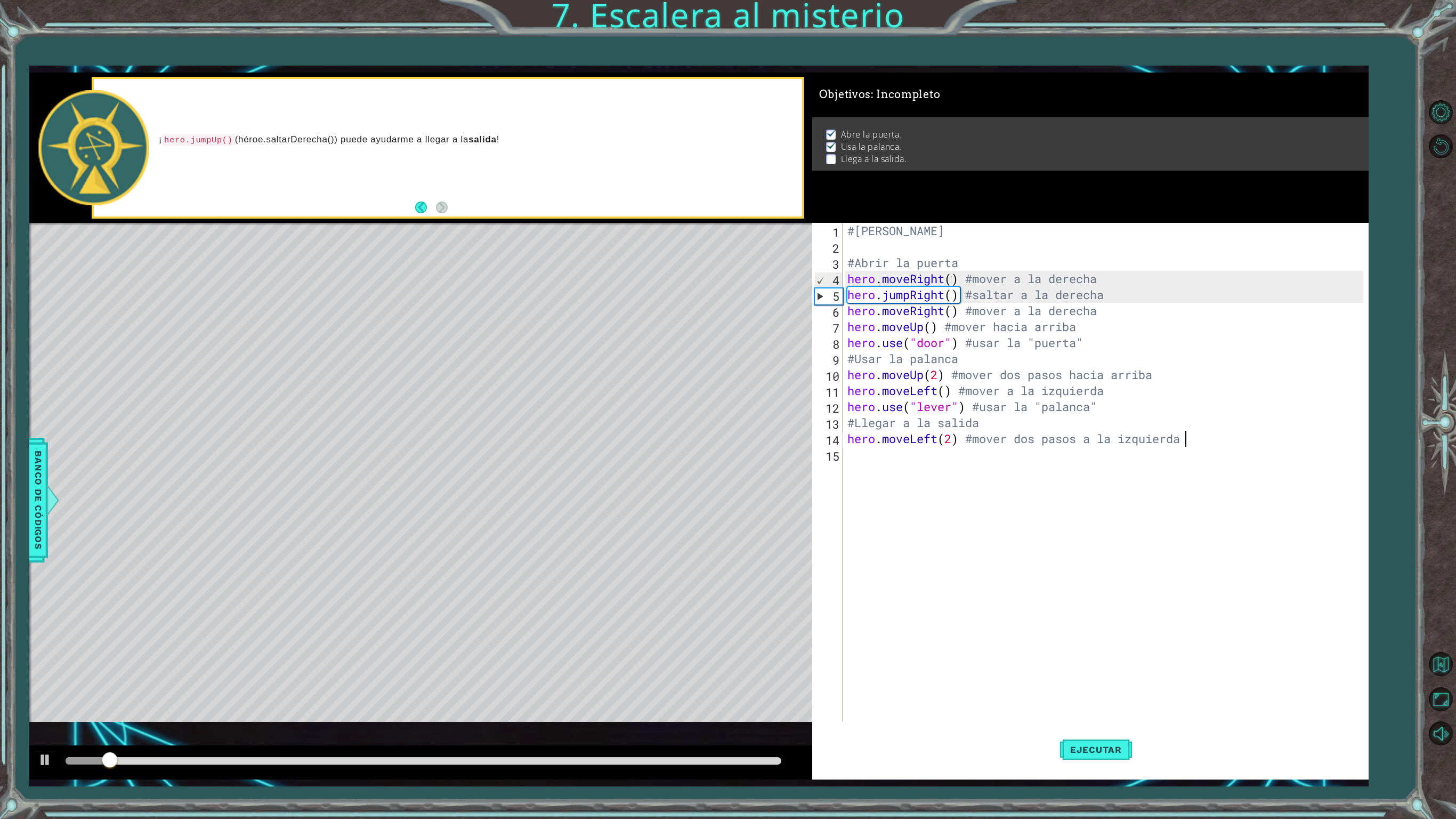
click at [1213, 436] on div "#[PERSON_NAME] #Abrir la puerta hero . moveRight ( ) #mover a la derecha hero .…" at bounding box center [1107, 494] width 524 height 544
type textarea "}"
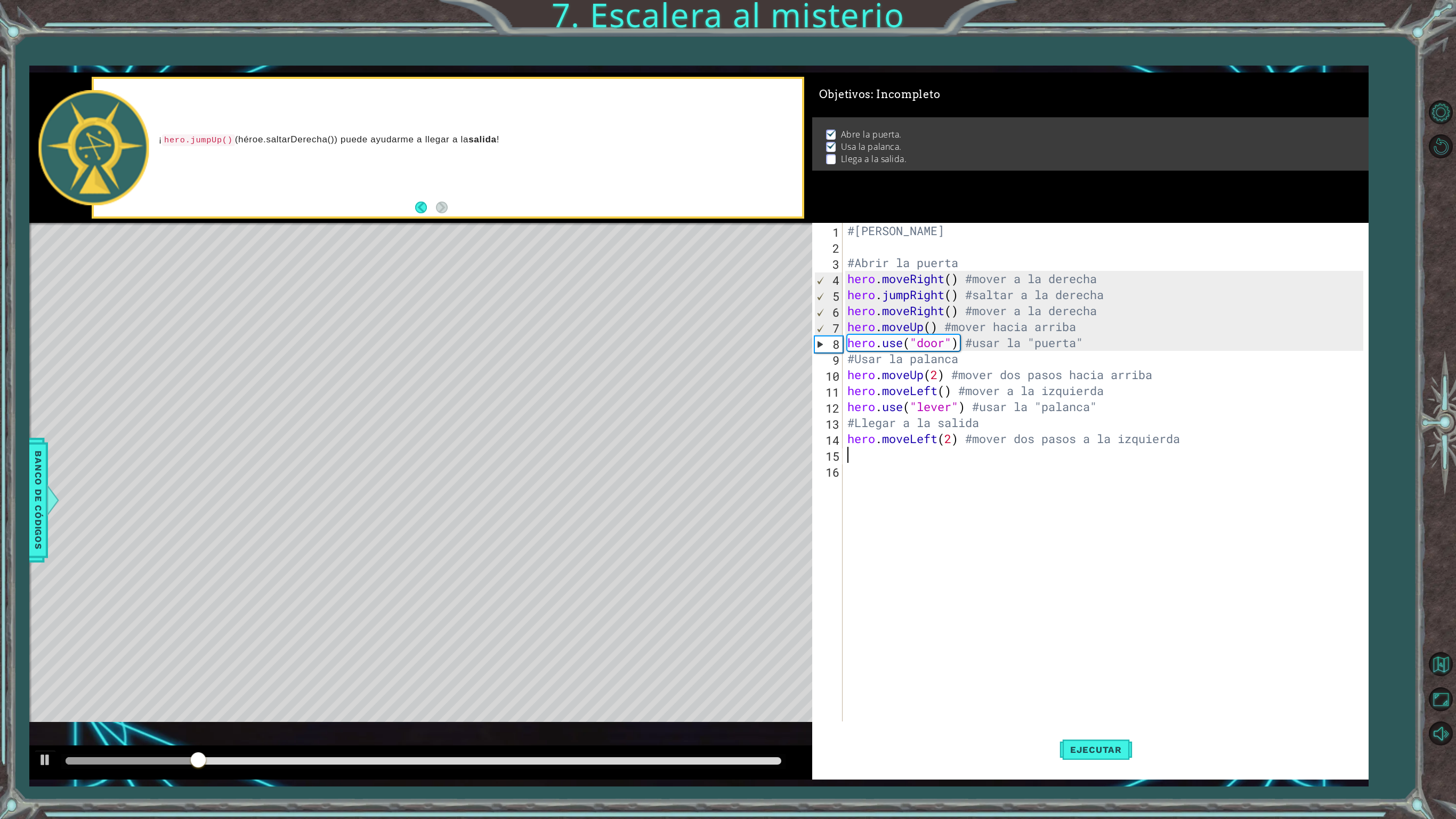
type textarea "hero.moveLeft(2) #mover dos pasos a la izquierda"
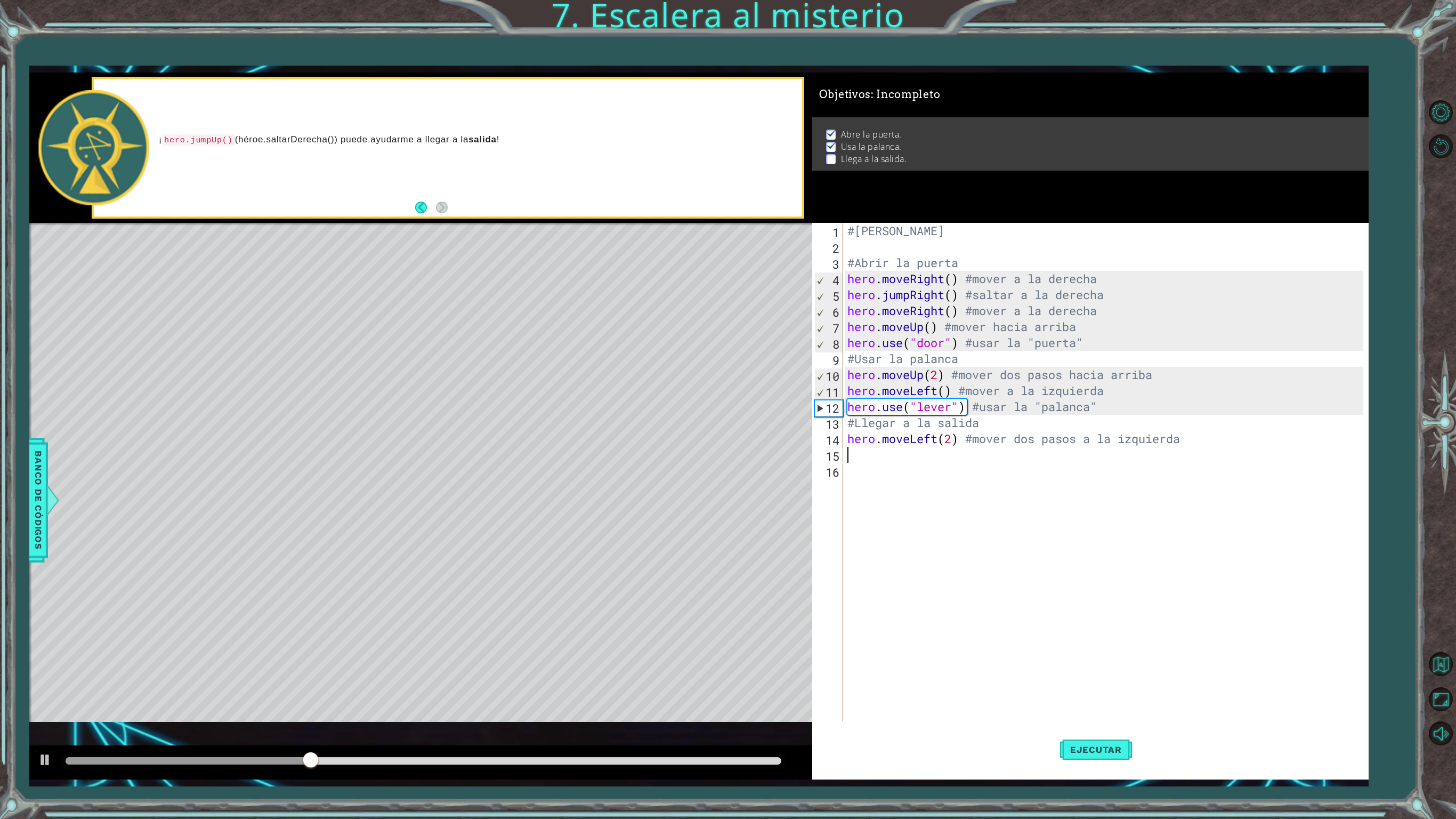
type textarea "h"
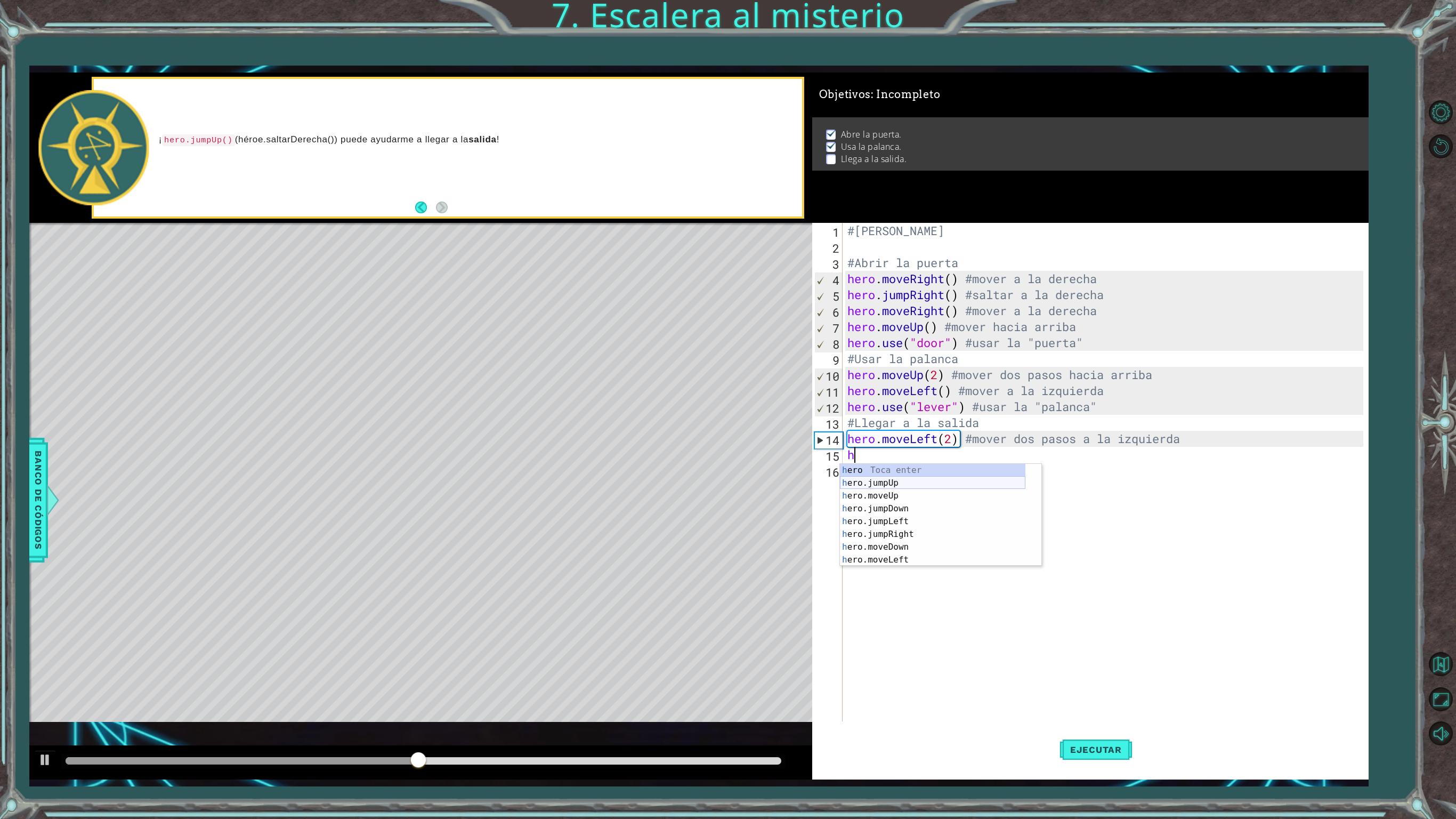
click at [921, 484] on div "h ero Toca enter h ero.jumpUp Toca enter h ero.moveUp Toca enter h ero.jumpDown…" at bounding box center [932, 528] width 186 height 128
click at [938, 457] on div "#[PERSON_NAME] #Abrir la puerta hero . moveRight ( ) #mover a la derecha hero .…" at bounding box center [1107, 494] width 524 height 544
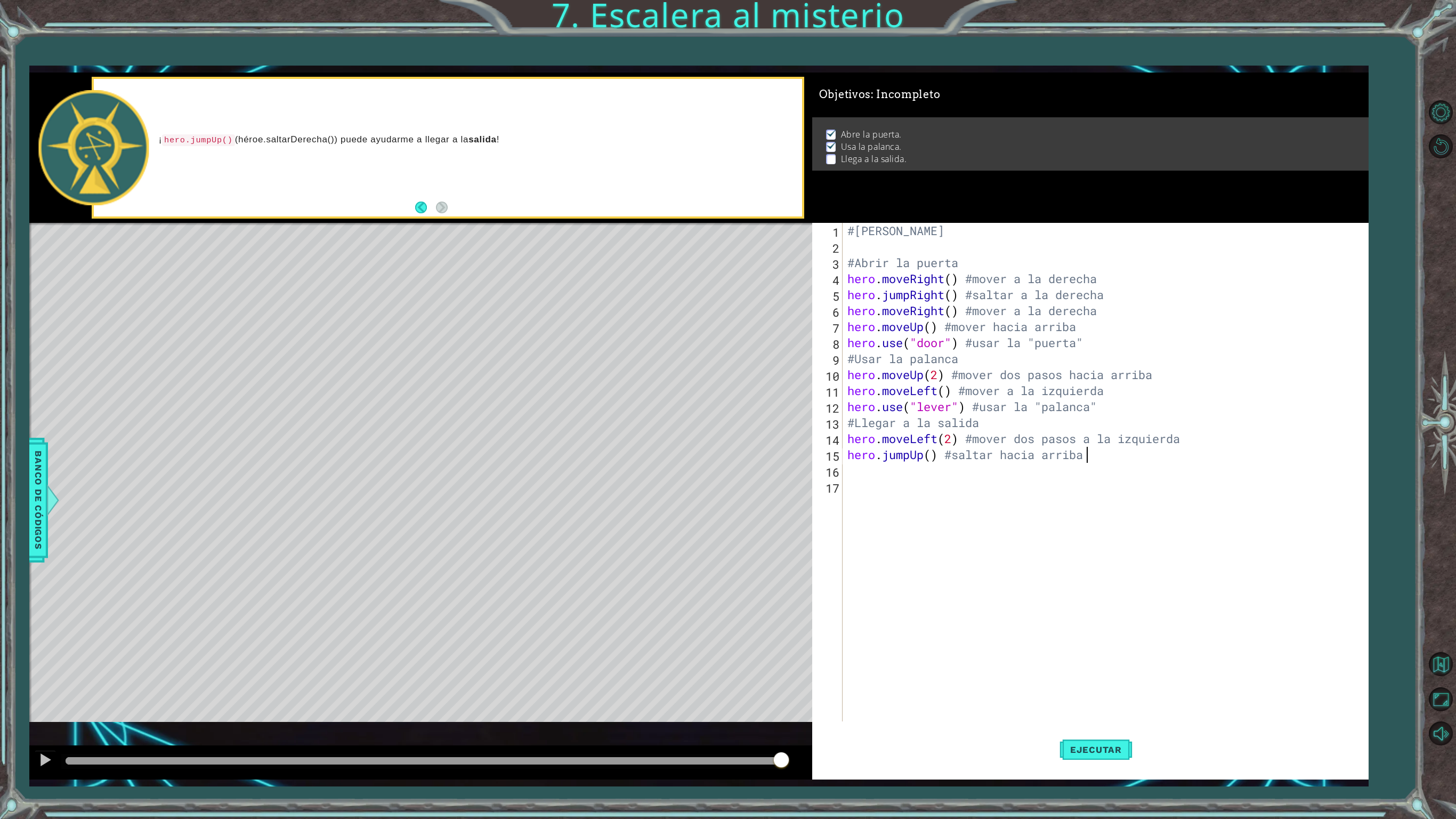
scroll to position [0, 10]
type textarea "hero.jumpUp() #saltar hacia arriba"
click at [1108, 684] on span "Ejecutar" at bounding box center [1096, 750] width 73 height 11
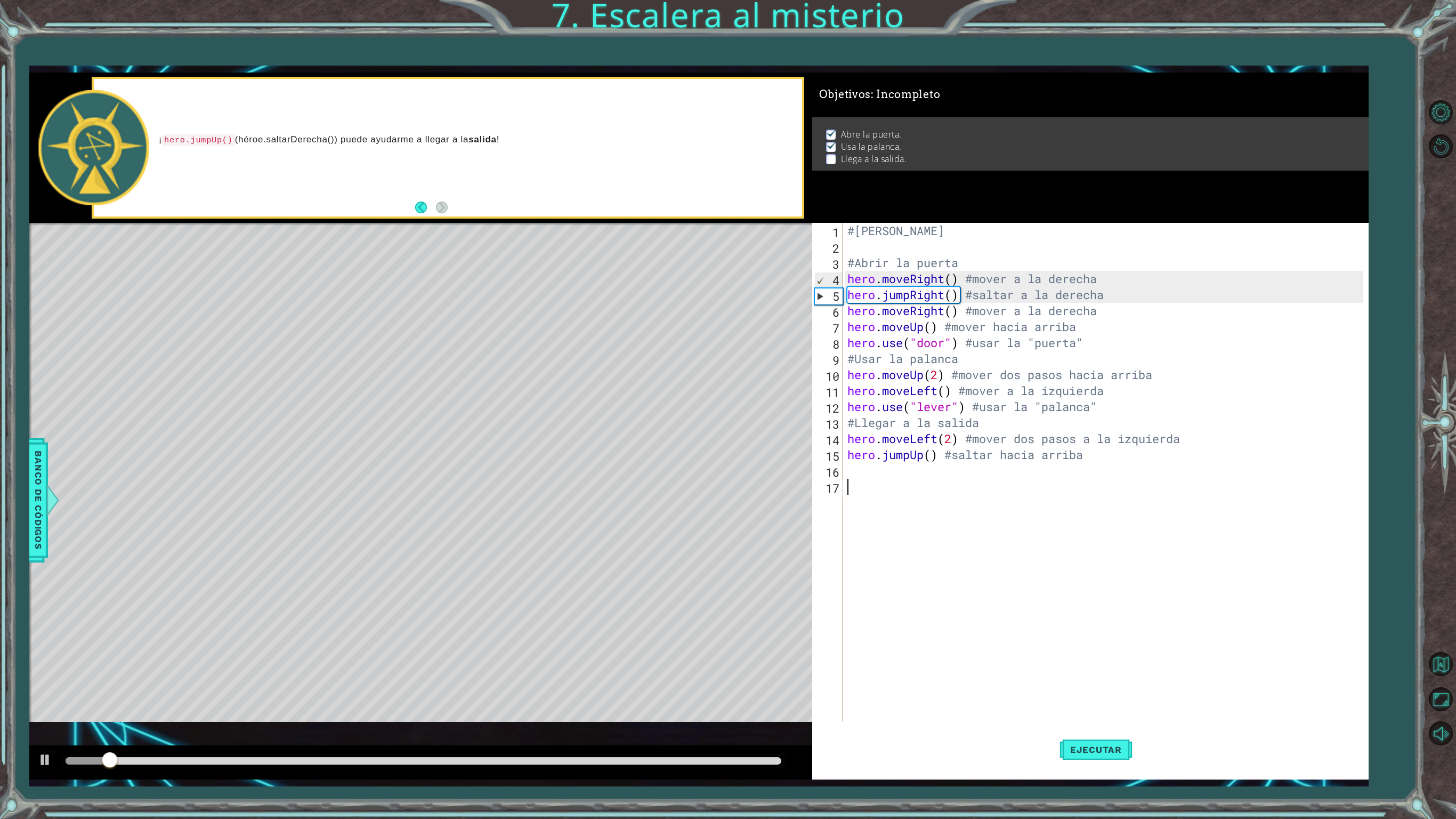
click at [872, 484] on div "#[PERSON_NAME] #Abrir la puerta hero . moveRight ( ) #mover a la derecha hero .…" at bounding box center [1107, 494] width 524 height 544
click at [867, 473] on div "#[PERSON_NAME] #Abrir la puerta hero . moveRight ( ) #mover a la derecha hero .…" at bounding box center [1107, 494] width 524 height 544
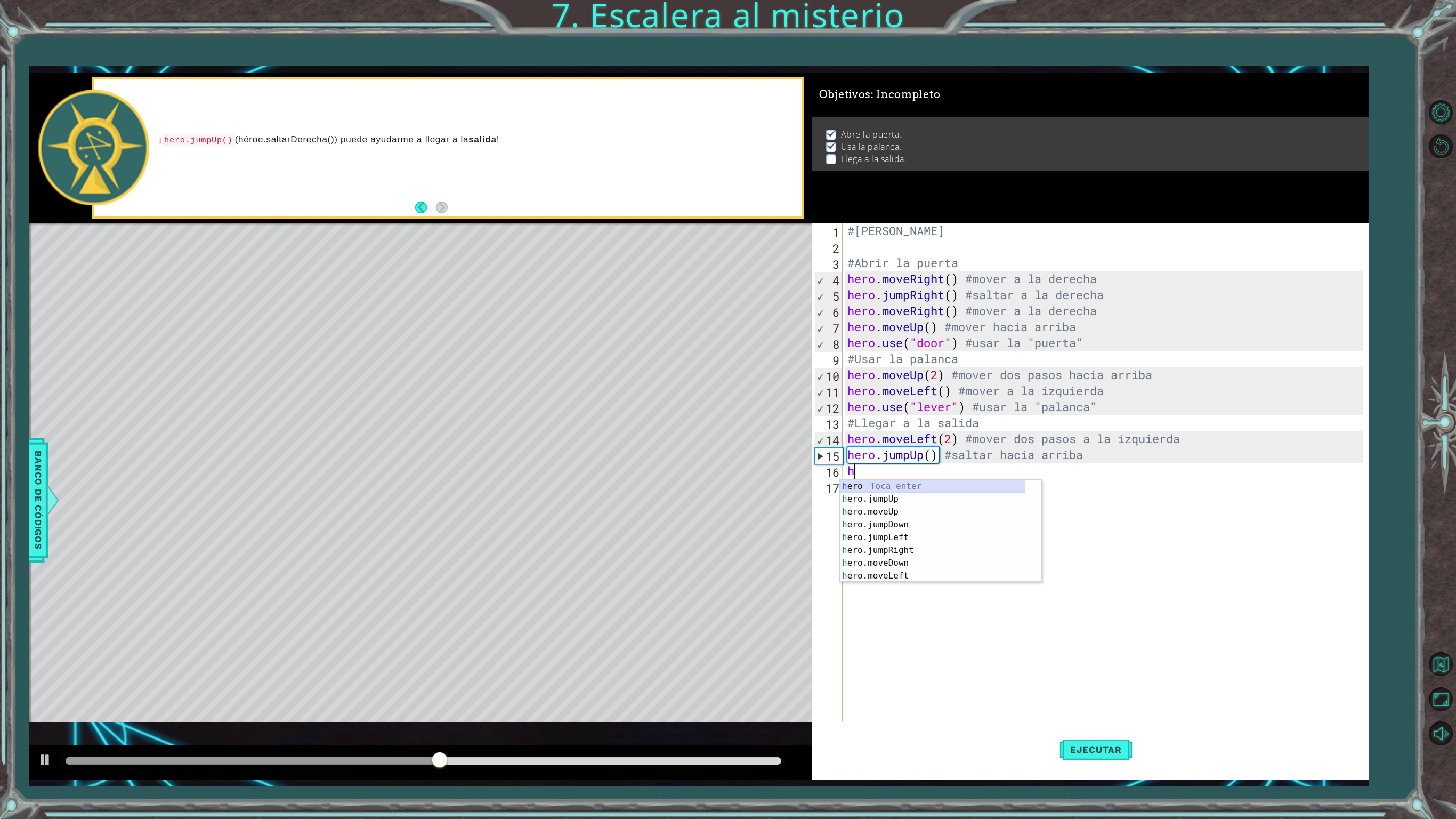
scroll to position [26, 0]
click at [900, 564] on div "h ero.moveUp Toca enter h ero.jumpDown Toca enter h ero.jumpLeft Toca enter h e…" at bounding box center [932, 544] width 186 height 128
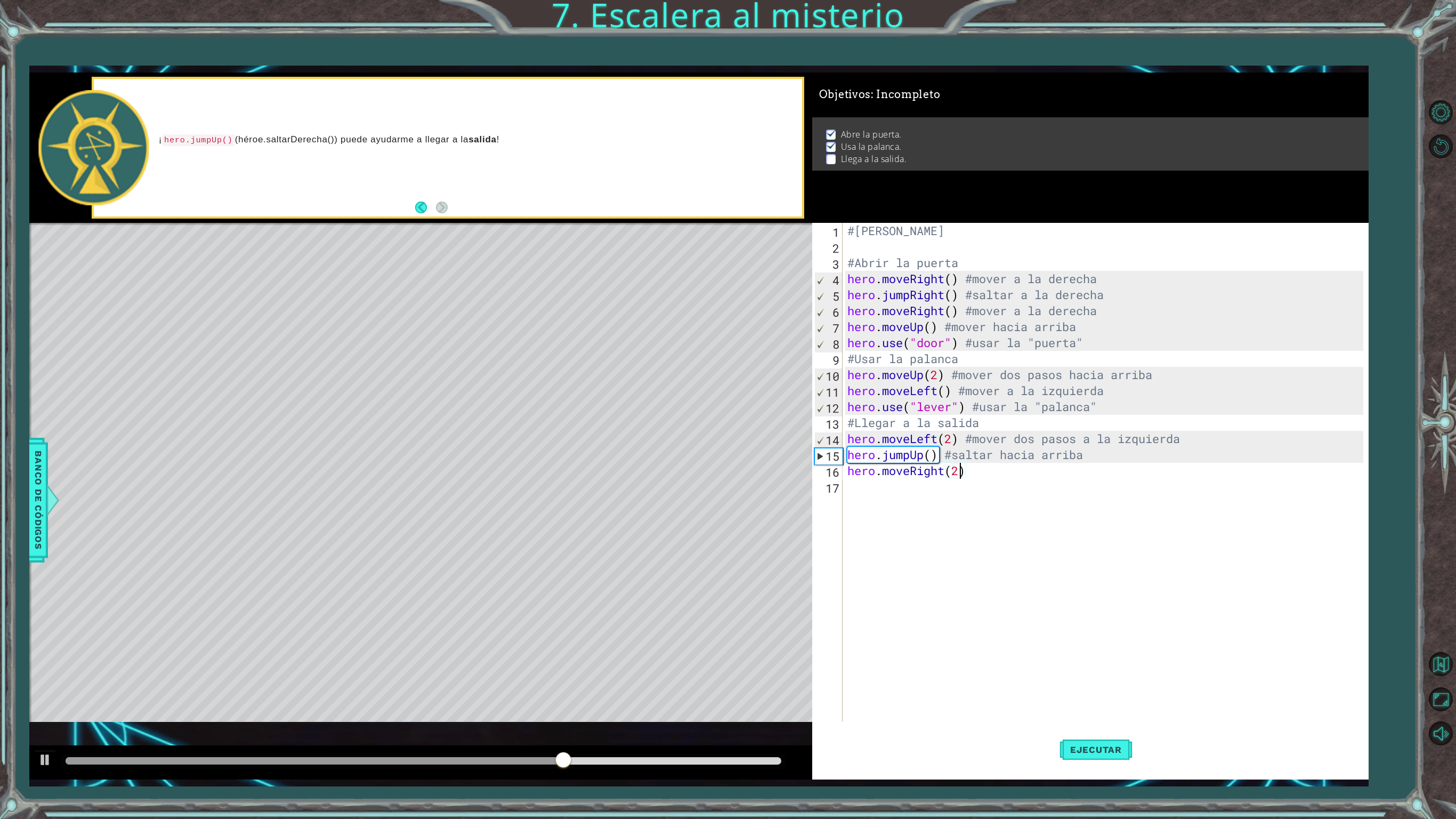
click at [1003, 473] on div "#[PERSON_NAME] #Abrir la puerta hero . moveRight ( ) #mover a la derecha hero .…" at bounding box center [1107, 494] width 524 height 544
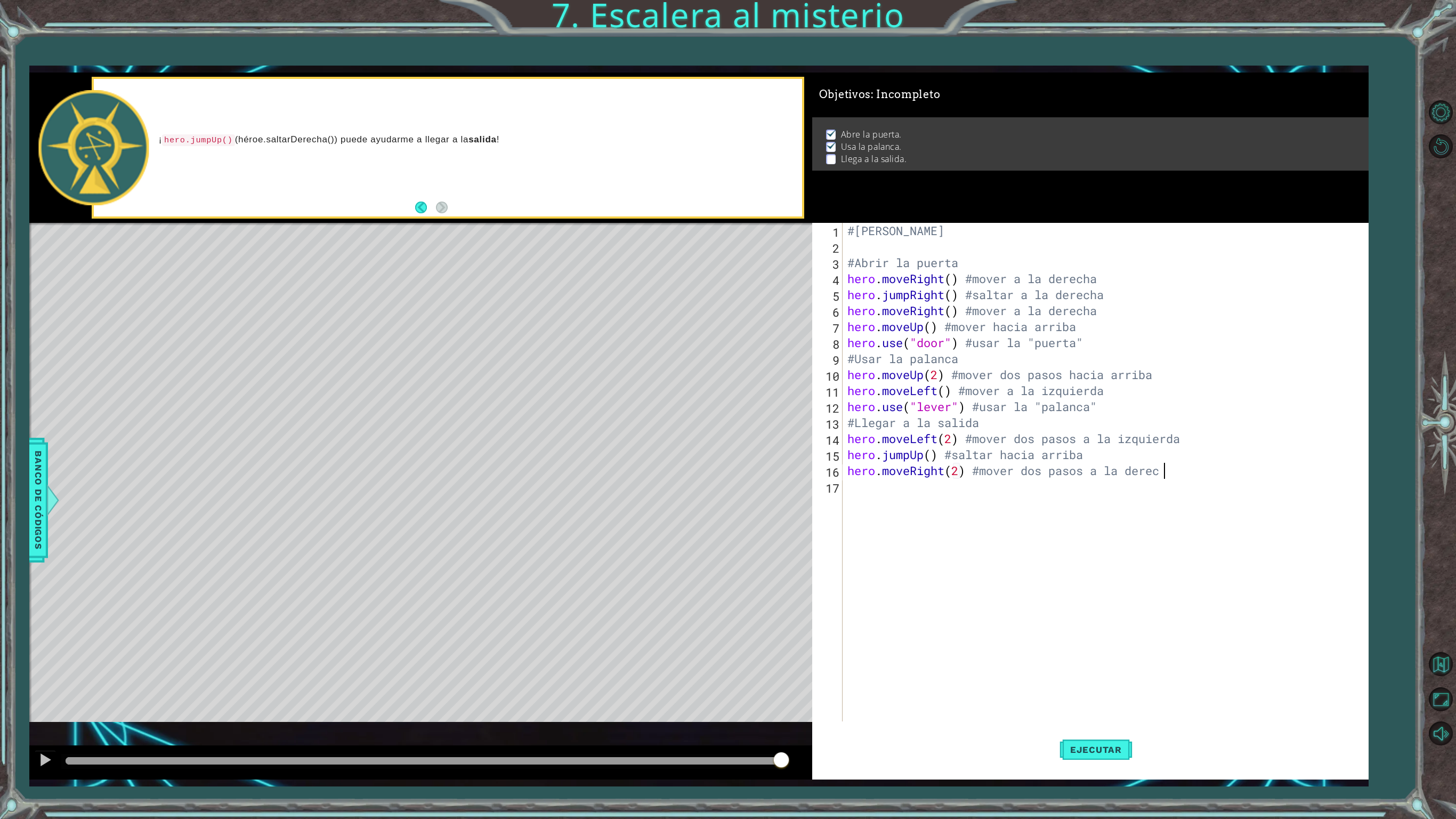
type textarea "hero.moveRight(2) #mover dos pasos a la derecha"
click at [1195, 473] on div "#[PERSON_NAME] #Abrir la puerta hero . moveRight ( ) #mover a la derecha hero .…" at bounding box center [1107, 494] width 524 height 544
click at [897, 524] on div "h ero Toca enter h ero.jumpUp Toca enter h ero.moveUp Toca enter h ero.jumpDown…" at bounding box center [932, 560] width 186 height 128
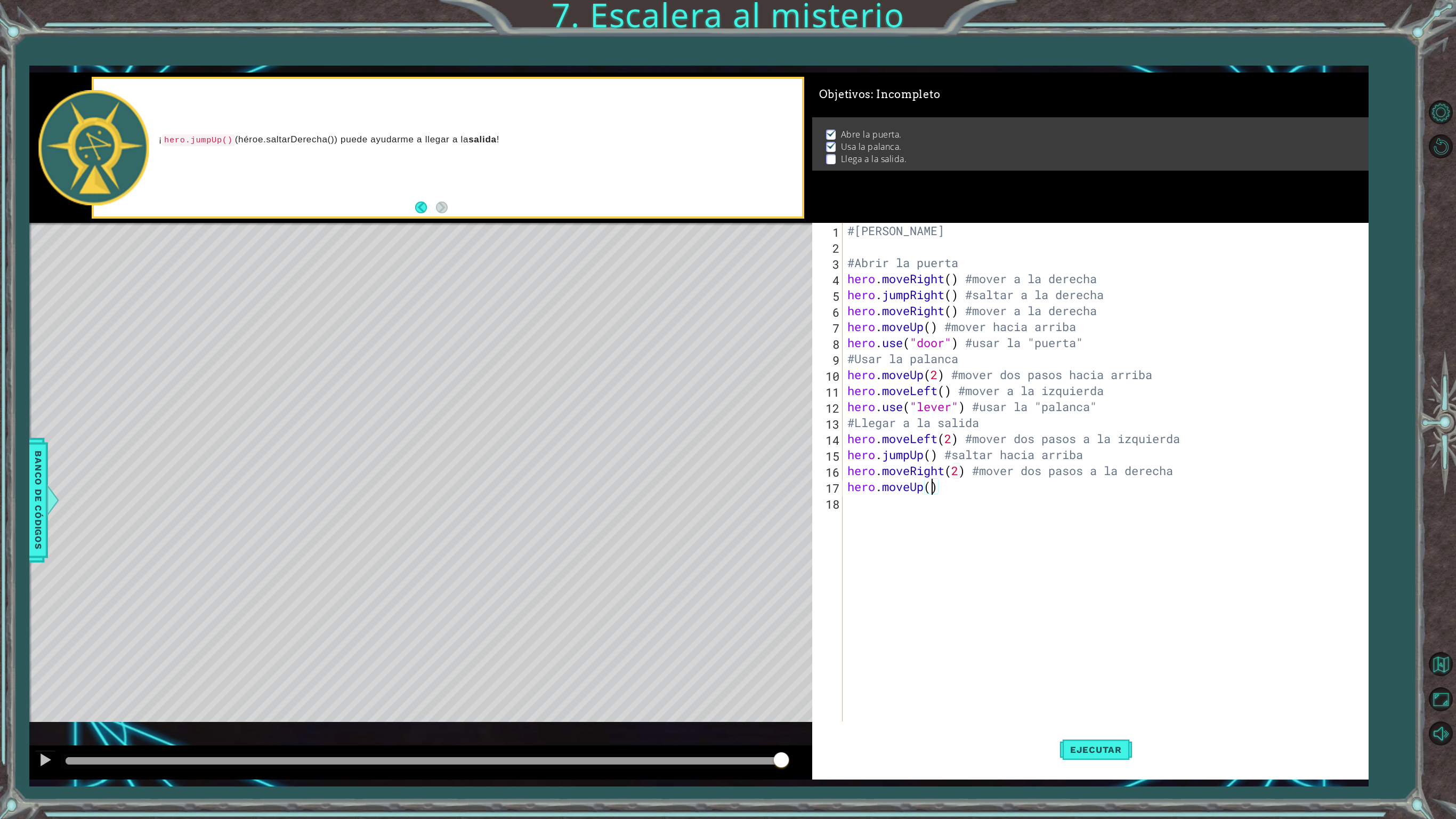
click at [951, 482] on div "#[PERSON_NAME] #Abrir la puerta hero . moveRight ( ) #mover a la derecha hero .…" at bounding box center [1107, 494] width 524 height 544
click at [1094, 684] on span "Ejecutar" at bounding box center [1096, 750] width 73 height 11
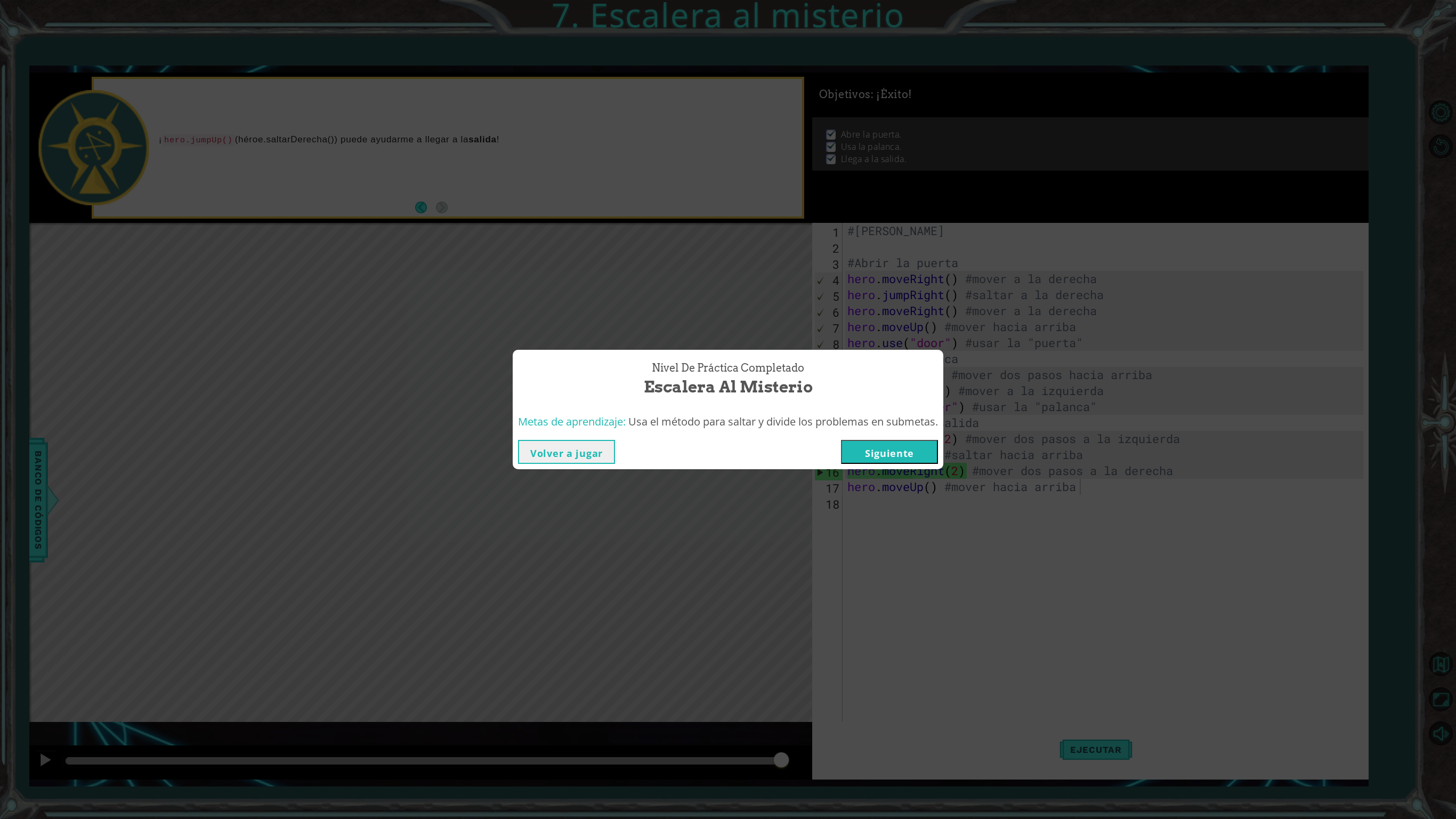
click at [563, 448] on button "Volver a jugar" at bounding box center [566, 451] width 97 height 24
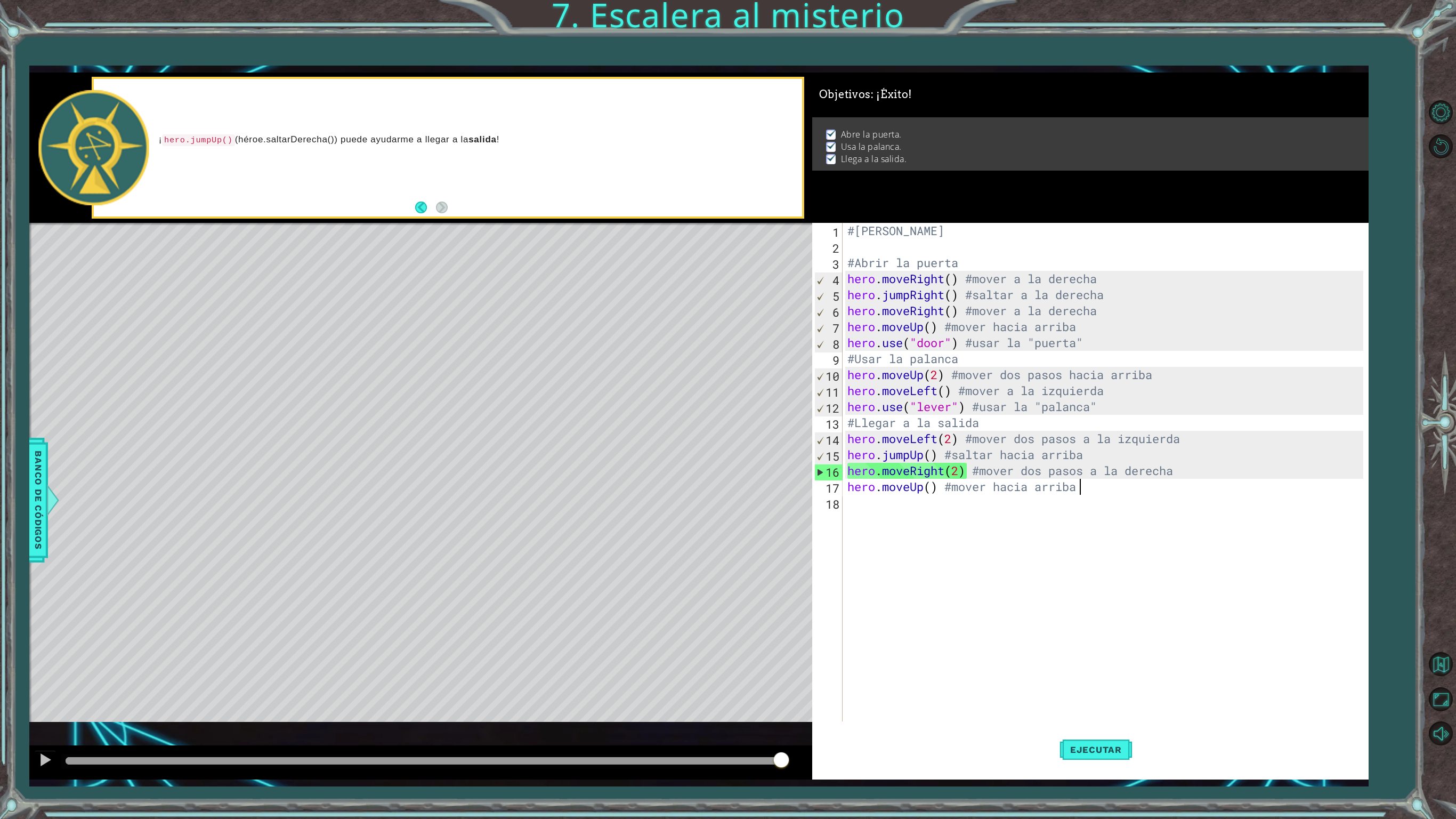
click at [982, 429] on div "#[PERSON_NAME] #Abrir la puerta hero . moveRight ( ) #mover a la derecha hero .…" at bounding box center [1107, 494] width 524 height 544
click at [961, 357] on div "#[PERSON_NAME] #Abrir la puerta hero . moveRight ( ) #mover a la derecha hero .…" at bounding box center [1107, 494] width 524 height 544
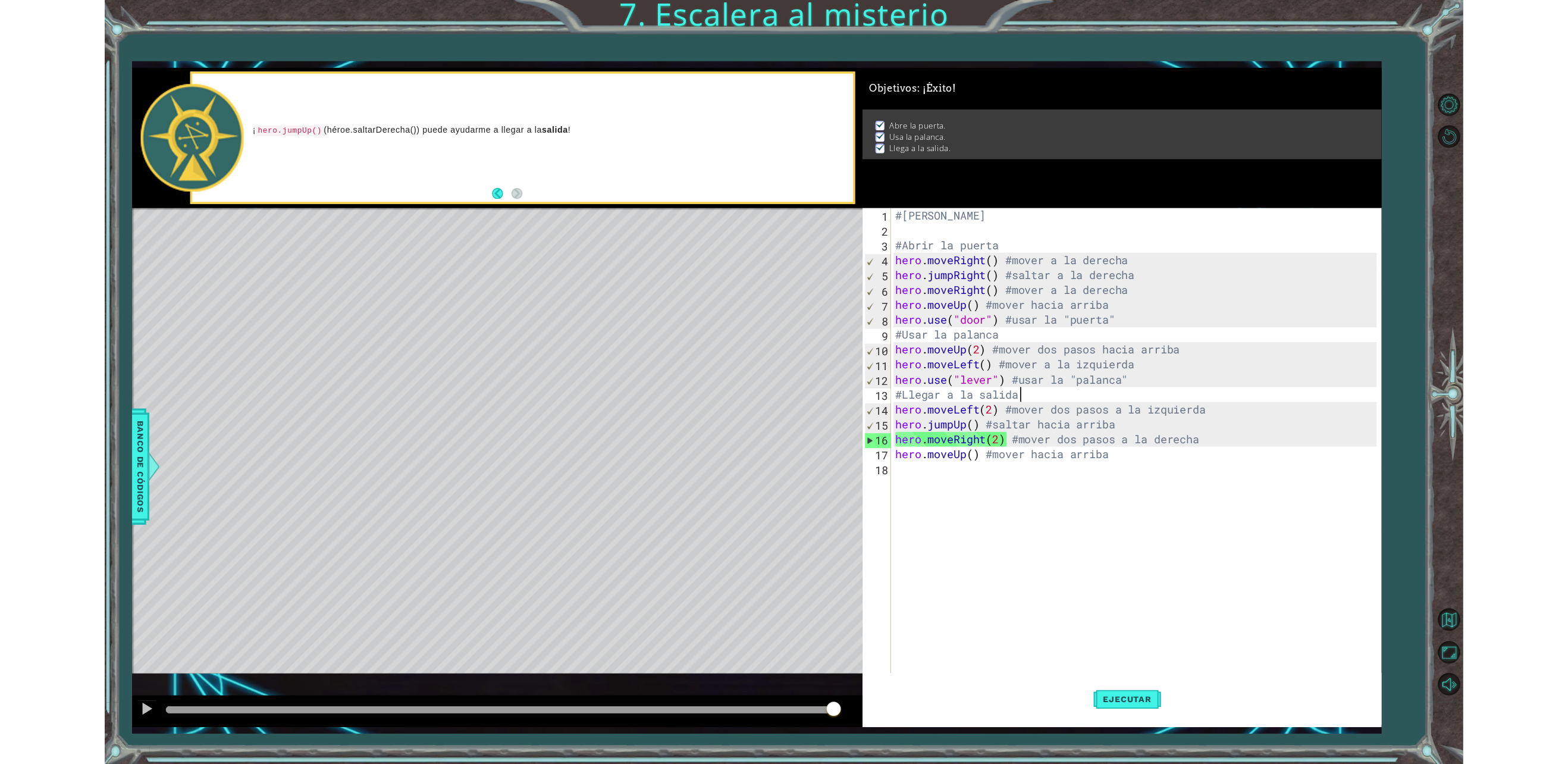
scroll to position [0, 5]
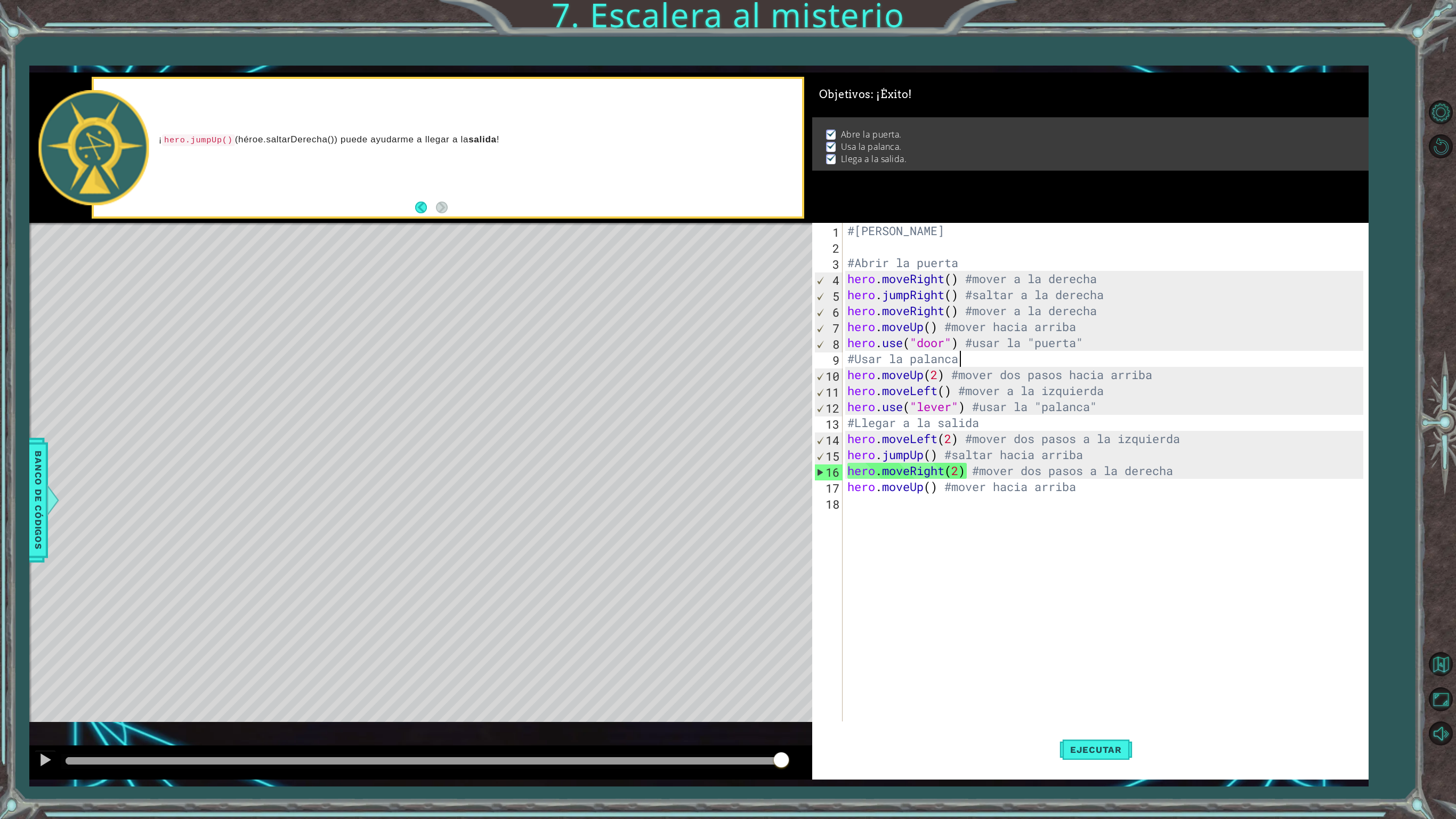
click at [964, 256] on div "#[PERSON_NAME] #Abrir la puerta hero . moveRight ( ) #mover a la derecha hero .…" at bounding box center [1107, 494] width 524 height 544
type textarea "#Abrir la puerta"
click at [1404, 684] on button "Maximizar navegador" at bounding box center [1441, 699] width 31 height 31
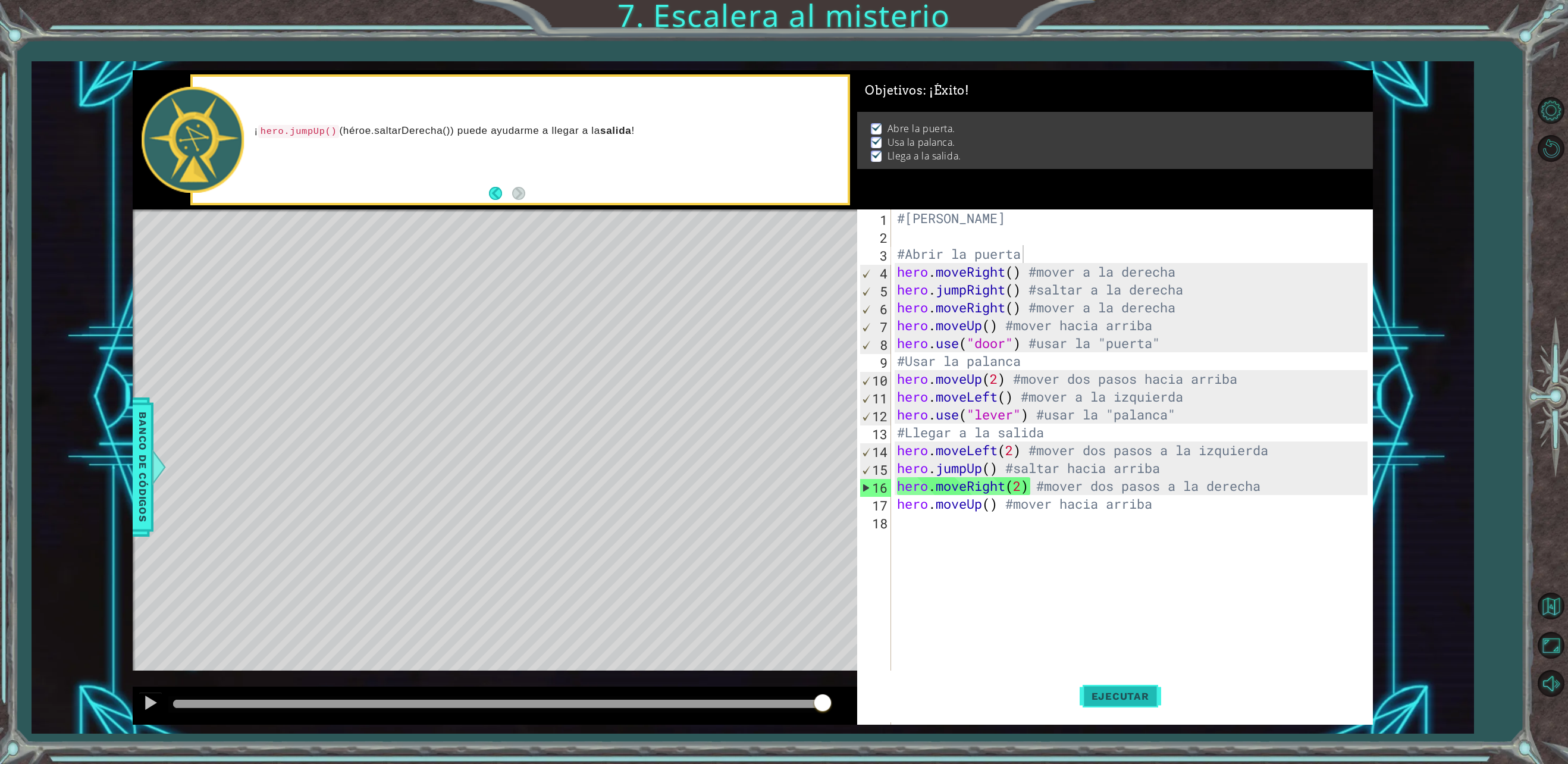
click at [1127, 690] on span "Ejecutar" at bounding box center [1120, 696] width 81 height 12
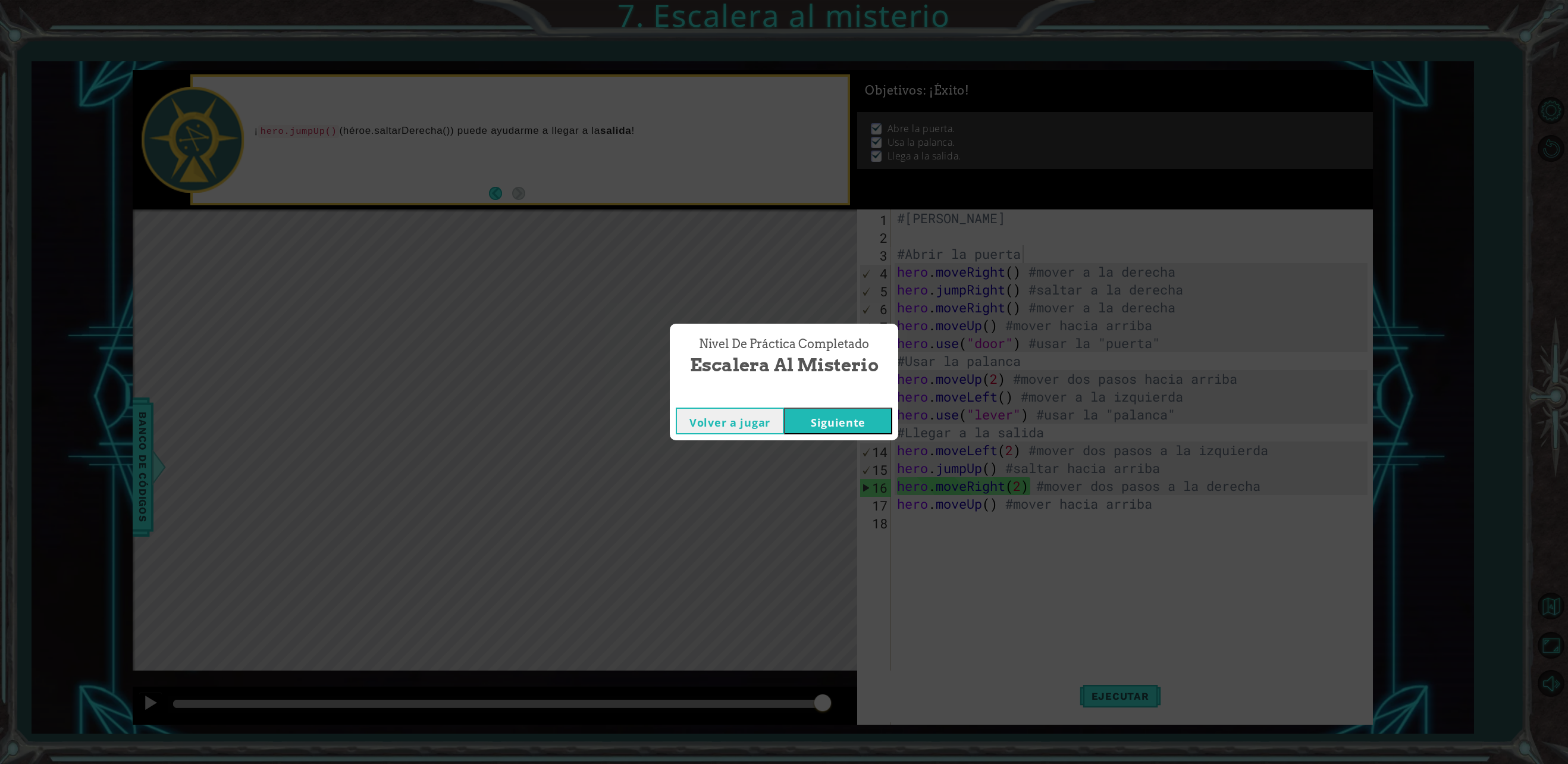
click at [860, 426] on button "Siguiente" at bounding box center [839, 420] width 109 height 26
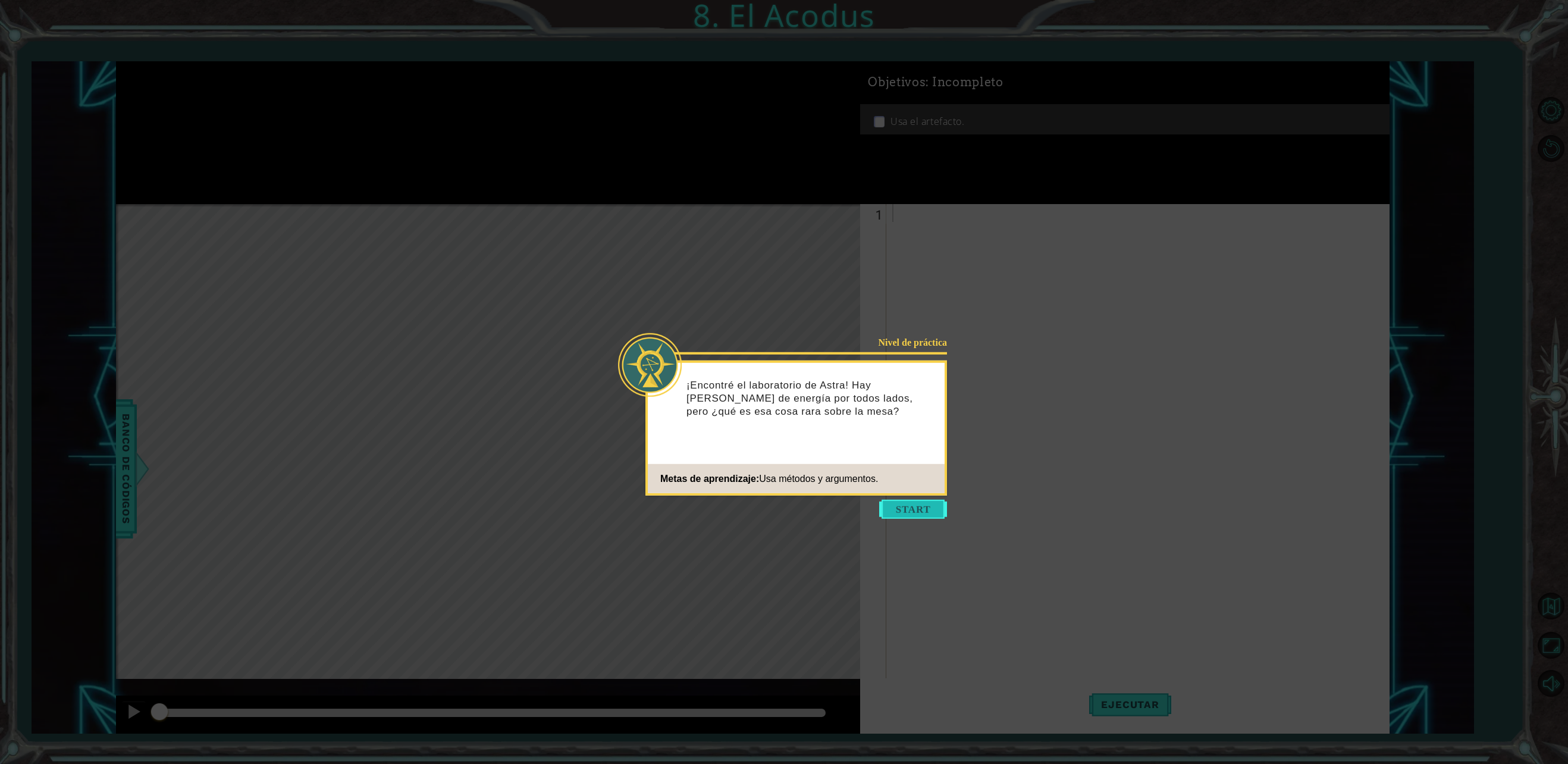
click at [926, 501] on button "Start" at bounding box center [913, 510] width 68 height 19
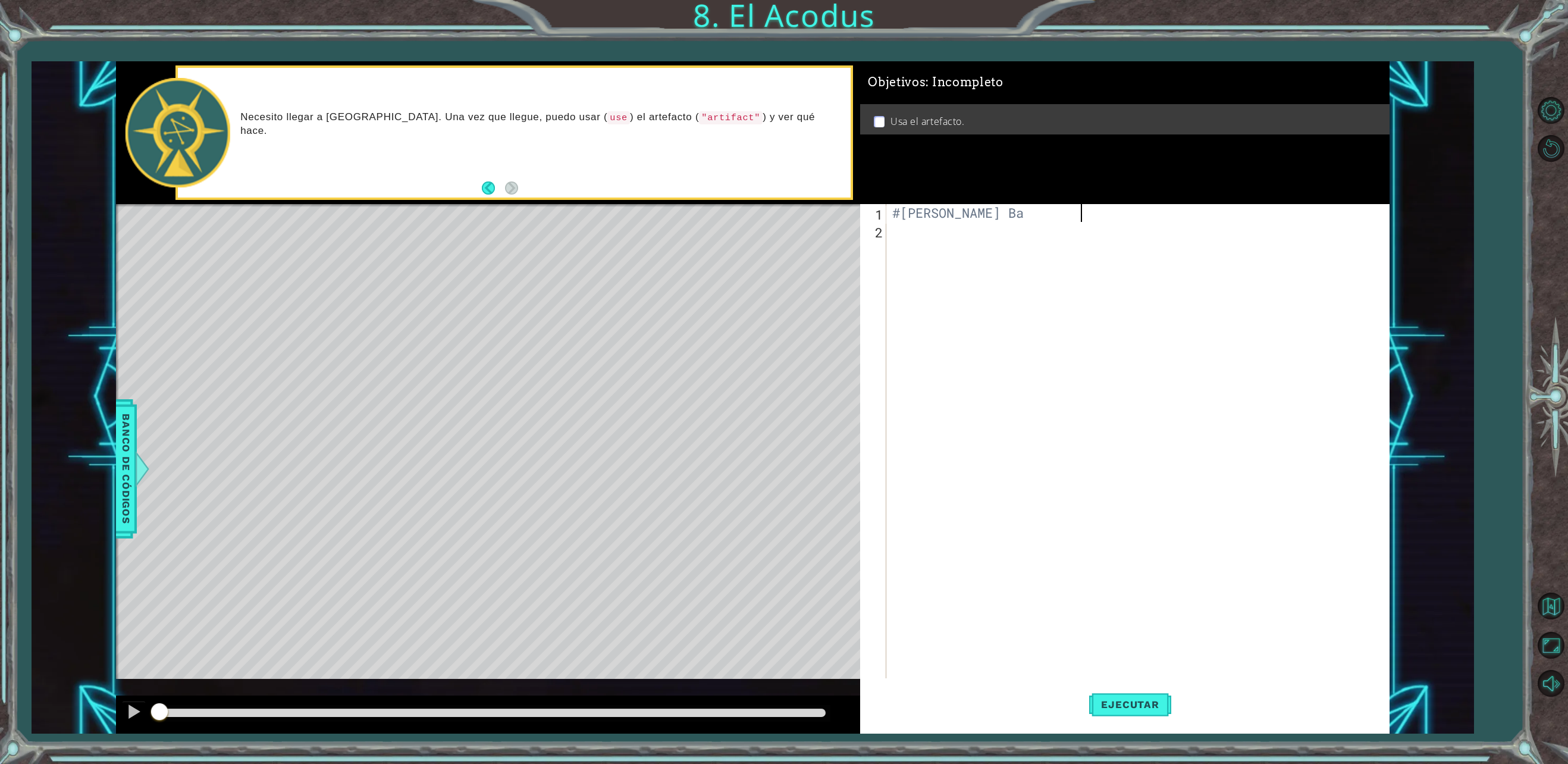
scroll to position [0, 7]
type textarea "#[PERSON_NAME]"
click at [904, 234] on div "#[PERSON_NAME]" at bounding box center [1140, 463] width 500 height 517
type textarea "#"
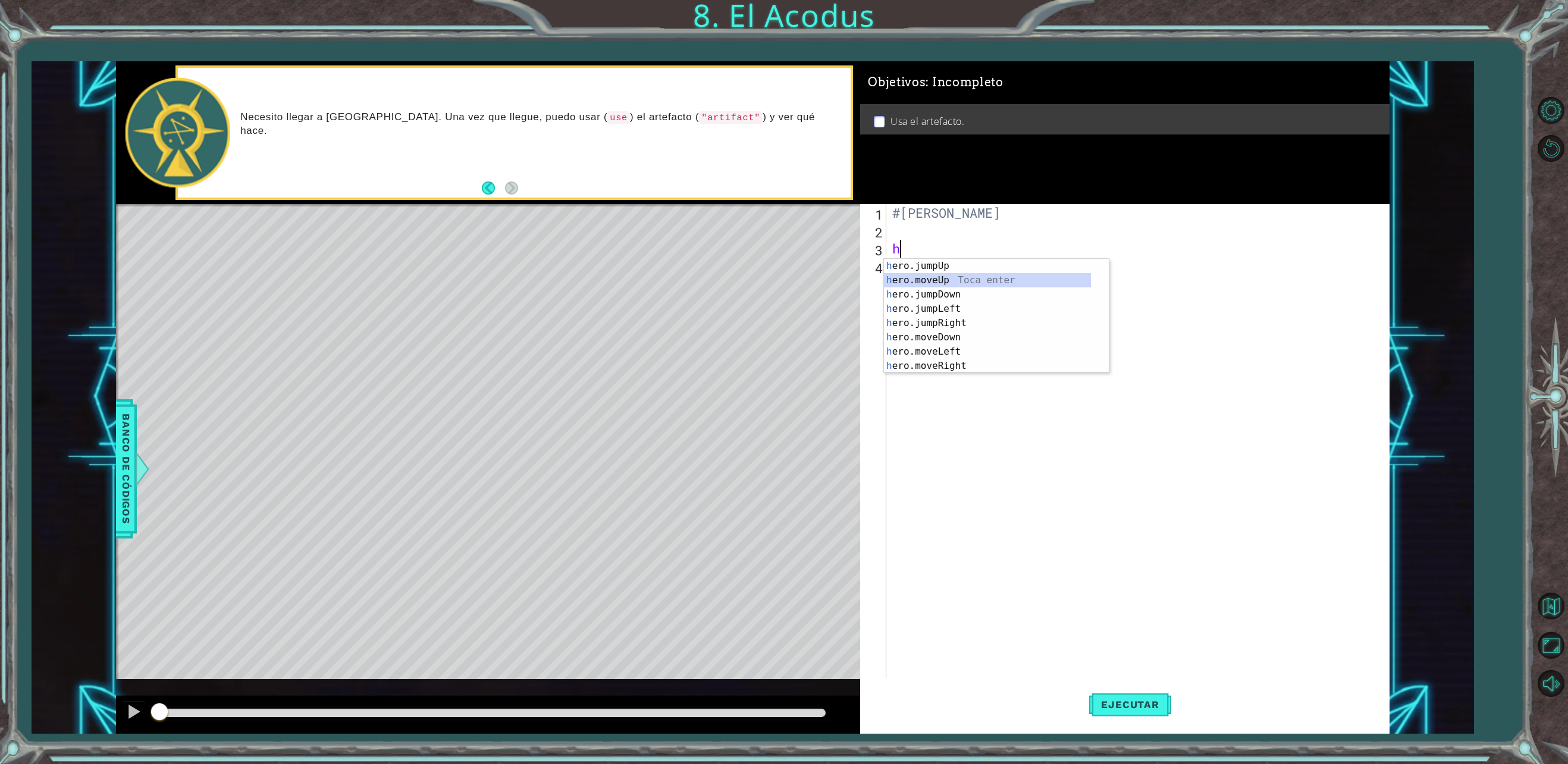
click at [949, 275] on div "h ero.jumpUp Toca enter h ero.moveUp Toca enter h ero.jumpDown Toca enter h ero…" at bounding box center [987, 330] width 207 height 143
click at [1009, 254] on div "#[PERSON_NAME] hero . moveUp ( 2 )" at bounding box center [1140, 463] width 500 height 517
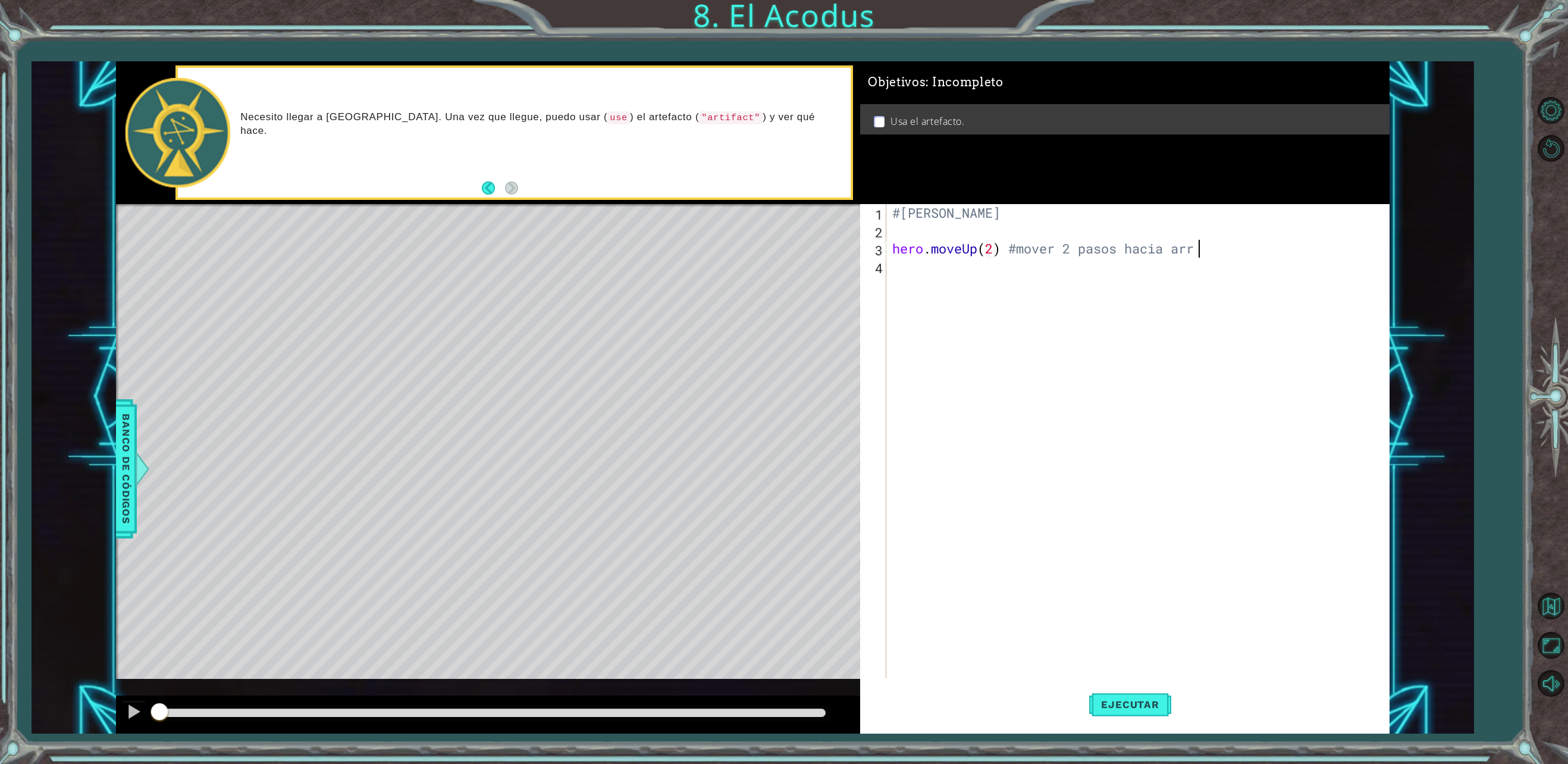
scroll to position [0, 13]
type textarea "hero.moveUp(2) #mover 2 pasos hacia arriba"
click at [1268, 252] on div "#[PERSON_NAME] hero . moveUp ( 2 ) #mover 2 pasos hacia arriba" at bounding box center [1140, 463] width 500 height 517
click at [947, 369] on div "h ero.jumpUp Toca enter h ero.moveUp Toca enter h ero.jumpDown Toca enter h ero…" at bounding box center [987, 348] width 207 height 143
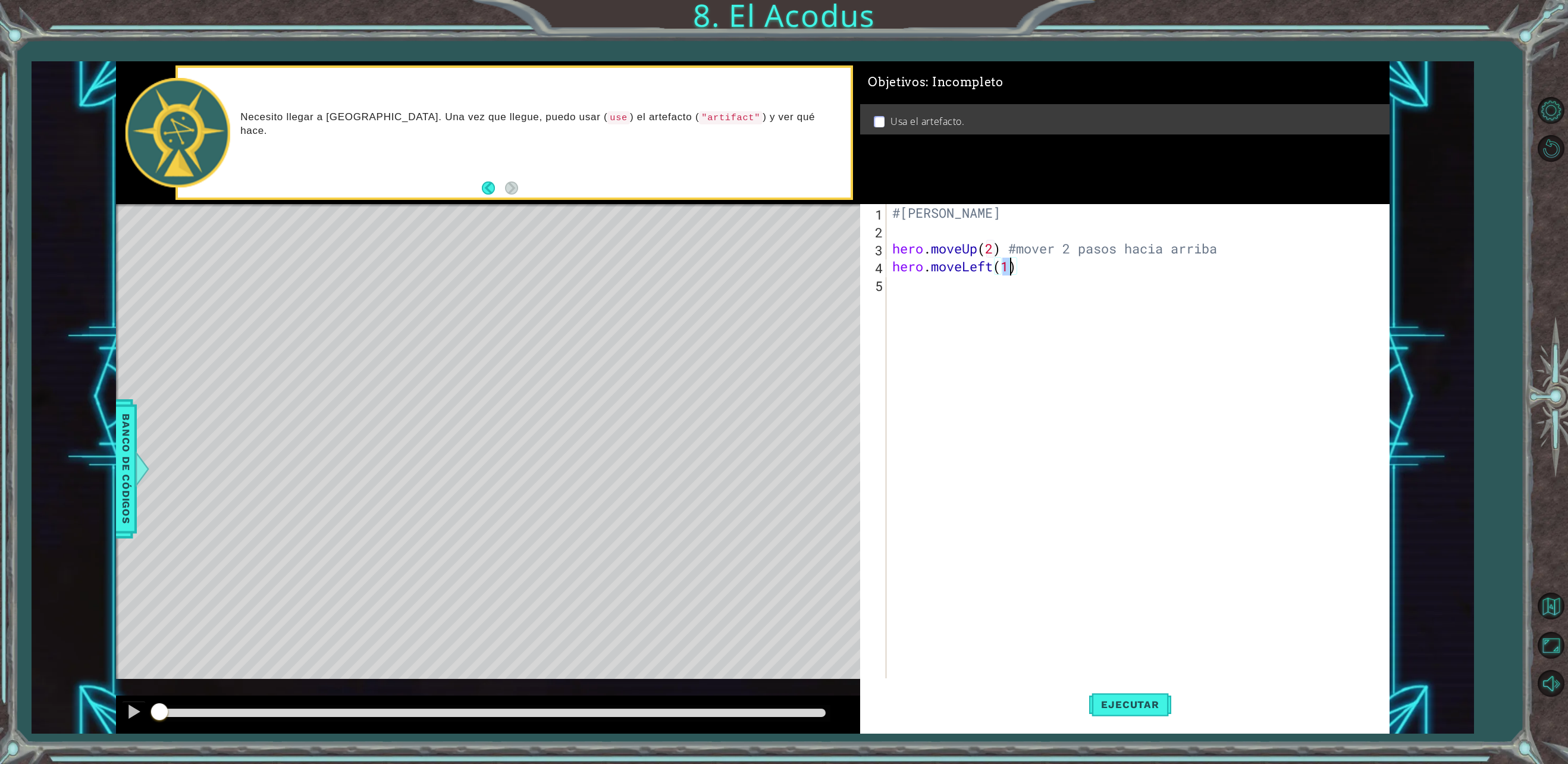
type textarea "hero.moveLeft()"
click at [1044, 279] on div "#[PERSON_NAME] hero . moveUp ( 2 ) #mover 2 pasos hacia arriba hero . moveLeft …" at bounding box center [1140, 463] width 500 height 517
click at [1037, 256] on div "#[PERSON_NAME] hero . moveUp ( 2 ) #mover 2 pasos hacia arriba hero . moveLeft …" at bounding box center [1140, 463] width 500 height 517
click at [1035, 272] on div "#[PERSON_NAME] hero . moveUp ( 2 ) #mover 2 pasos hacia arriba hero . moveLeft …" at bounding box center [1140, 463] width 500 height 517
click at [1028, 269] on div "#[PERSON_NAME] hero . moveUp ( 2 ) #mover 2 pasos hacia arriba hero . moveLeft …" at bounding box center [1140, 463] width 500 height 517
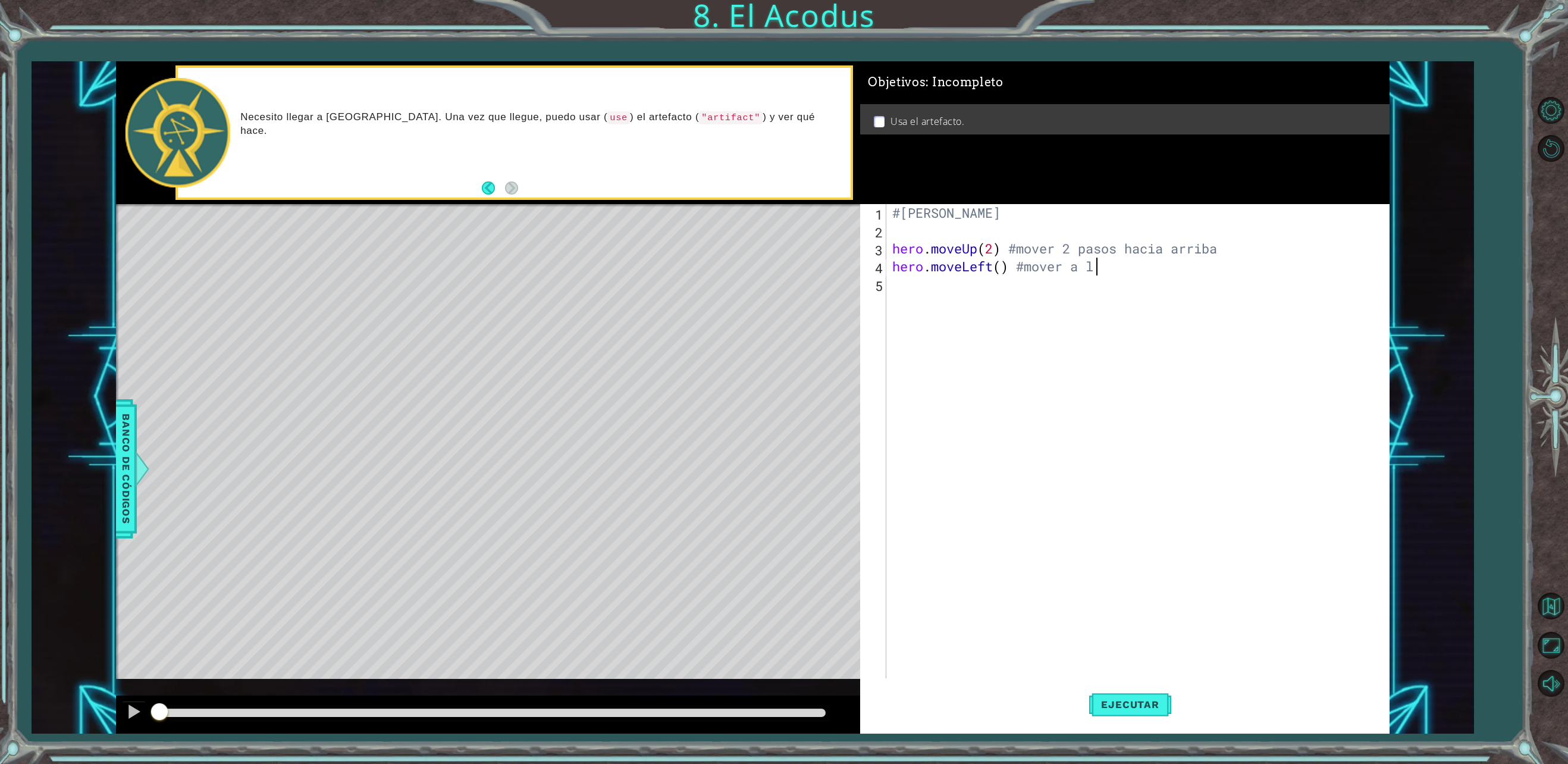
scroll to position [0, 9]
type textarea "hero.moveLeft() #mover a la izquierda"
click at [1194, 264] on div "#[PERSON_NAME] hero . moveUp ( 2 ) #mover 2 pasos hacia arriba hero . moveLeft …" at bounding box center [1140, 463] width 500 height 517
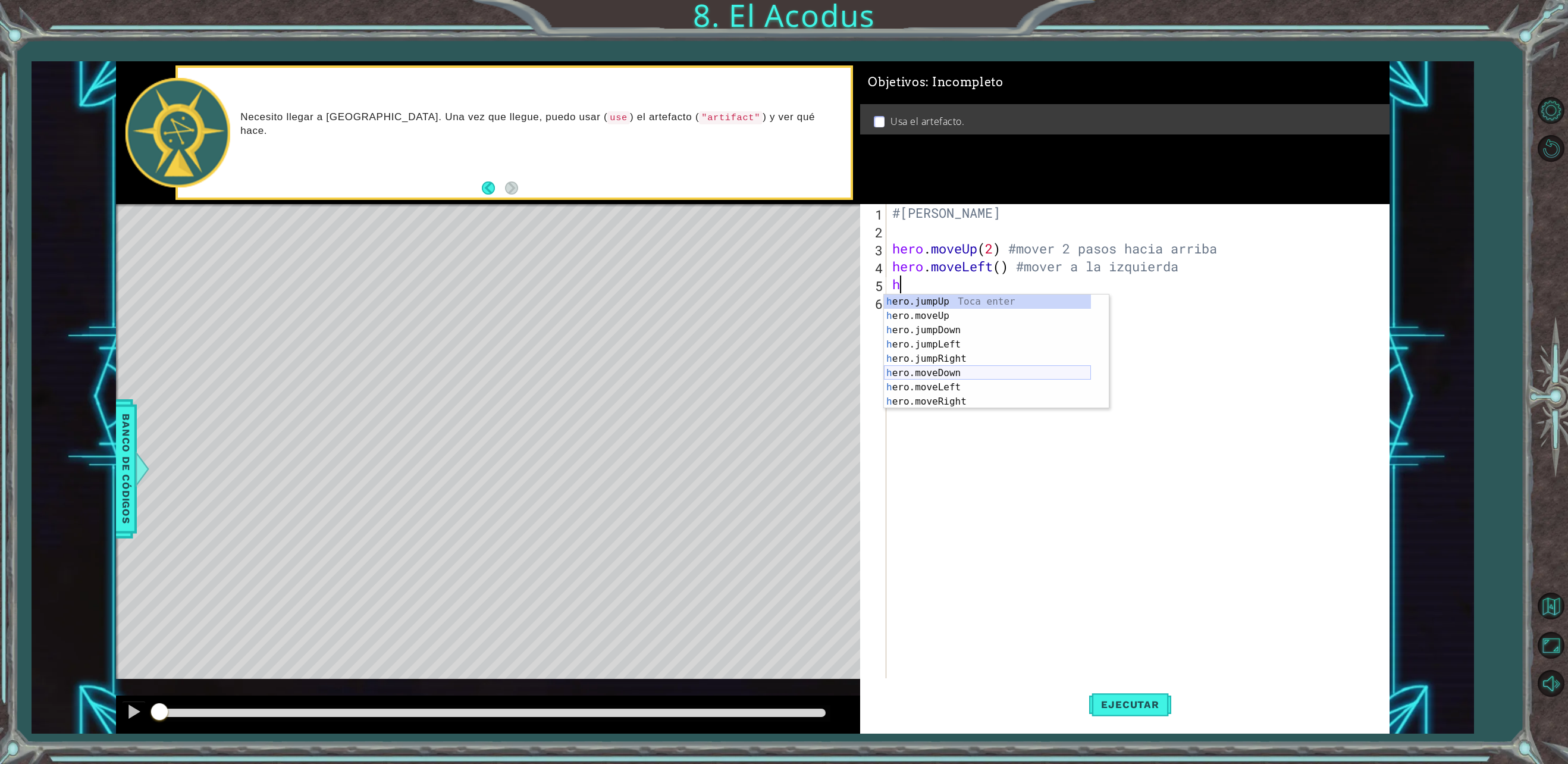
click at [955, 370] on div "h ero.jumpUp Toca enter h ero.moveUp Toca enter h ero.jumpDown Toca enter h ero…" at bounding box center [987, 366] width 207 height 143
click at [1039, 275] on div "#[PERSON_NAME] hero . moveUp ( 2 ) #mover 2 pasos hacia arriba hero . moveLeft …" at bounding box center [1140, 463] width 500 height 517
click at [1040, 281] on div "#[PERSON_NAME] hero . moveUp ( 2 ) #mover 2 pasos hacia arriba hero . moveLeft …" at bounding box center [1140, 463] width 500 height 517
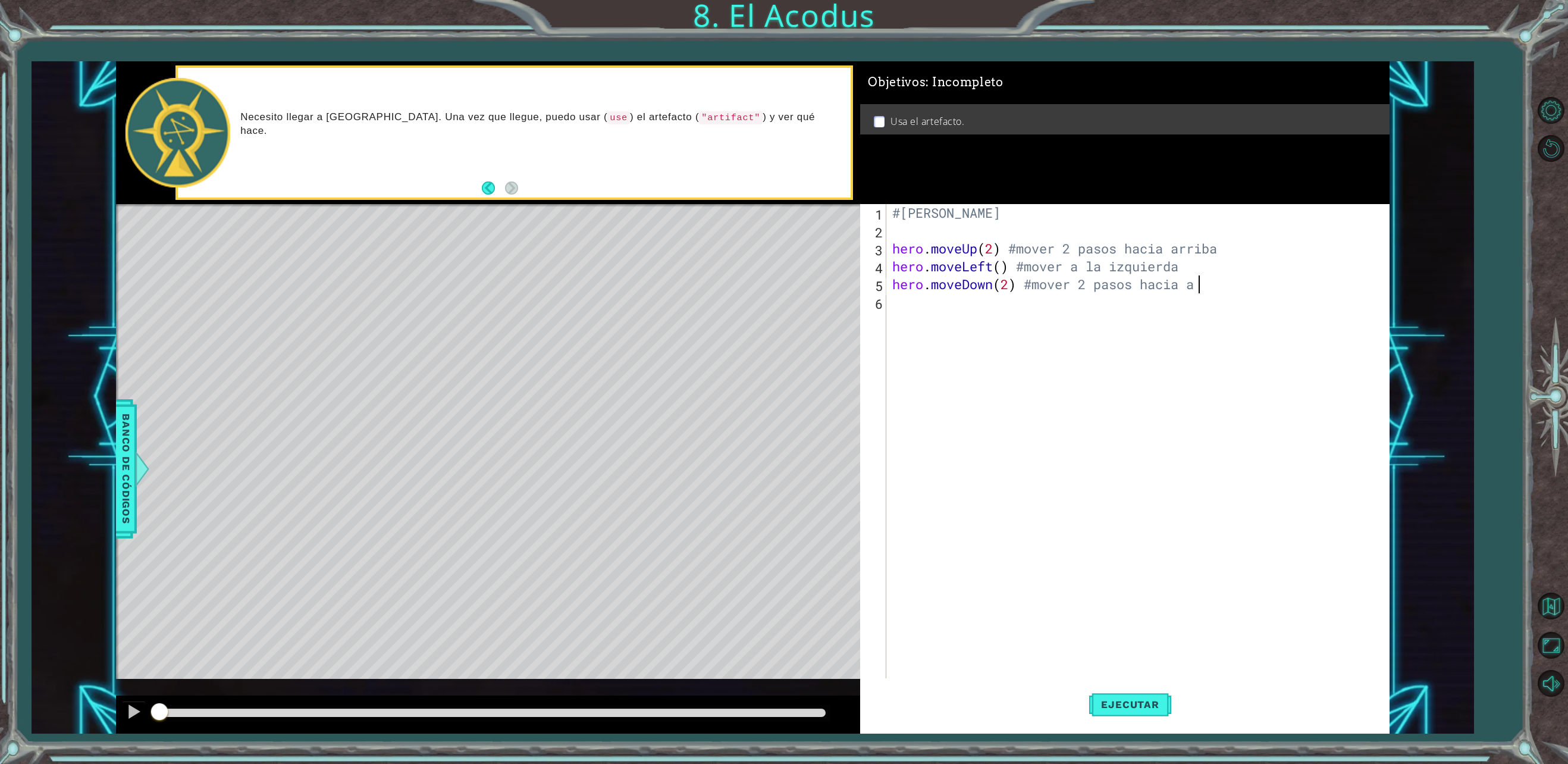
scroll to position [0, 13]
type textarea "hero.moveDown(2) #mover 2 pasos hacia abajo"
type textarea "h"
click at [953, 359] on div "h ero.jumpUp Toca enter h ero.moveUp Toca enter h ero.jumpDown Toca enter h ero…" at bounding box center [987, 384] width 207 height 143
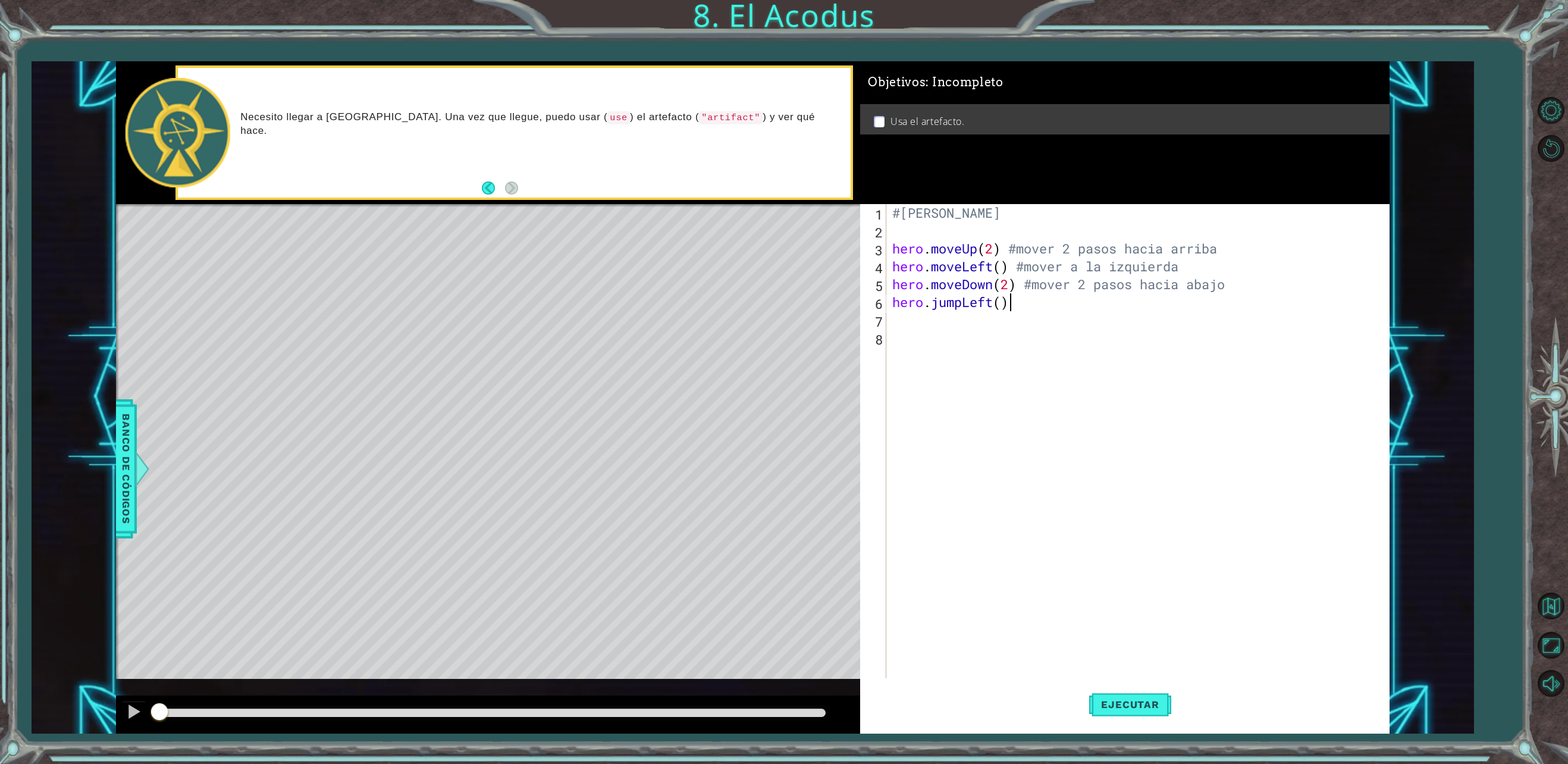
click at [1016, 307] on div "#[PERSON_NAME] hero . moveUp ( 2 ) #mover 2 pasos hacia arriba hero . moveLeft …" at bounding box center [1140, 463] width 500 height 517
type textarea "hero.jumpLeft() #saltar a la izquierda"
click at [908, 324] on div "#[PERSON_NAME] hero . moveUp ( 2 ) #mover 2 pasos hacia arriba hero . moveLeft …" at bounding box center [1140, 463] width 500 height 517
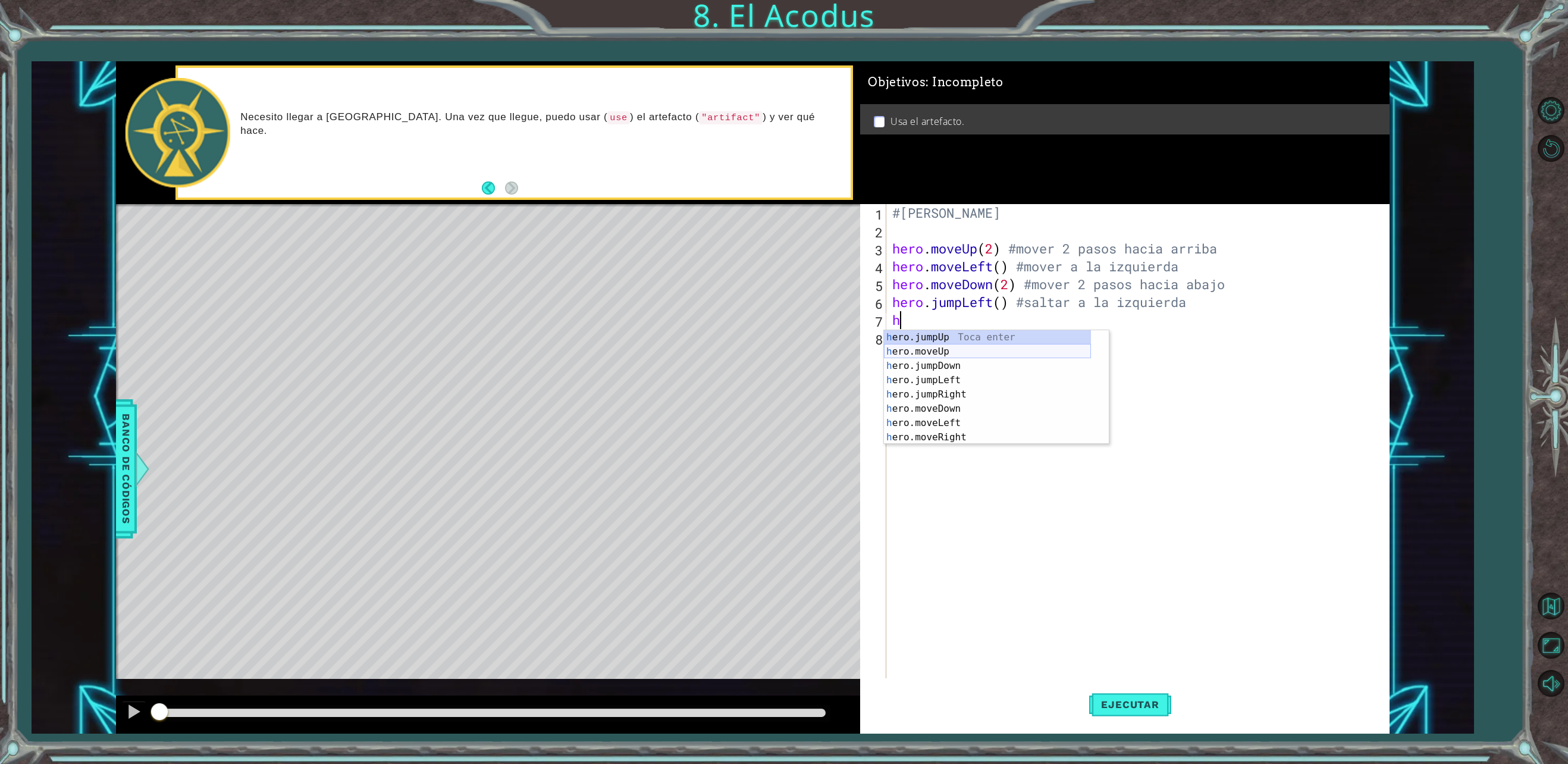
click at [960, 351] on div "h ero.jumpUp Toca enter h ero.moveUp Toca enter h ero.jumpDown Toca enter h ero…" at bounding box center [987, 402] width 207 height 143
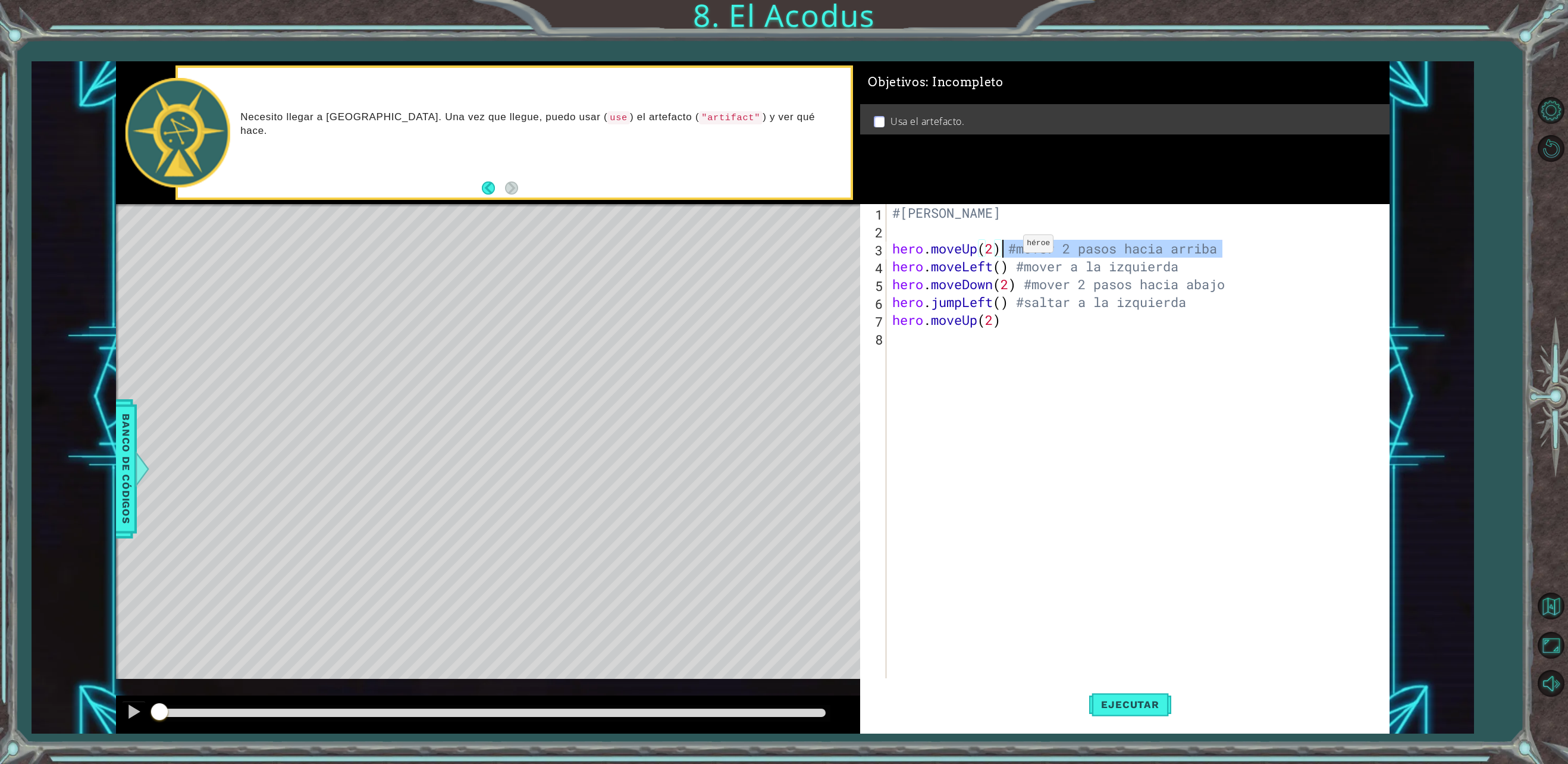
drag, startPoint x: 1230, startPoint y: 249, endPoint x: 1005, endPoint y: 247, distance: 225.0
click at [1005, 247] on div "#[PERSON_NAME] hero . moveUp ( 2 ) #mover 2 pasos hacia arriba hero . moveLeft …" at bounding box center [1140, 463] width 500 height 517
click at [1083, 327] on div "#[PERSON_NAME] hero . moveUp ( 2 ) #mover 2 pasos hacia arriba hero . moveLeft …" at bounding box center [1140, 463] width 500 height 517
type textarea "hero.moveUp(2)"
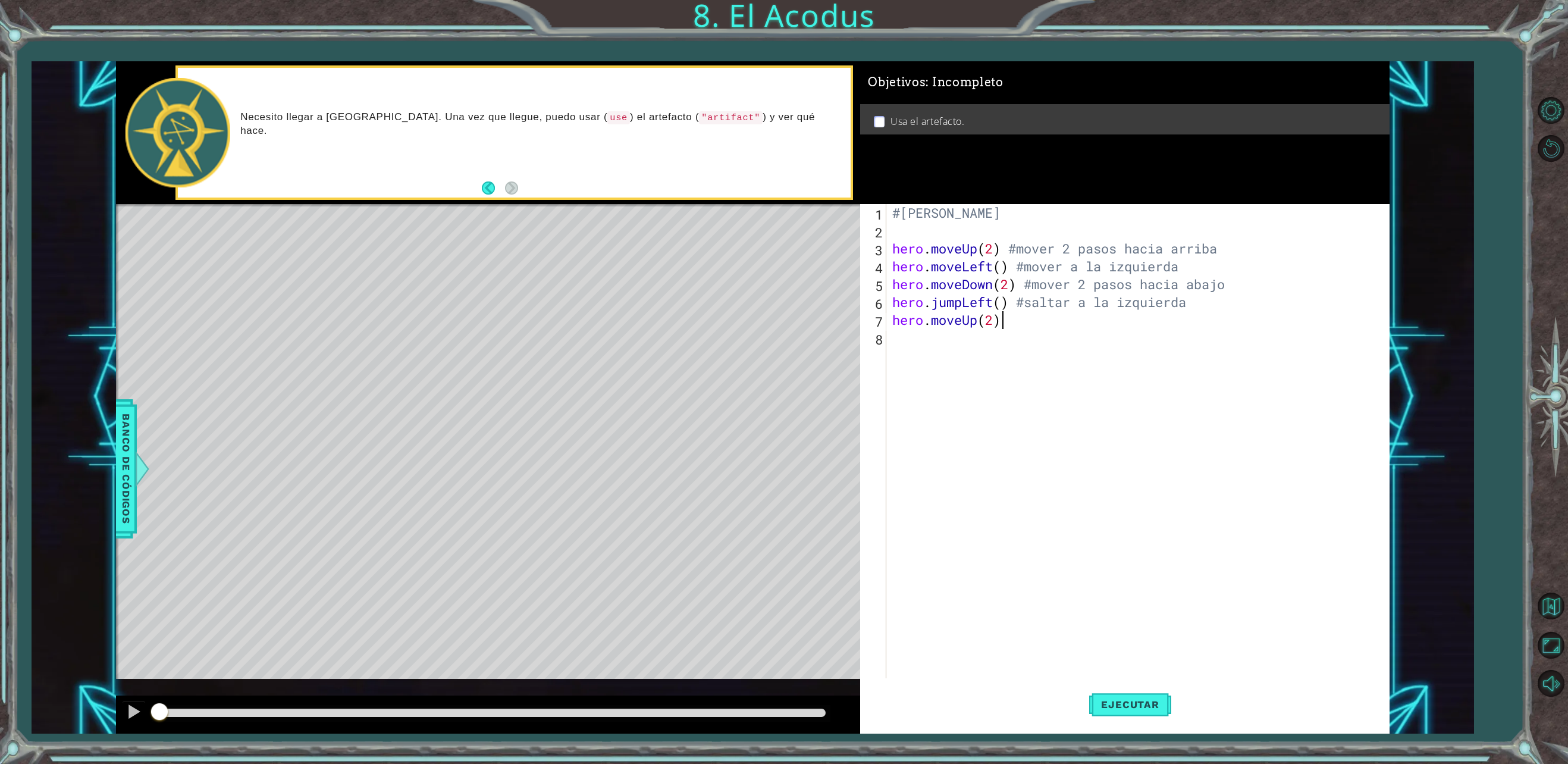
drag, startPoint x: 1079, startPoint y: 339, endPoint x: 1027, endPoint y: 319, distance: 55.7
click at [1027, 319] on div "#[PERSON_NAME] hero . moveUp ( 2 ) #mover 2 pasos hacia arriba hero . moveLeft …" at bounding box center [1140, 463] width 500 height 517
paste textarea "#mover 2 pasos hacia arriba"
type textarea "hero.moveUp(2) #mover 2 pasos hacia arriba"
click at [1134, 717] on button "Ejecutar" at bounding box center [1130, 705] width 81 height 53
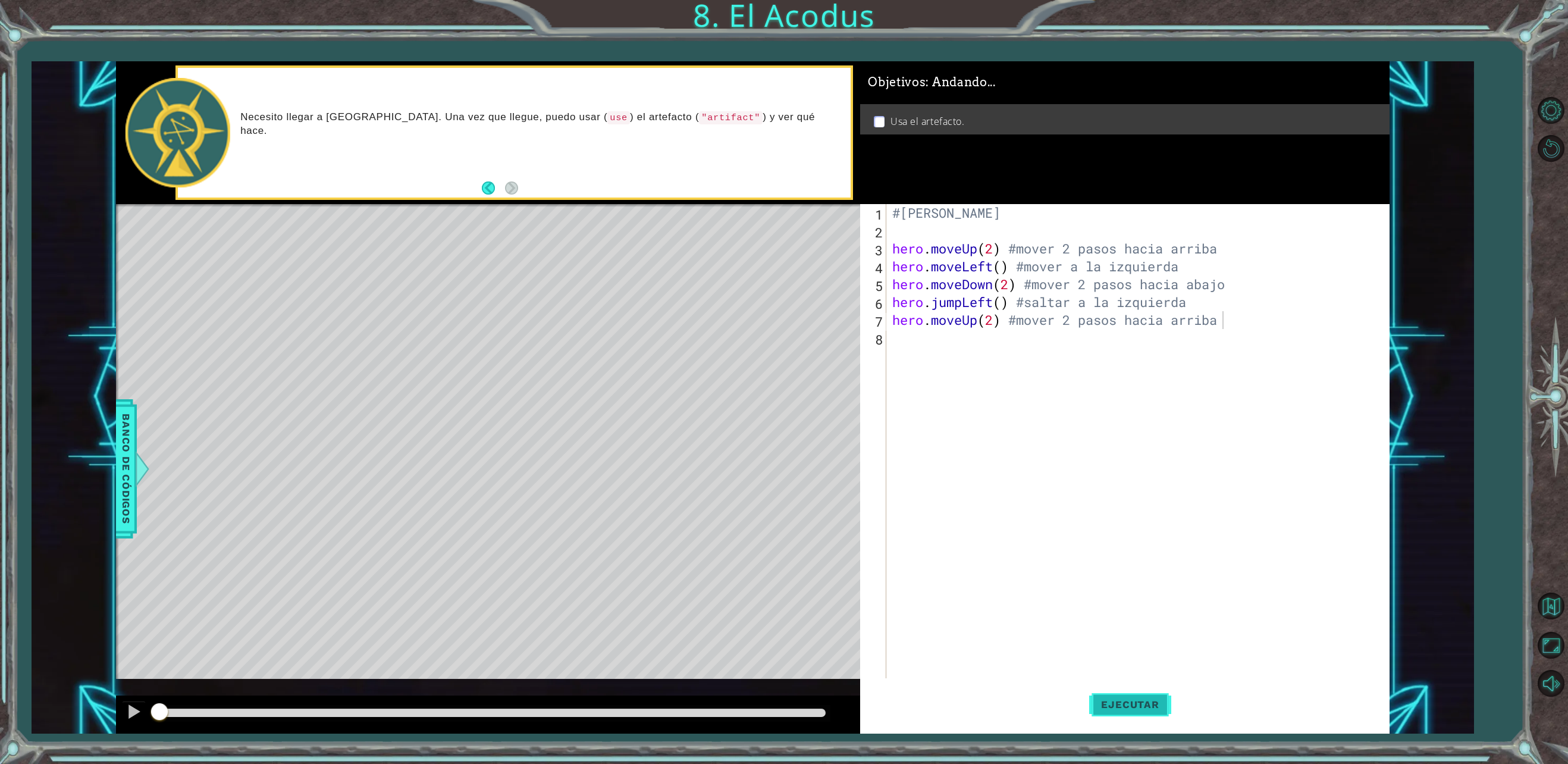
click at [1133, 706] on body "1 ההההההההההההההההההההההההההההההההההההההההההההההההההההההההההההההההההההההההההההה…" at bounding box center [784, 382] width 1568 height 764
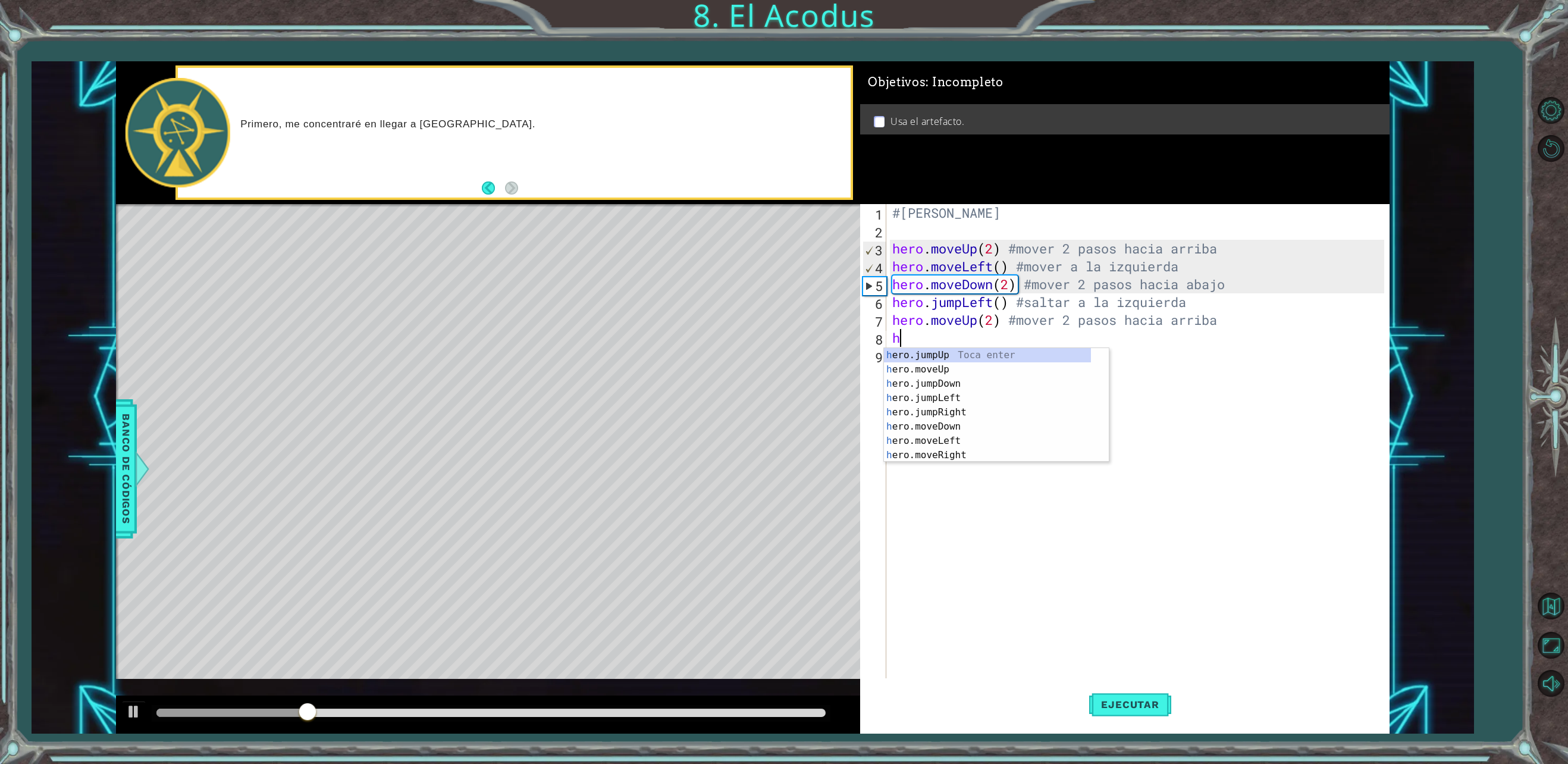
type textarea "h"
